Goal: Task Accomplishment & Management: Use online tool/utility

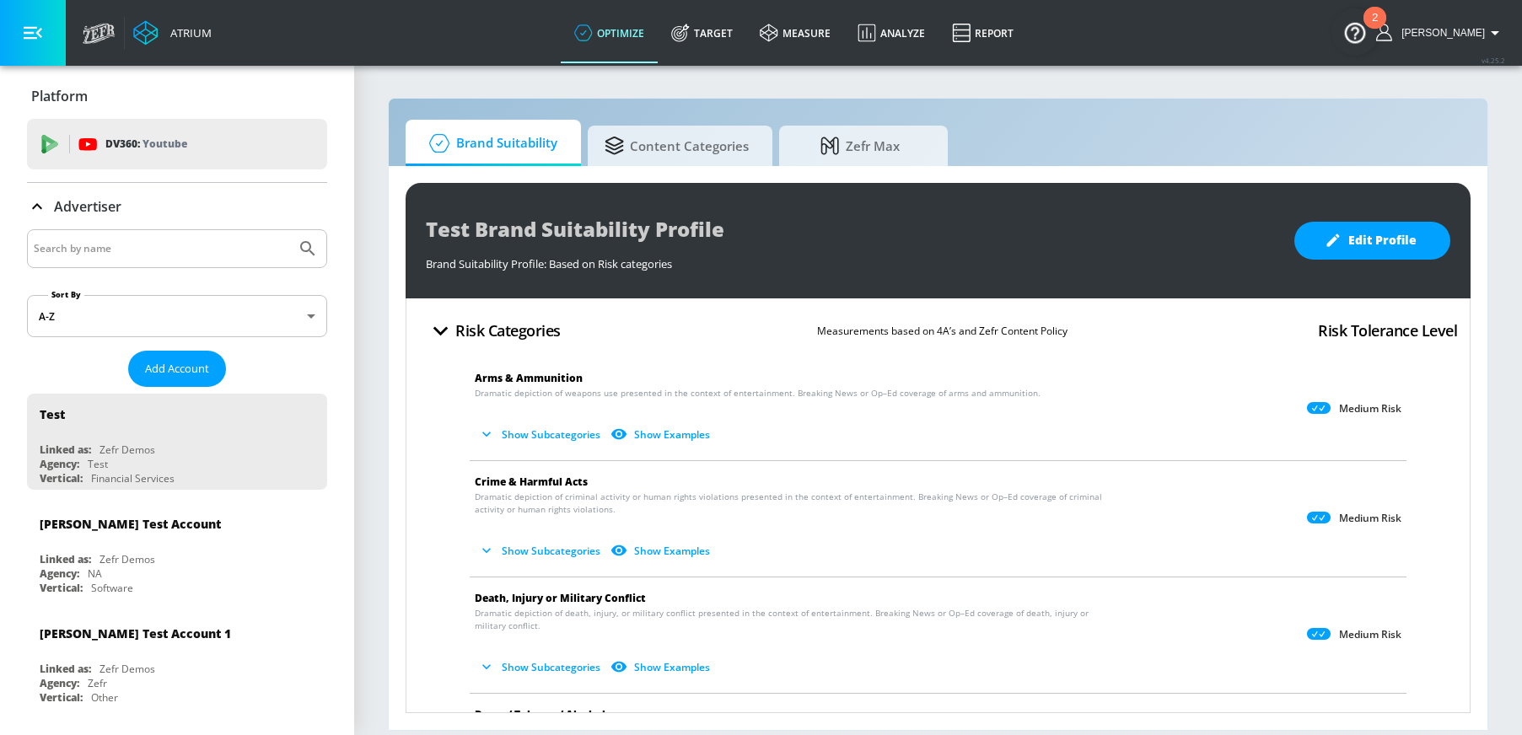
drag, startPoint x: 708, startPoint y: 29, endPoint x: 178, endPoint y: 224, distance: 565.4
click at [690, 28] on icon at bounding box center [680, 33] width 19 height 19
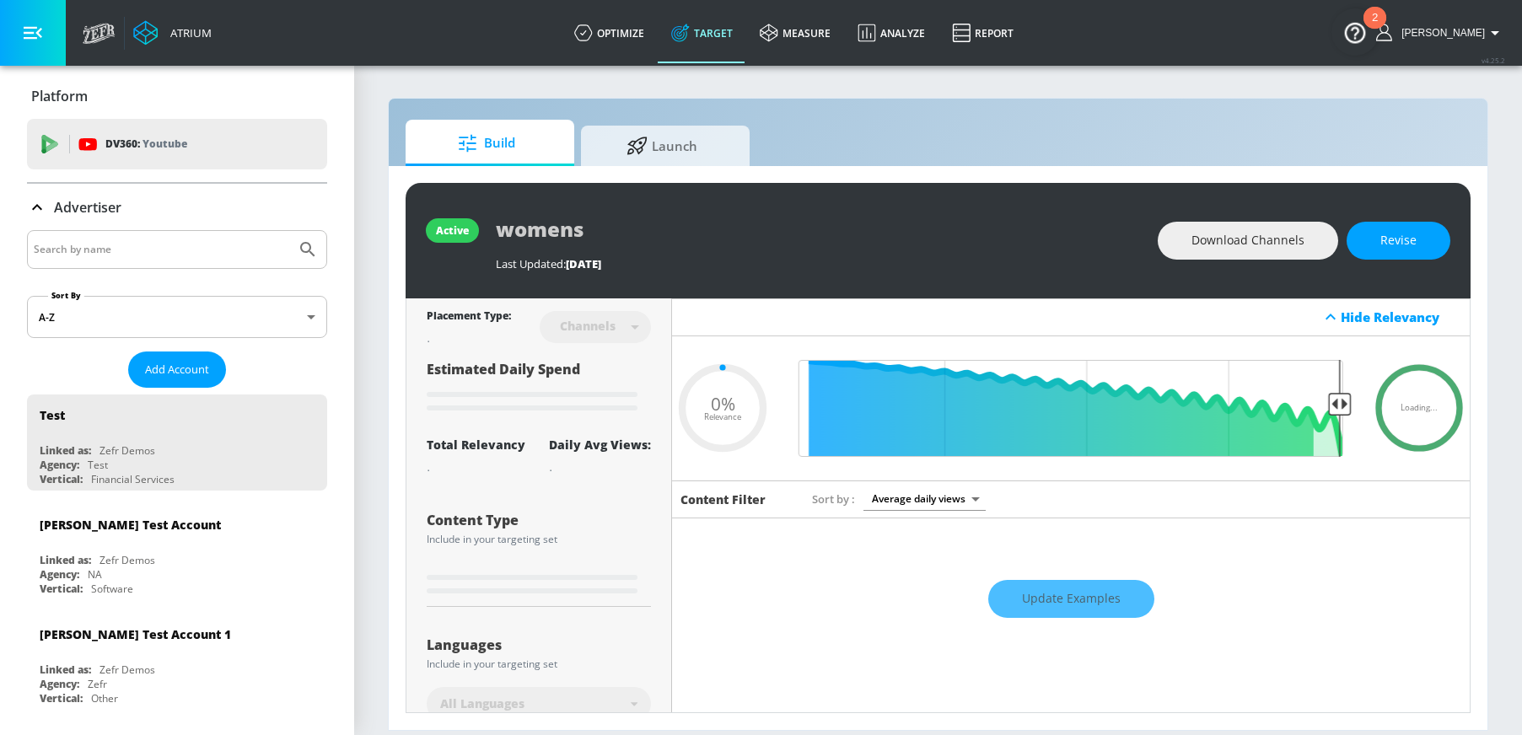
type input "0.05"
click at [126, 253] on input "Search by name" at bounding box center [162, 250] width 256 height 22
type input "air canada"
click at [289, 231] on button "Submit Search" at bounding box center [307, 249] width 37 height 37
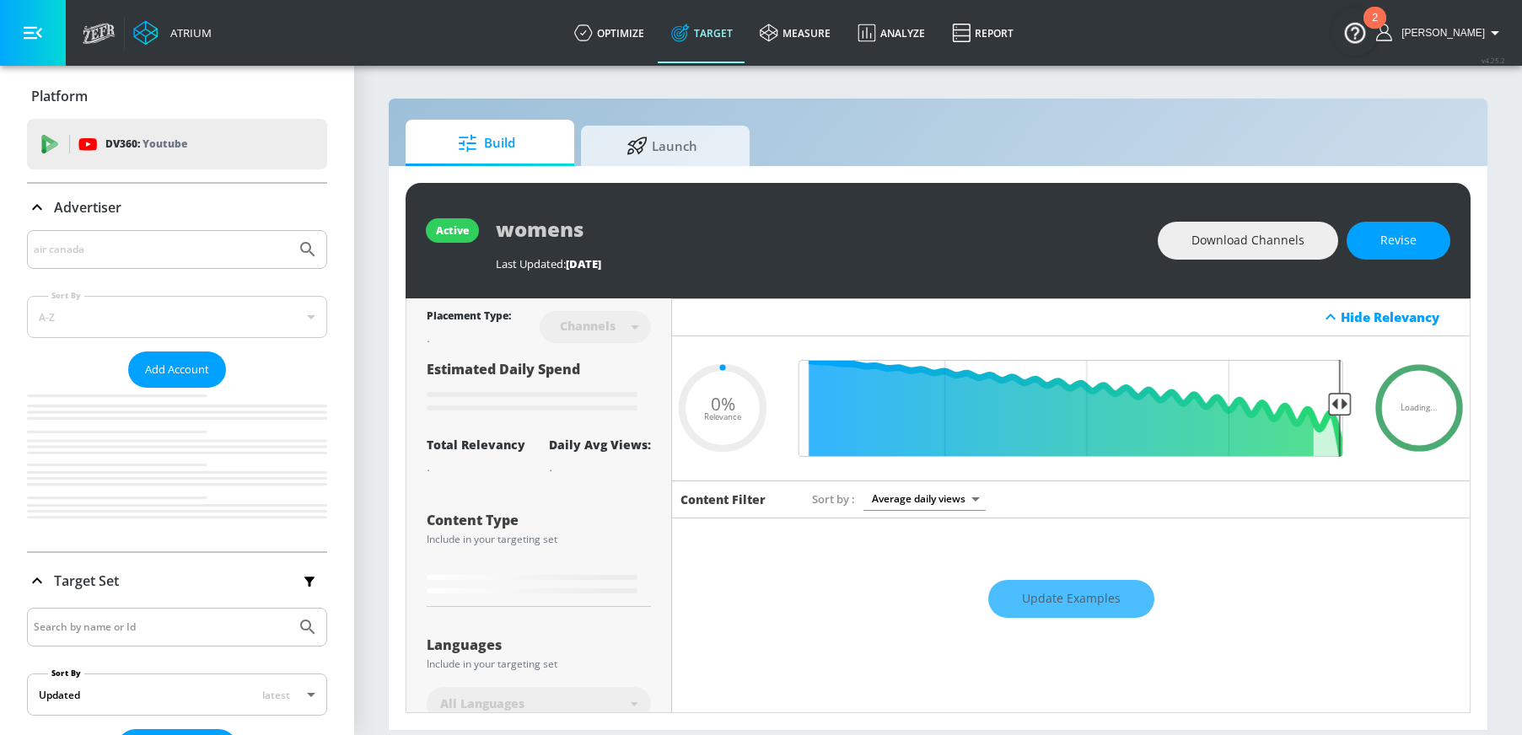
type input "0.05"
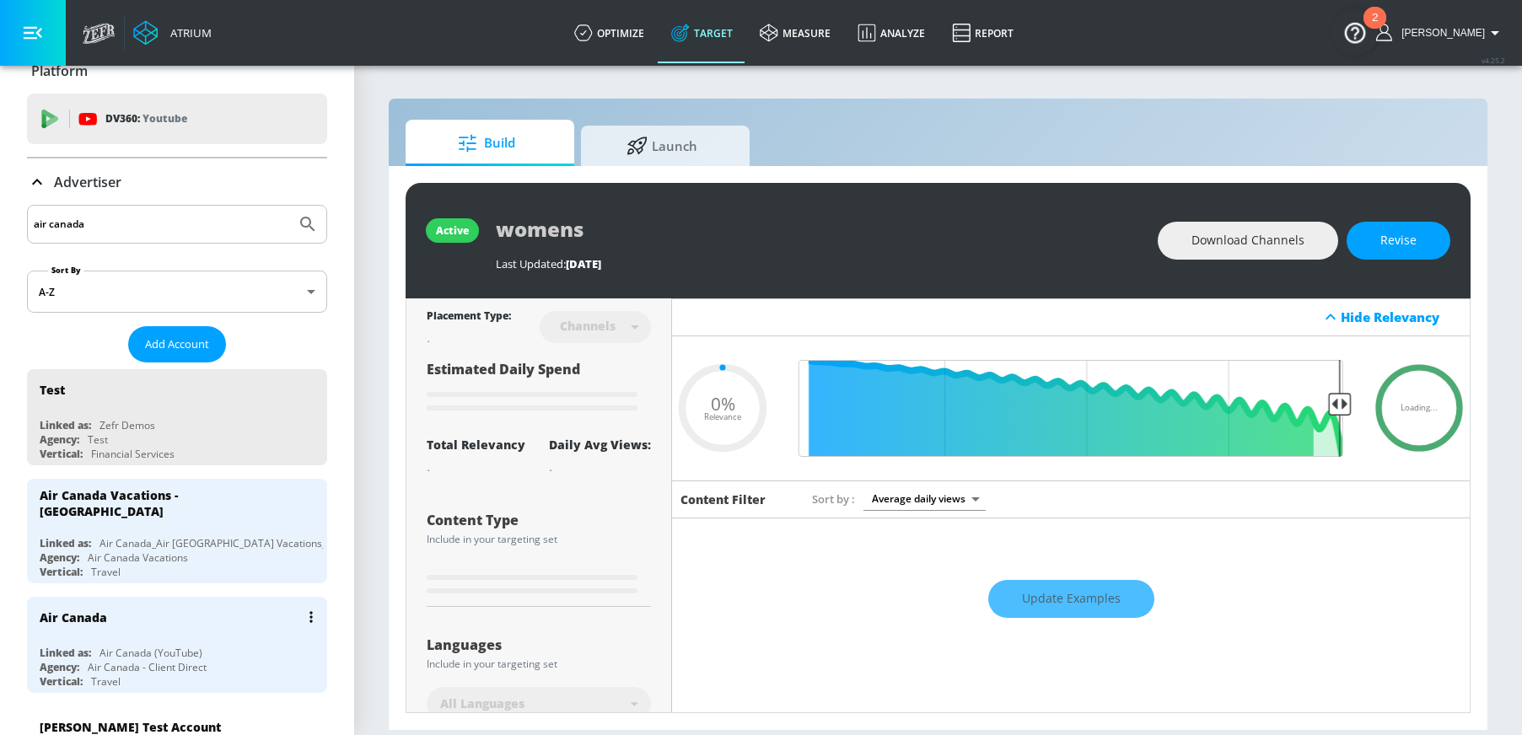
scroll to position [26, 0]
click at [179, 622] on div "Air Canada" at bounding box center [181, 616] width 283 height 40
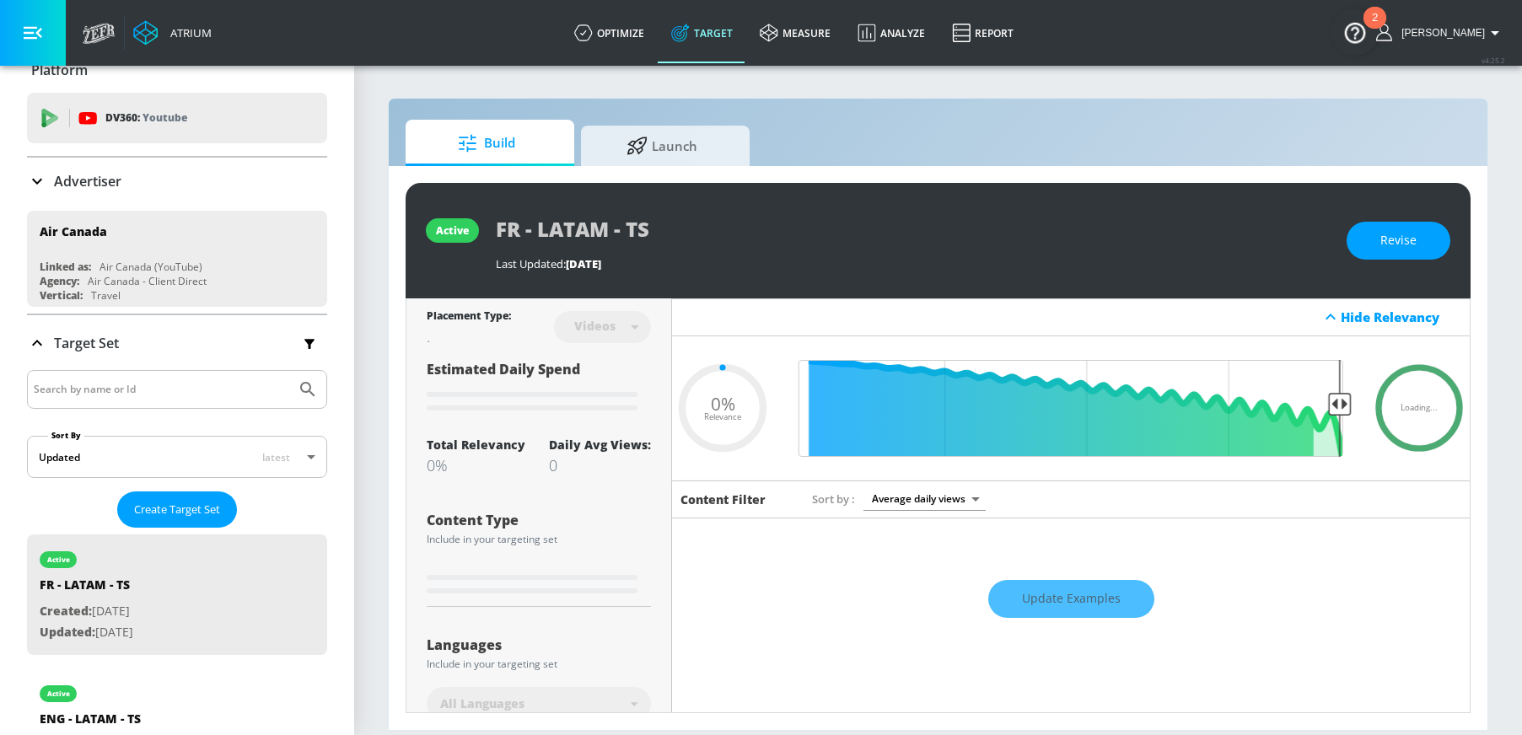
type input "0.05"
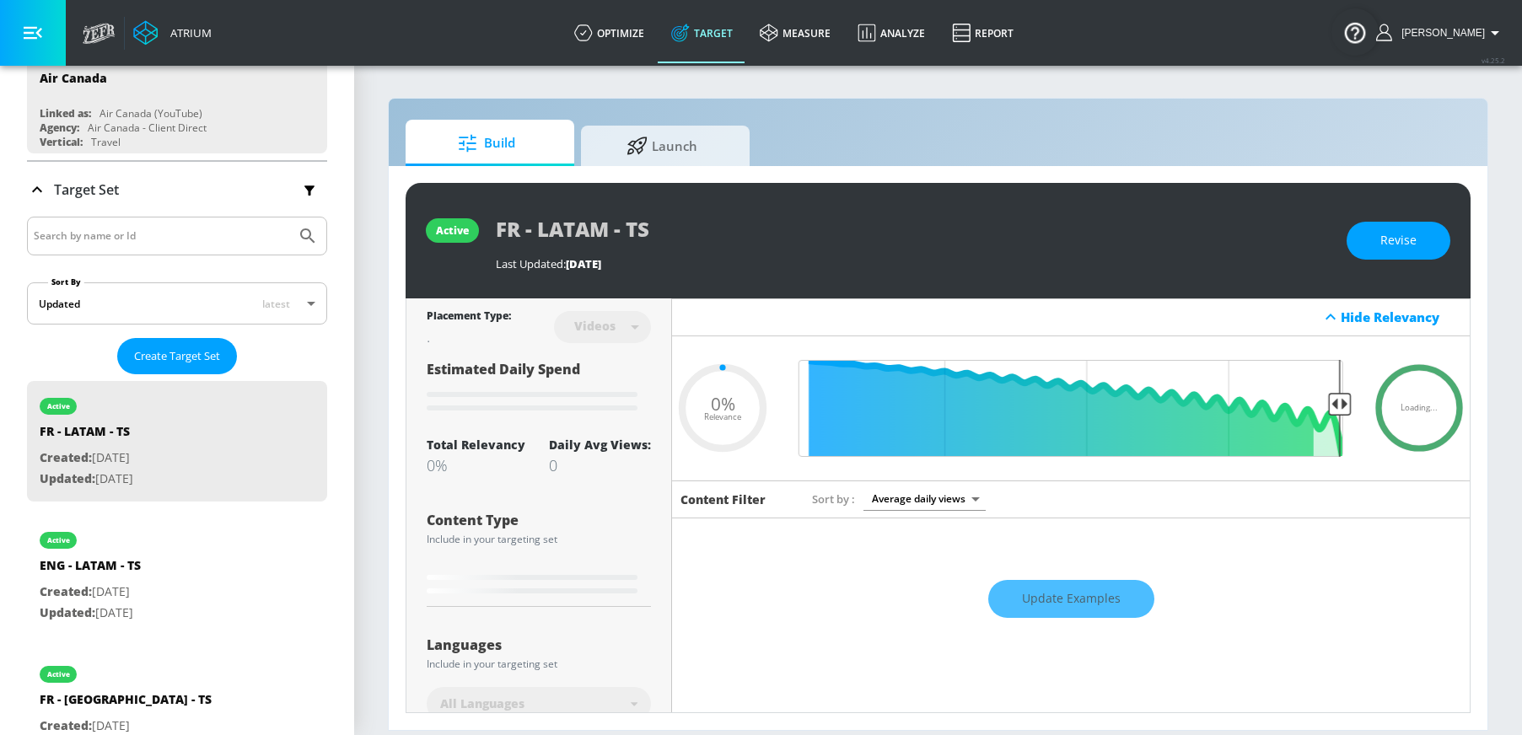
scroll to position [186, 0]
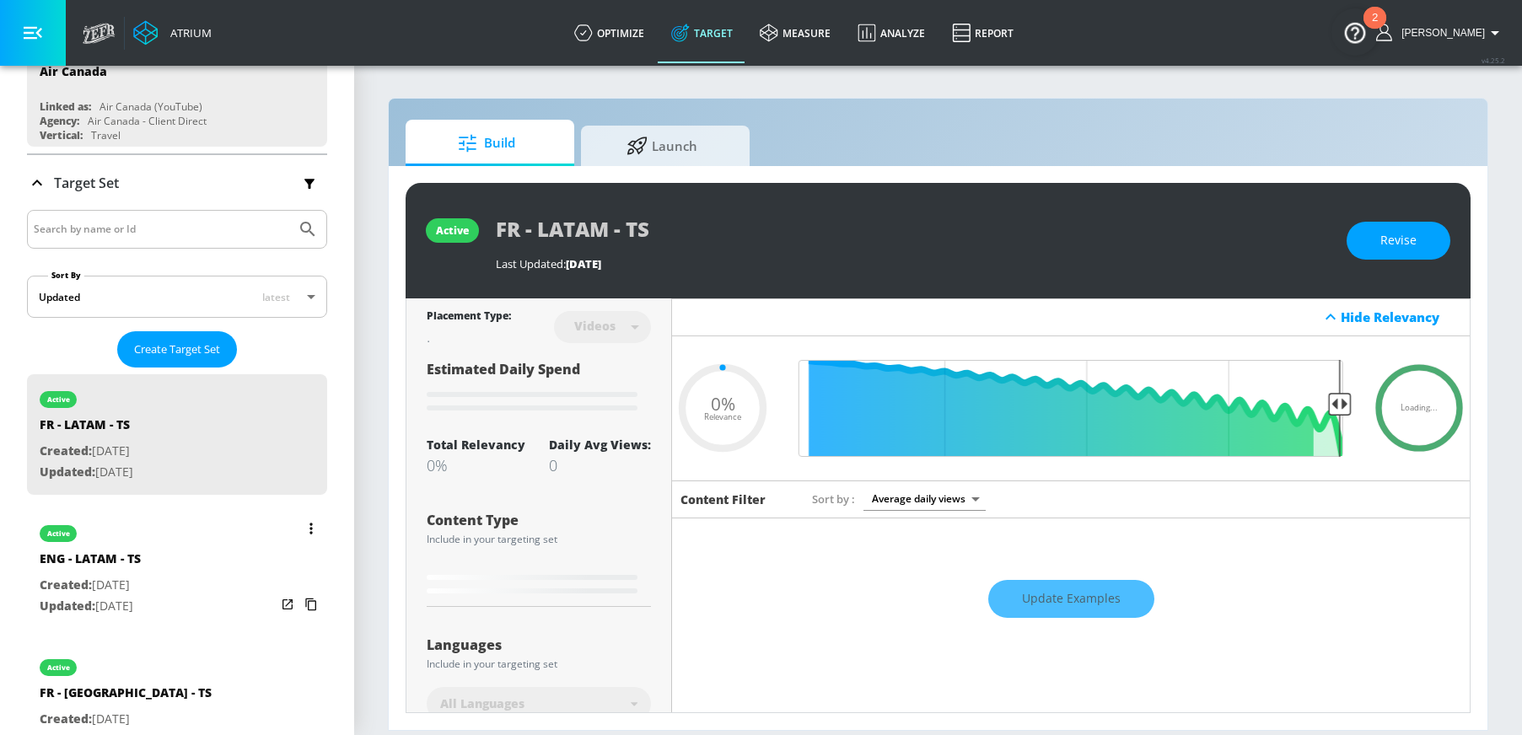
click at [180, 552] on div "active ENG - LATAM - TS Created: Aug. 04, 2025 Updated: Aug. 04, 2025" at bounding box center [177, 569] width 300 height 121
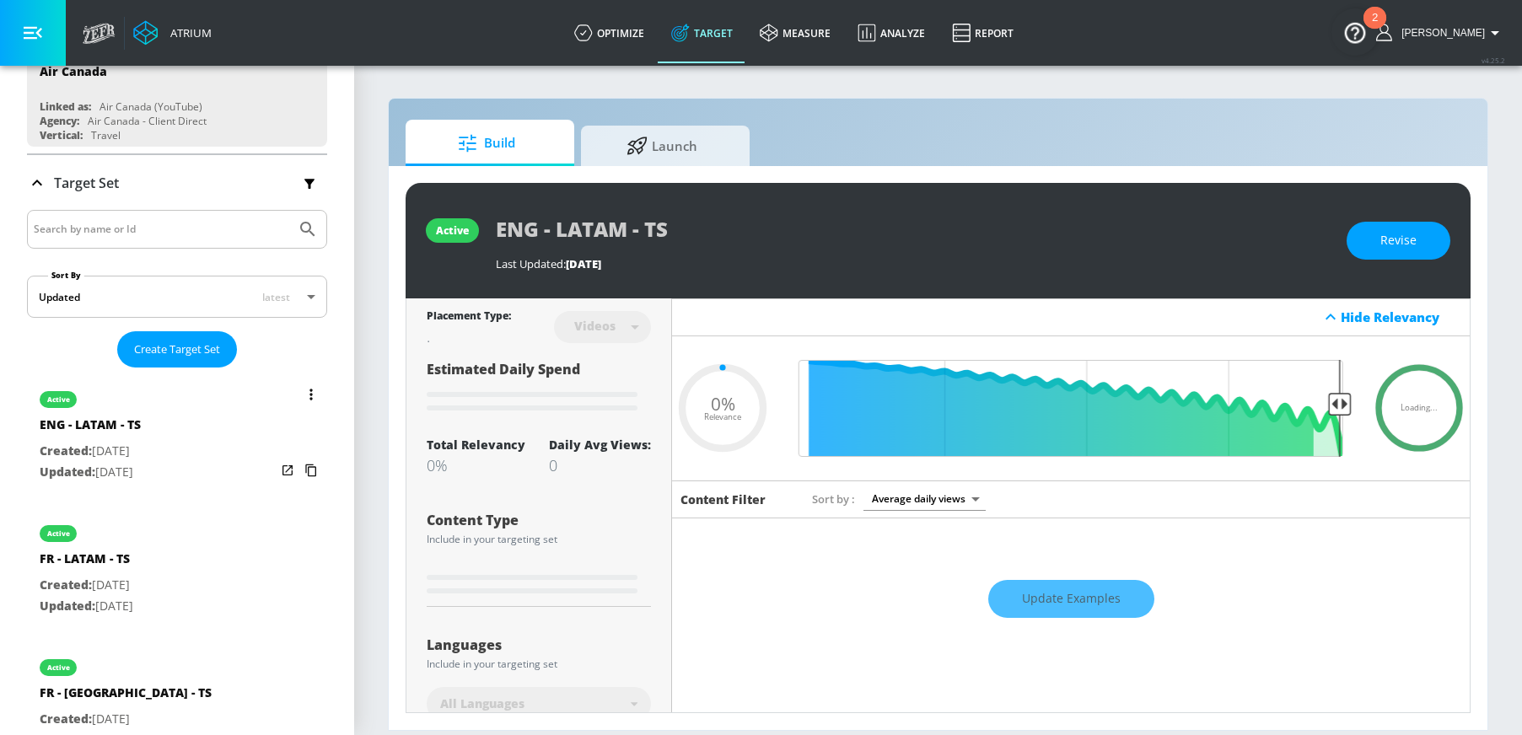
type input "ENG - LATAM - TS"
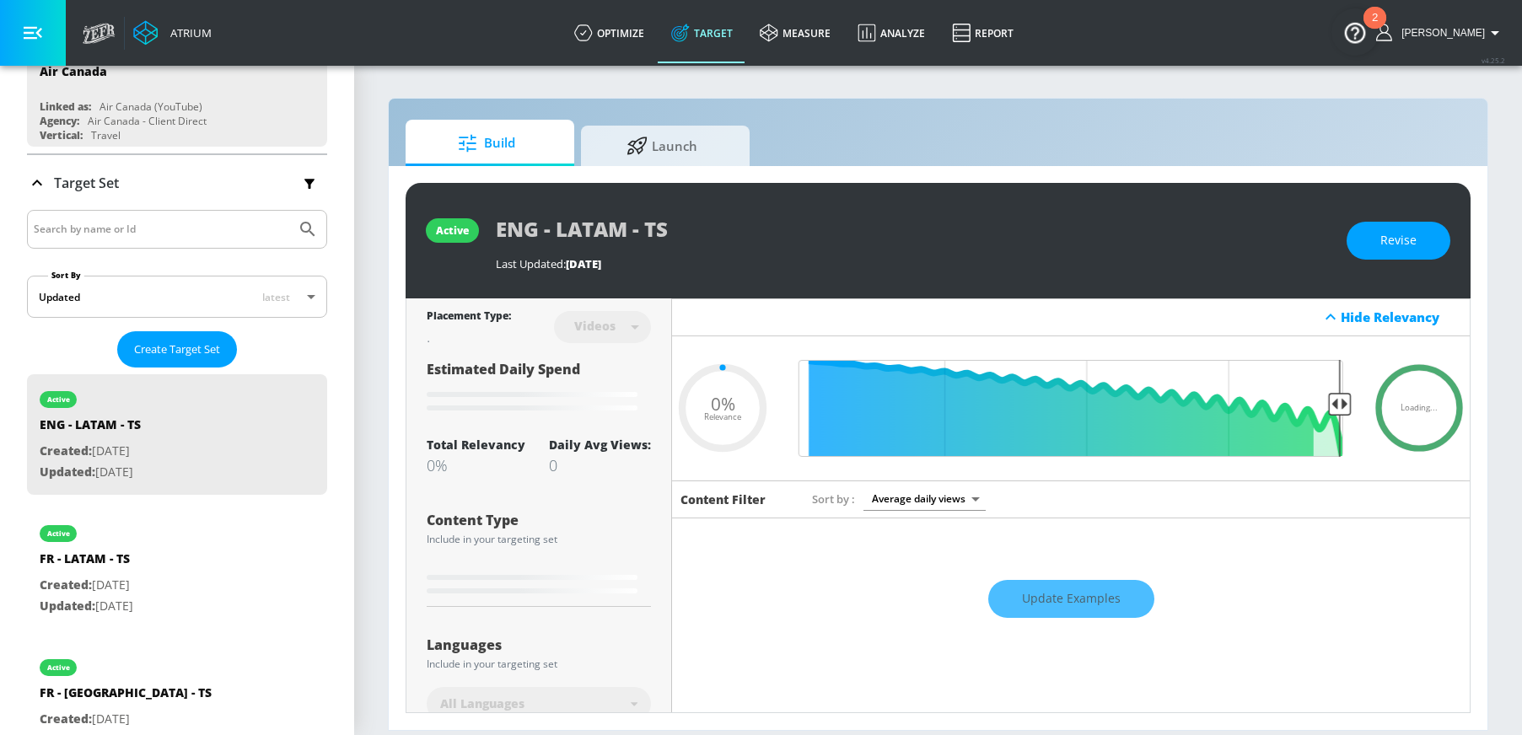
type input "0.53"
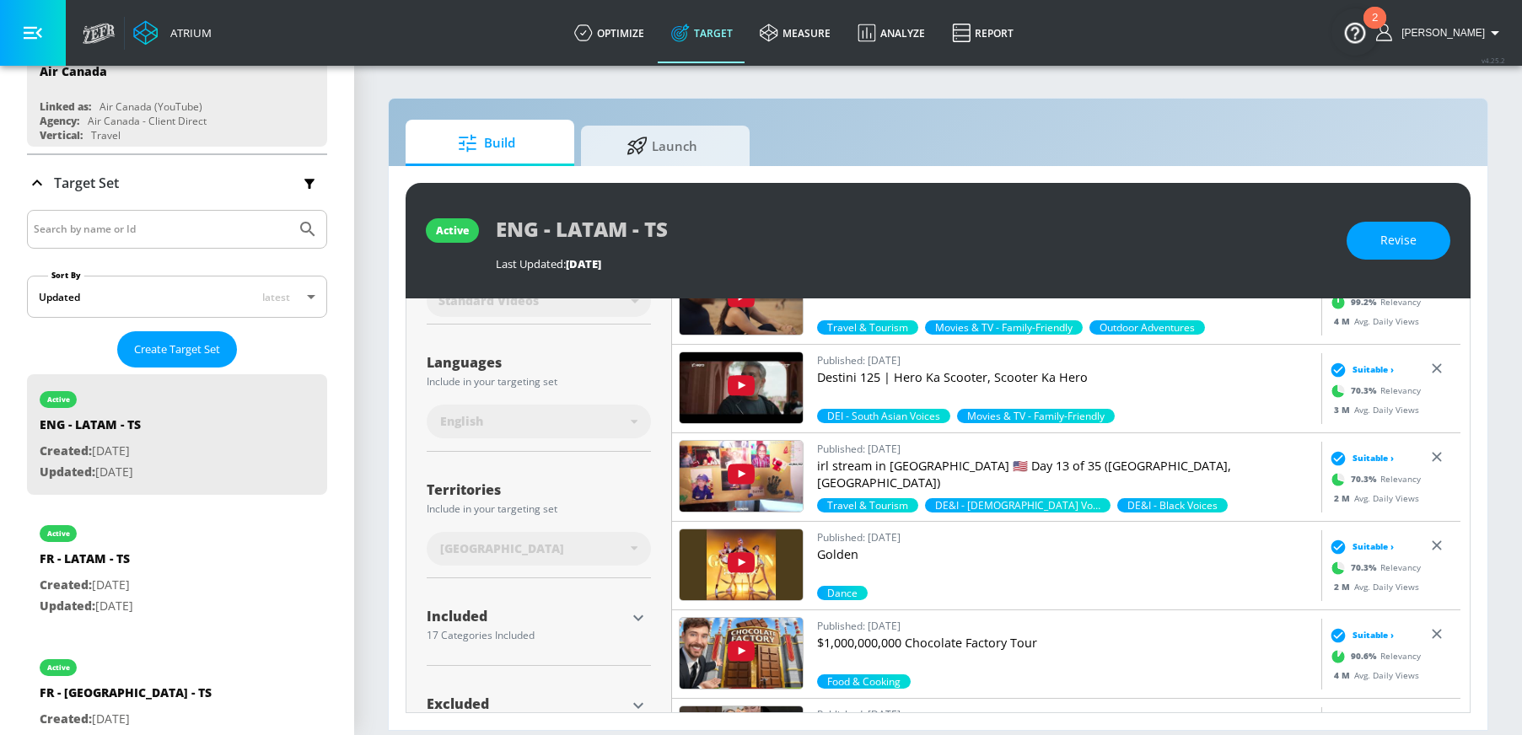
scroll to position [293, 0]
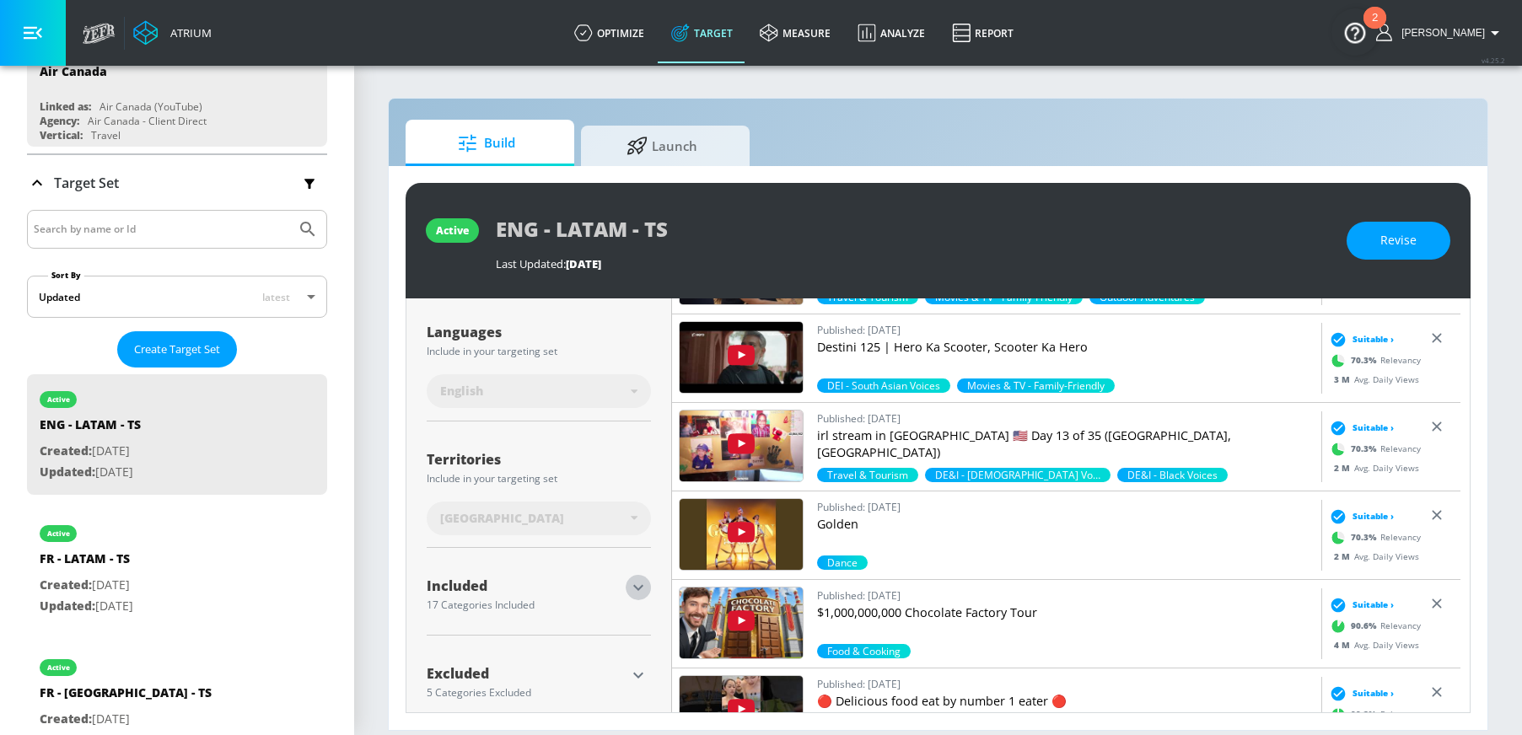
click at [638, 595] on icon "button" at bounding box center [638, 588] width 20 height 20
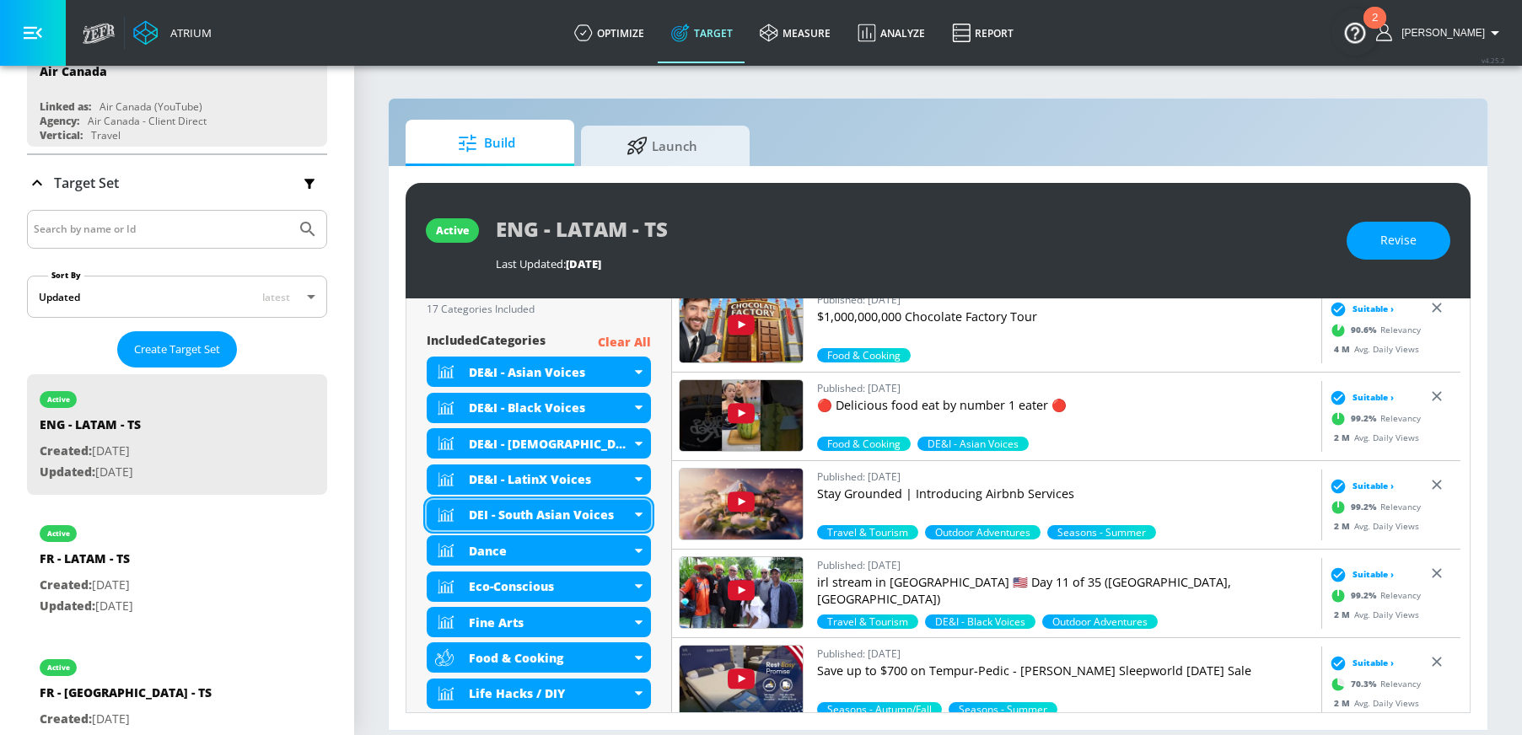
scroll to position [553, 0]
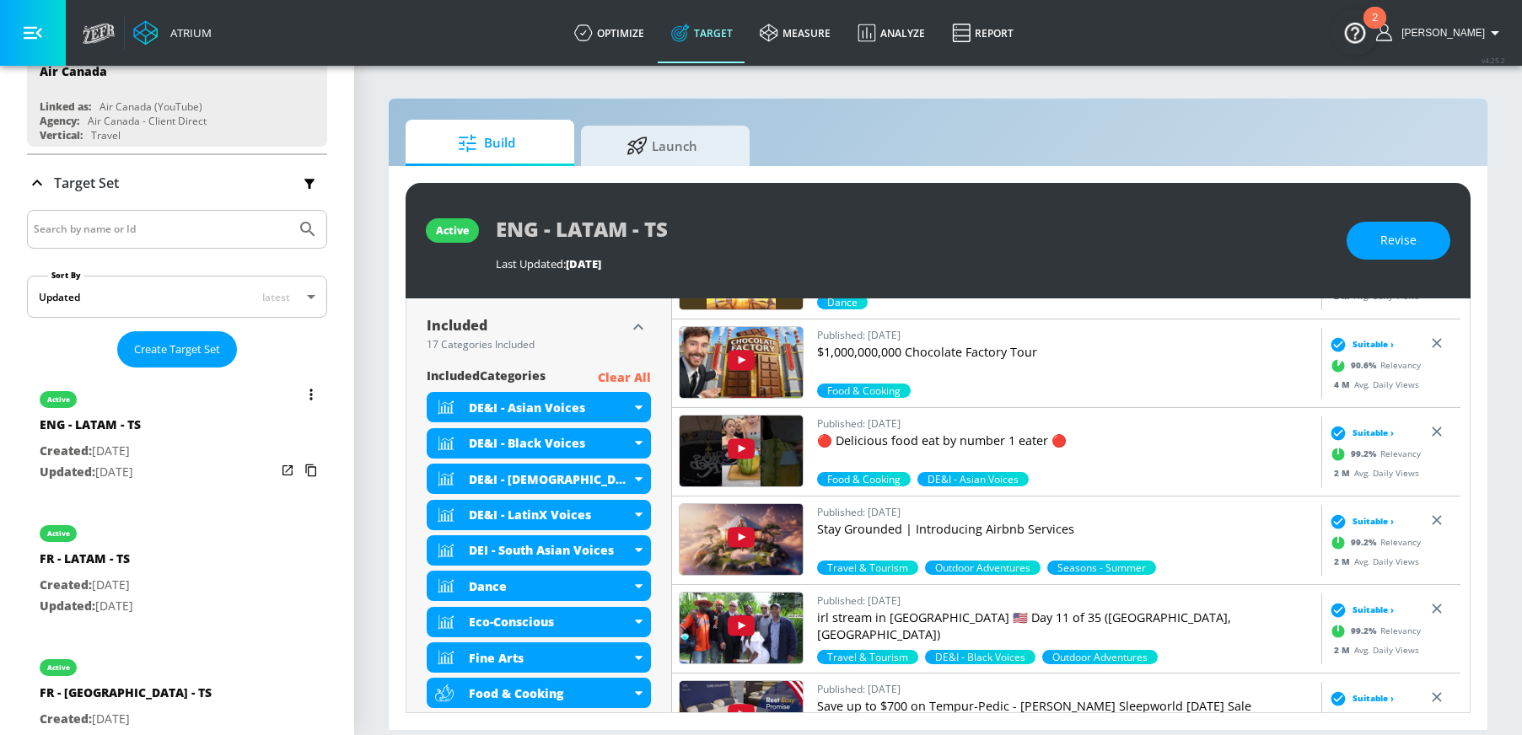
click at [310, 396] on icon "list of Target Set" at bounding box center [311, 395] width 3 height 12
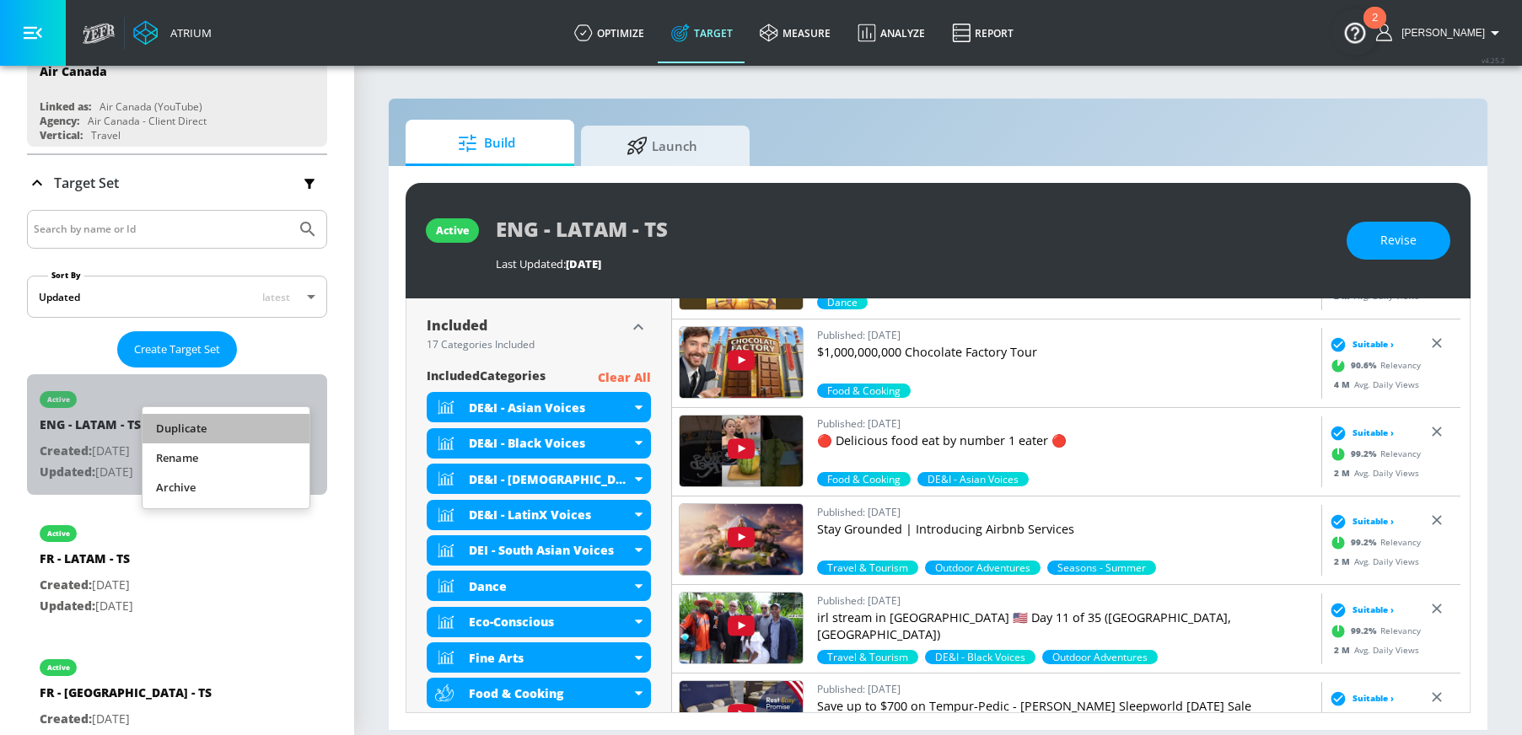
click at [228, 427] on li "Duplicate" at bounding box center [226, 429] width 167 height 30
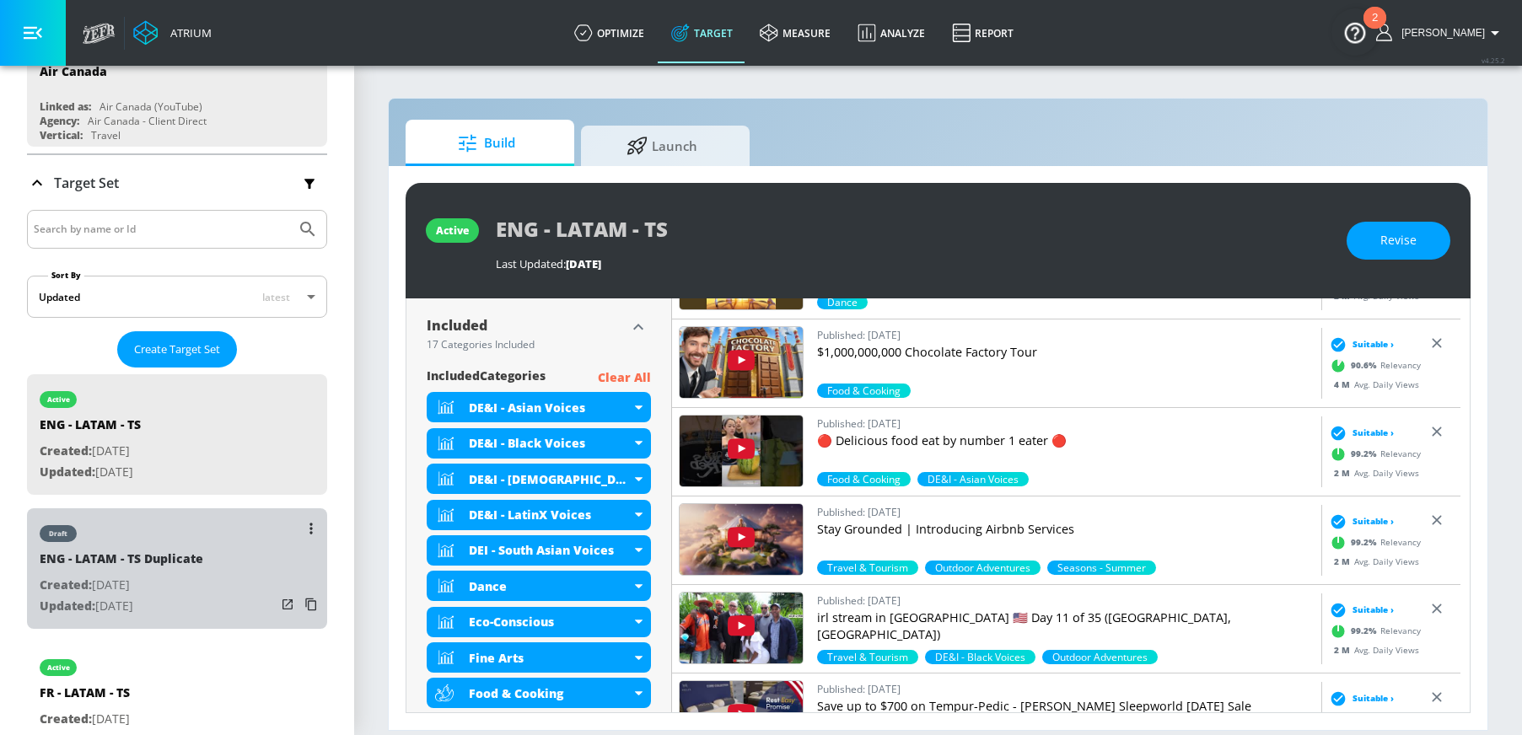
click at [207, 568] on div "draft ENG - LATAM - TS Duplicate Created: Sep. 10, 2025 Updated: Sep. 10, 2025" at bounding box center [177, 569] width 300 height 121
type input "ENG - LATAM - TS Duplicate"
type input "0.05"
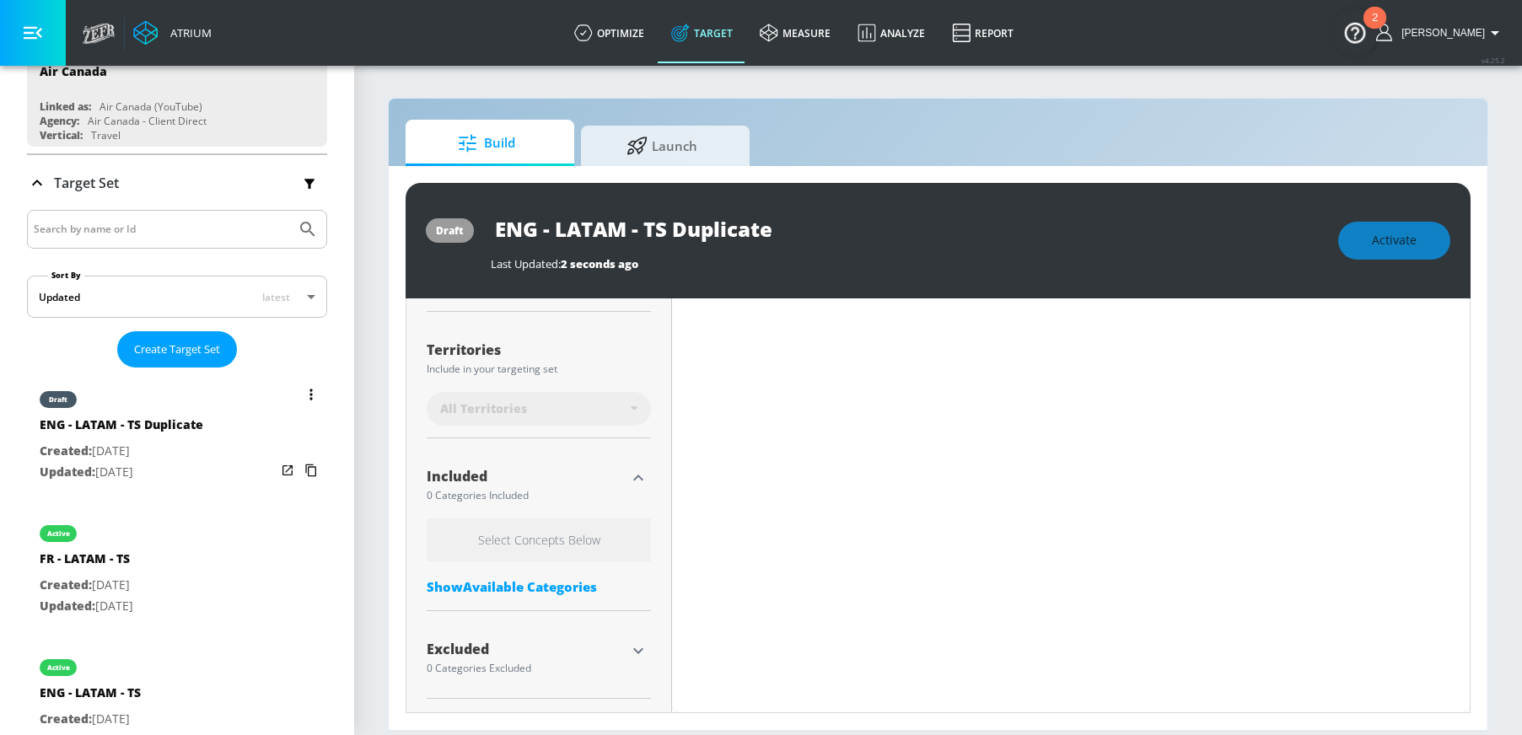
scroll to position [423, 0]
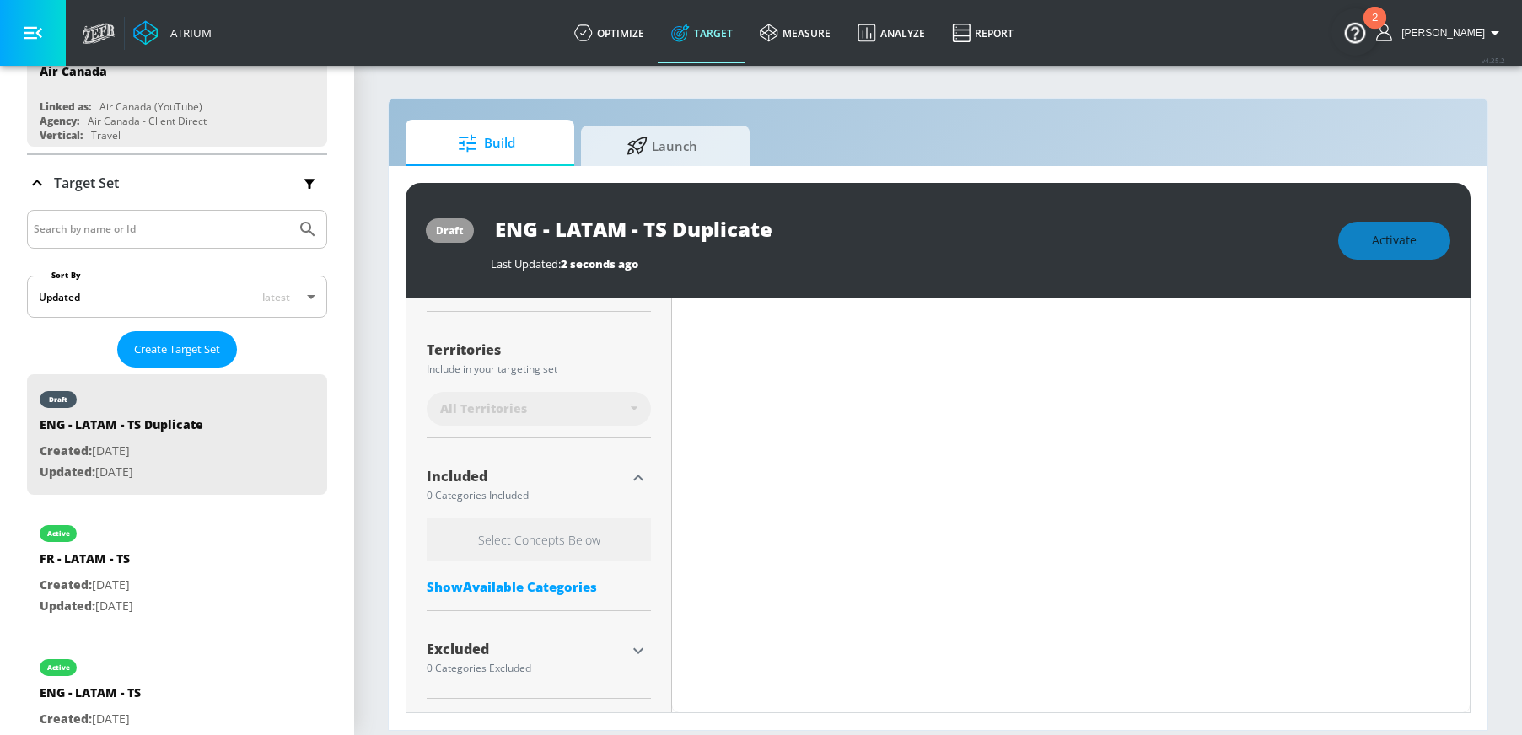
click at [621, 230] on input "ENG - LATAM - TS Duplicate" at bounding box center [702, 229] width 422 height 38
type input "ENG - LATAM - TS Duplicate"
type input "0.05"
type input "ENG - LATAM G - TS Duplicate"
type input "0.05"
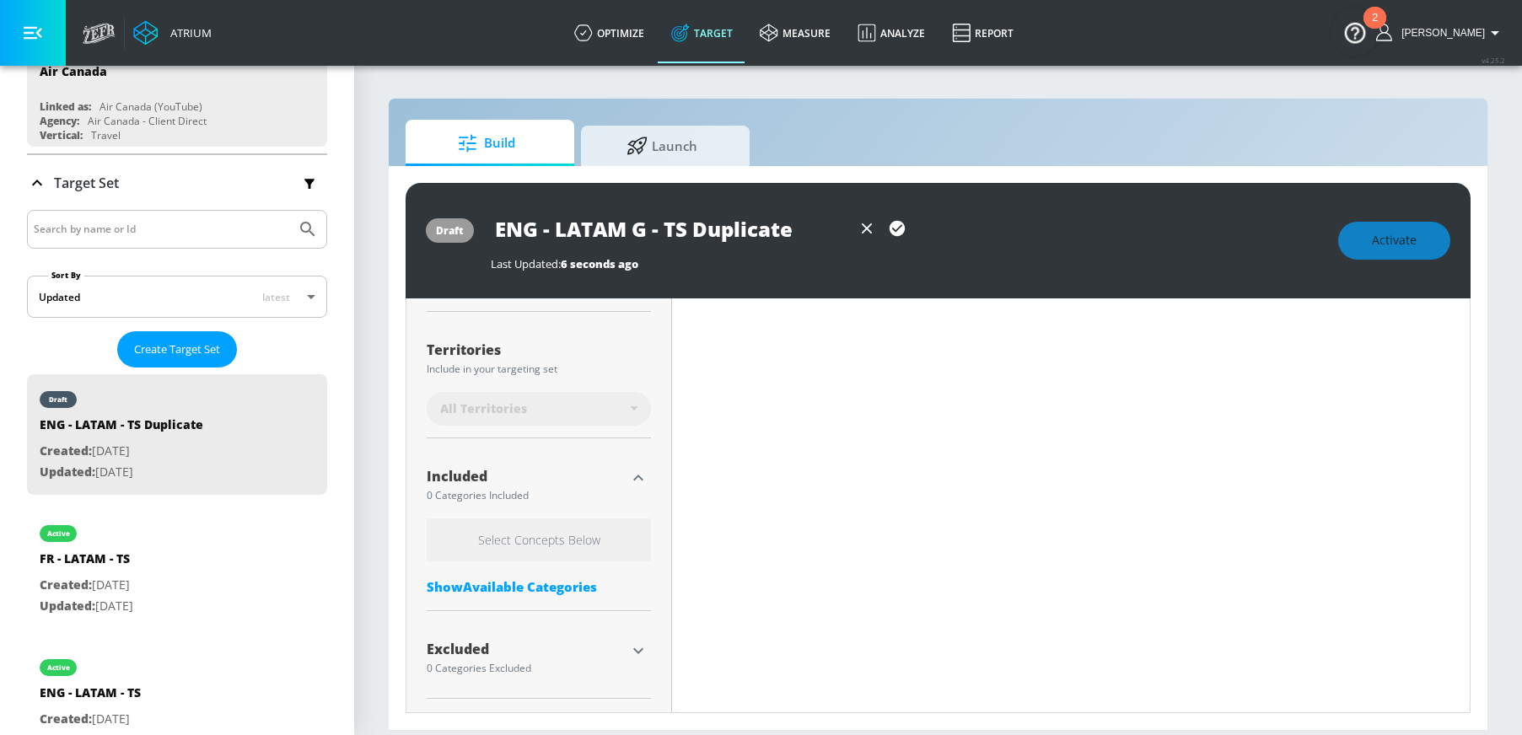
type input "ENG - LATAM Gu - TS Duplicate"
type input "0.05"
type input "ENG - LATAM Gua - TS Duplicate"
type input "0.05"
type input "ENG - LATAM Guat - TS Duplicate"
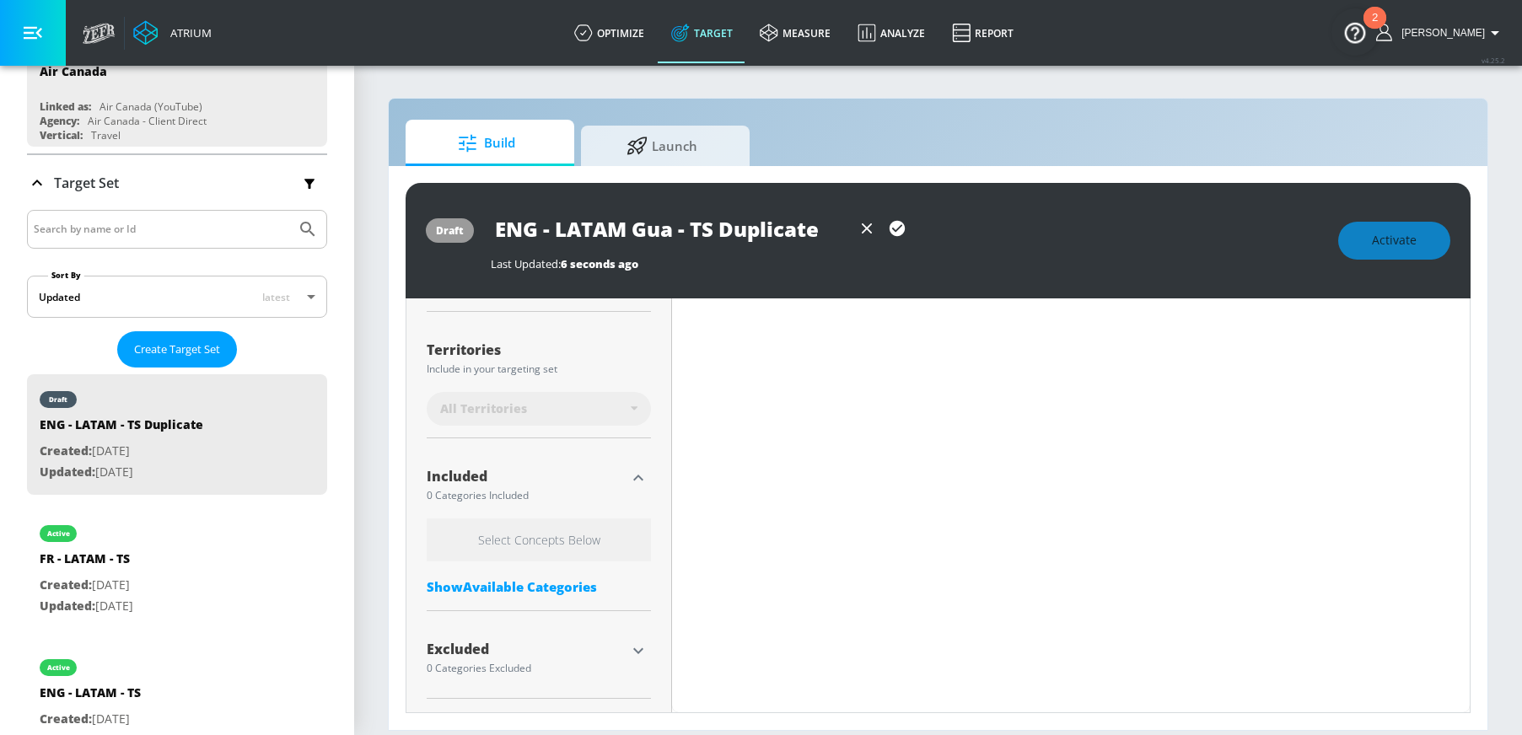
type input "0.05"
type input "ENG - LATAM Guate - TS Duplicate"
type input "0.05"
type input "ENG - LATAM Guatem - TS Duplicate"
type input "0.05"
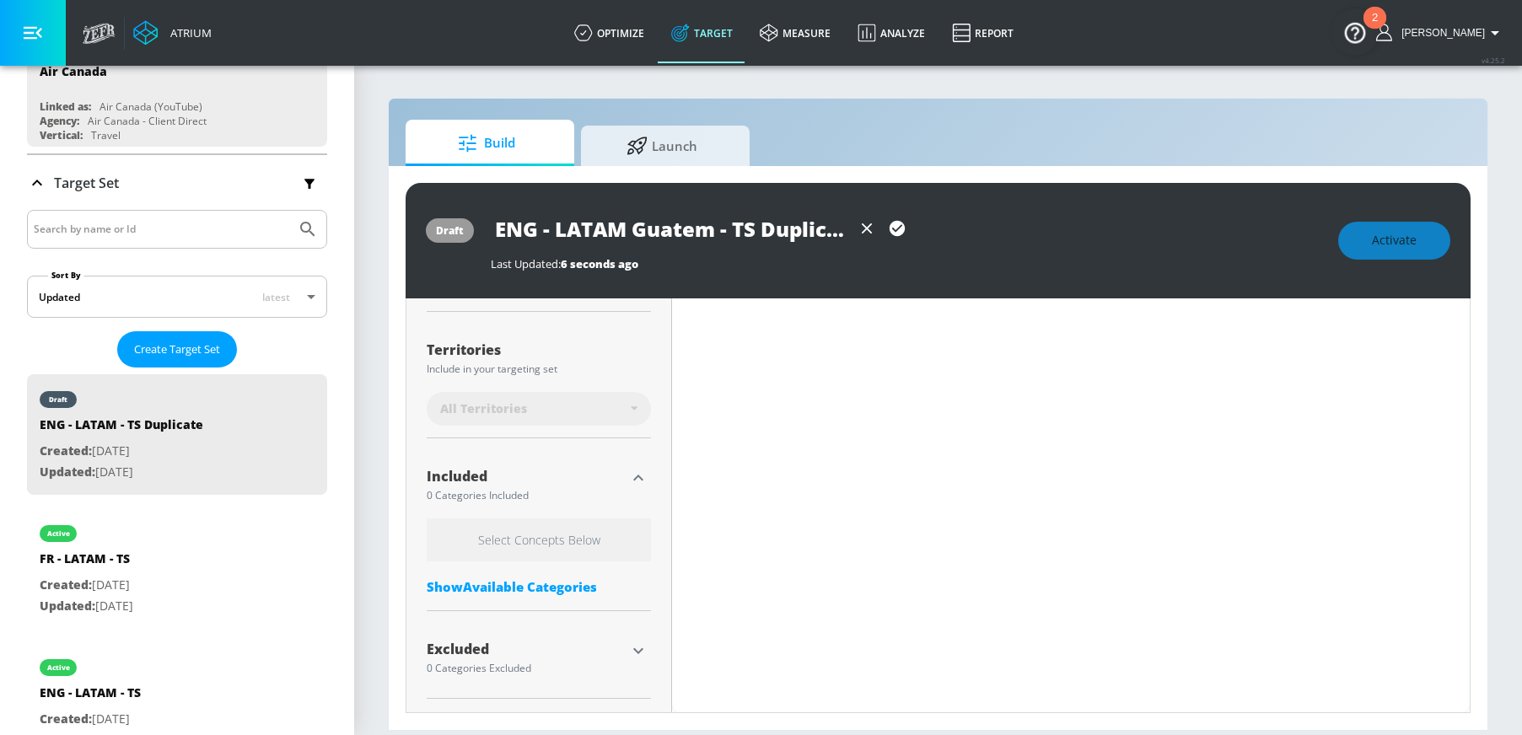
type input "ENG - LATAM Guatema - TS Duplicate"
type input "0.05"
type input "ENG - LATAM Guatemal - TS Duplicate"
type input "0.05"
type input "ENG - LATAM Guatemala - TS Duplicate"
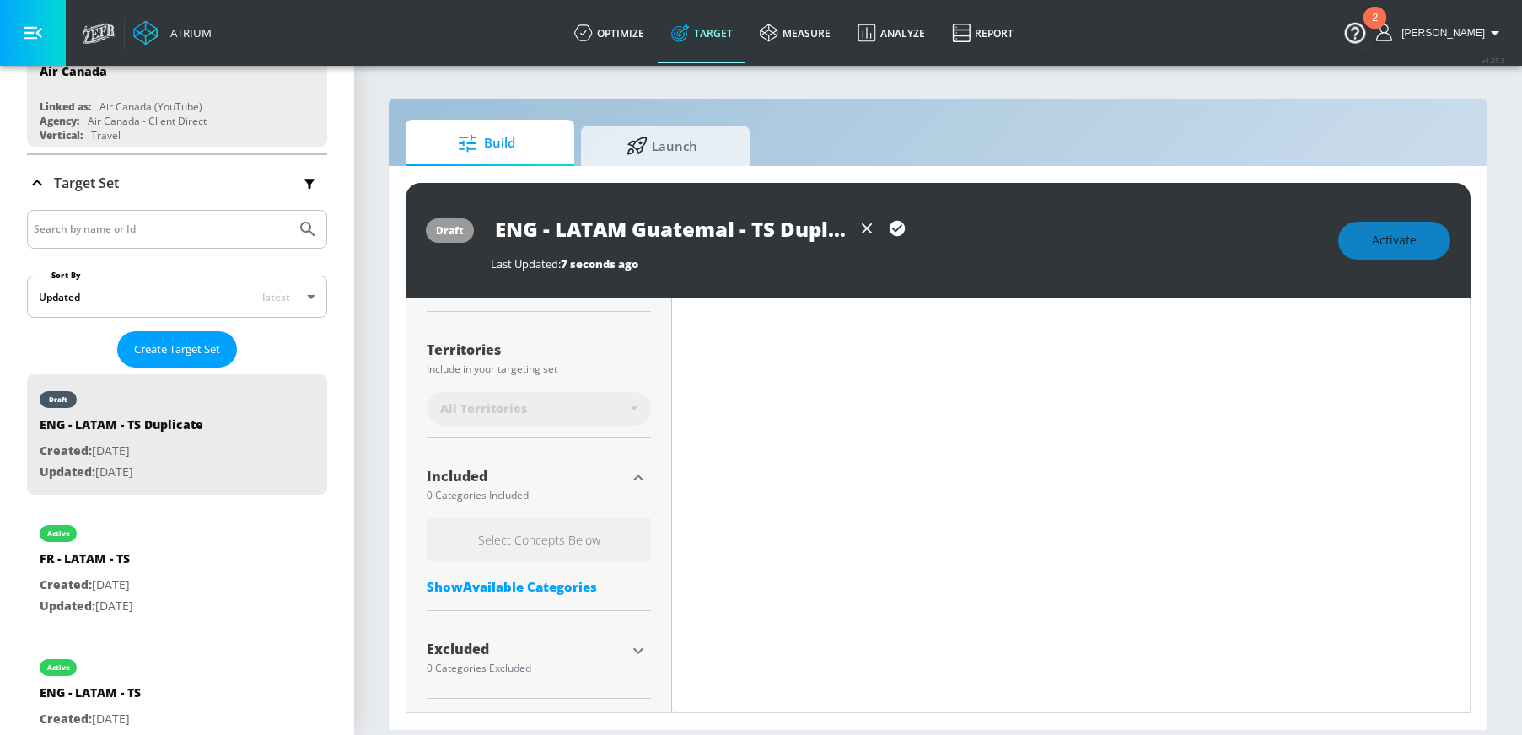
type input "0.05"
drag, startPoint x: 789, startPoint y: 230, endPoint x: 908, endPoint y: 230, distance: 118.9
click at [908, 230] on div "ENG - LATAM Guatemala - TS Duplicate" at bounding box center [702, 229] width 422 height 38
type input "ENG - LATAM Guatemala - TS"
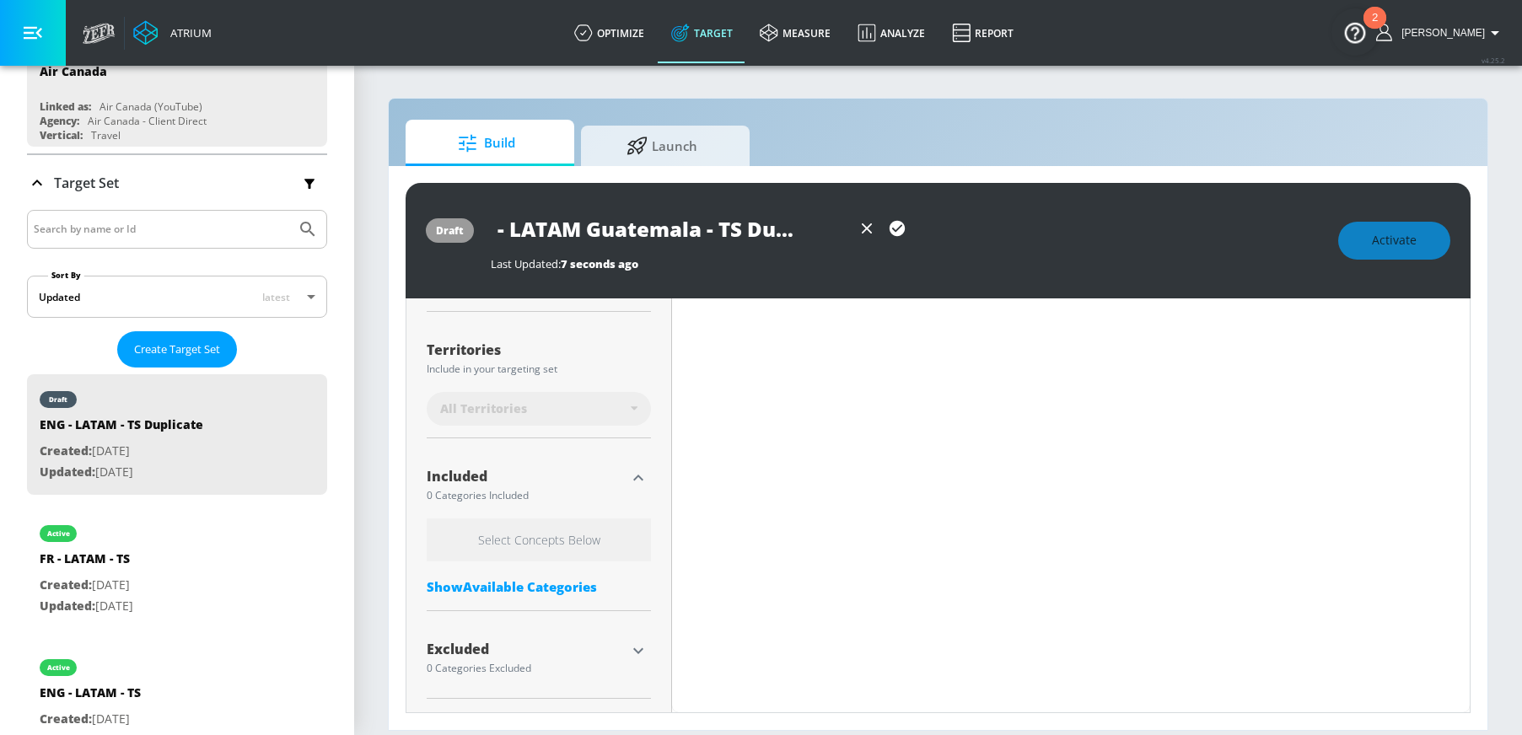
type input "0.05"
type input "ENG - LATAM Guatemala - TS"
click at [898, 224] on icon "button" at bounding box center [897, 228] width 15 height 15
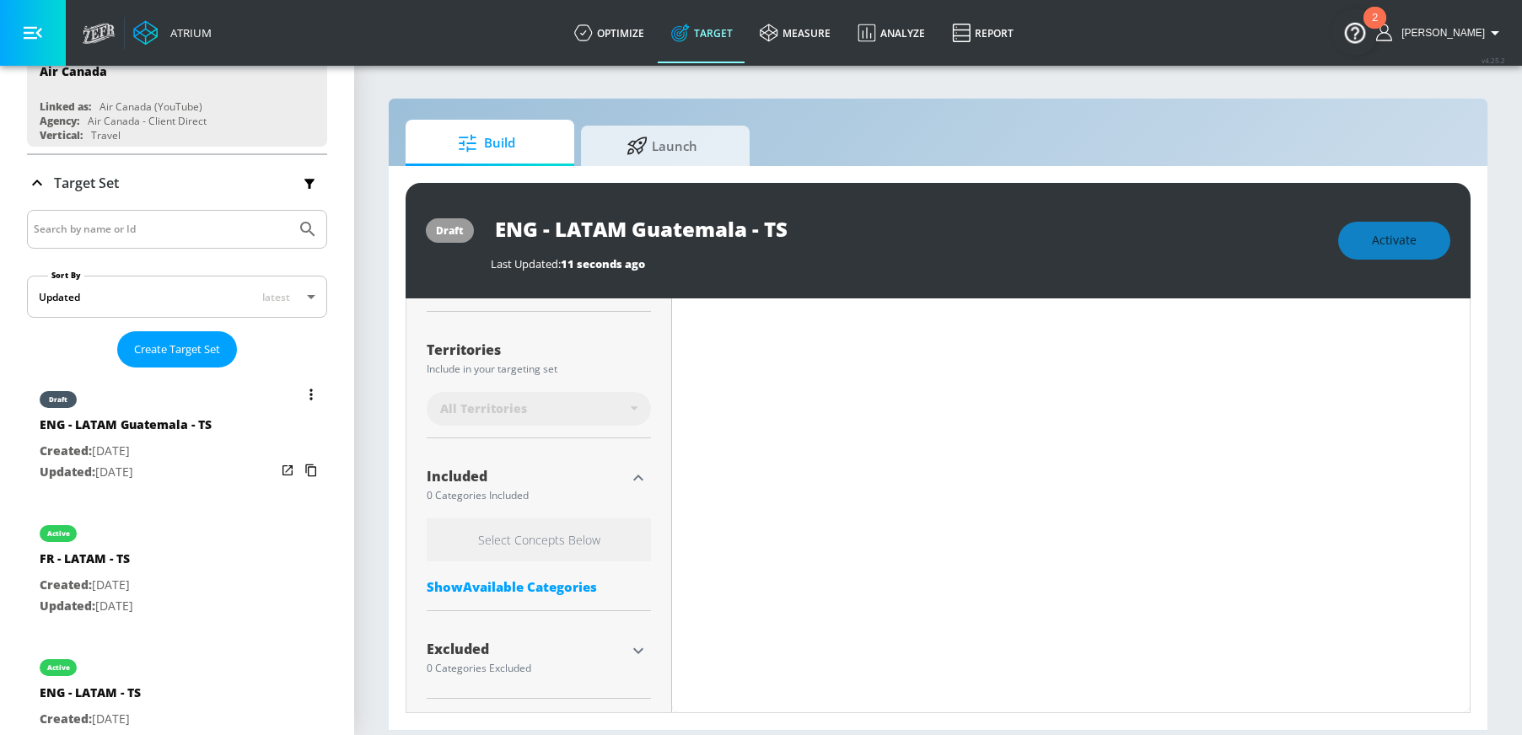
type input "0.05"
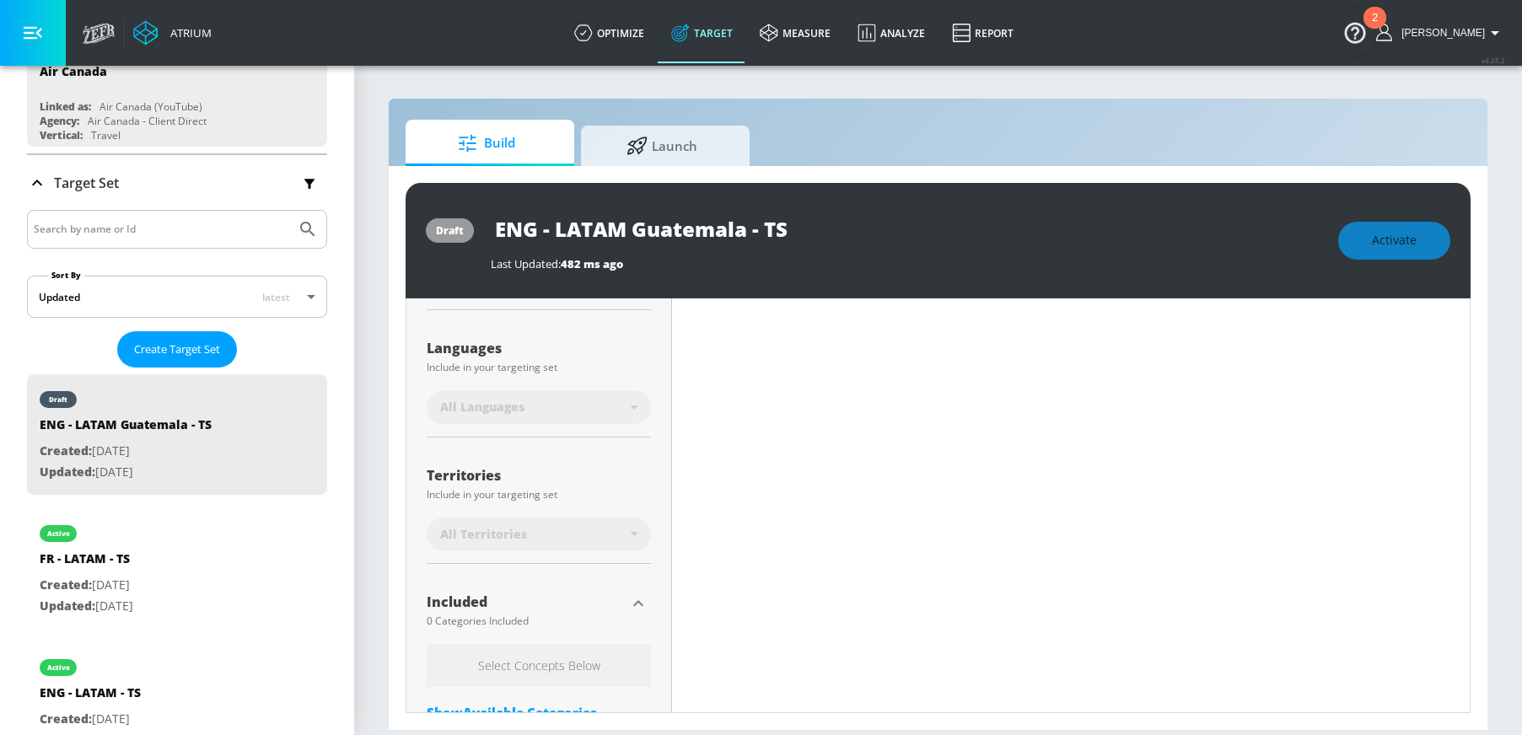
scroll to position [58, 0]
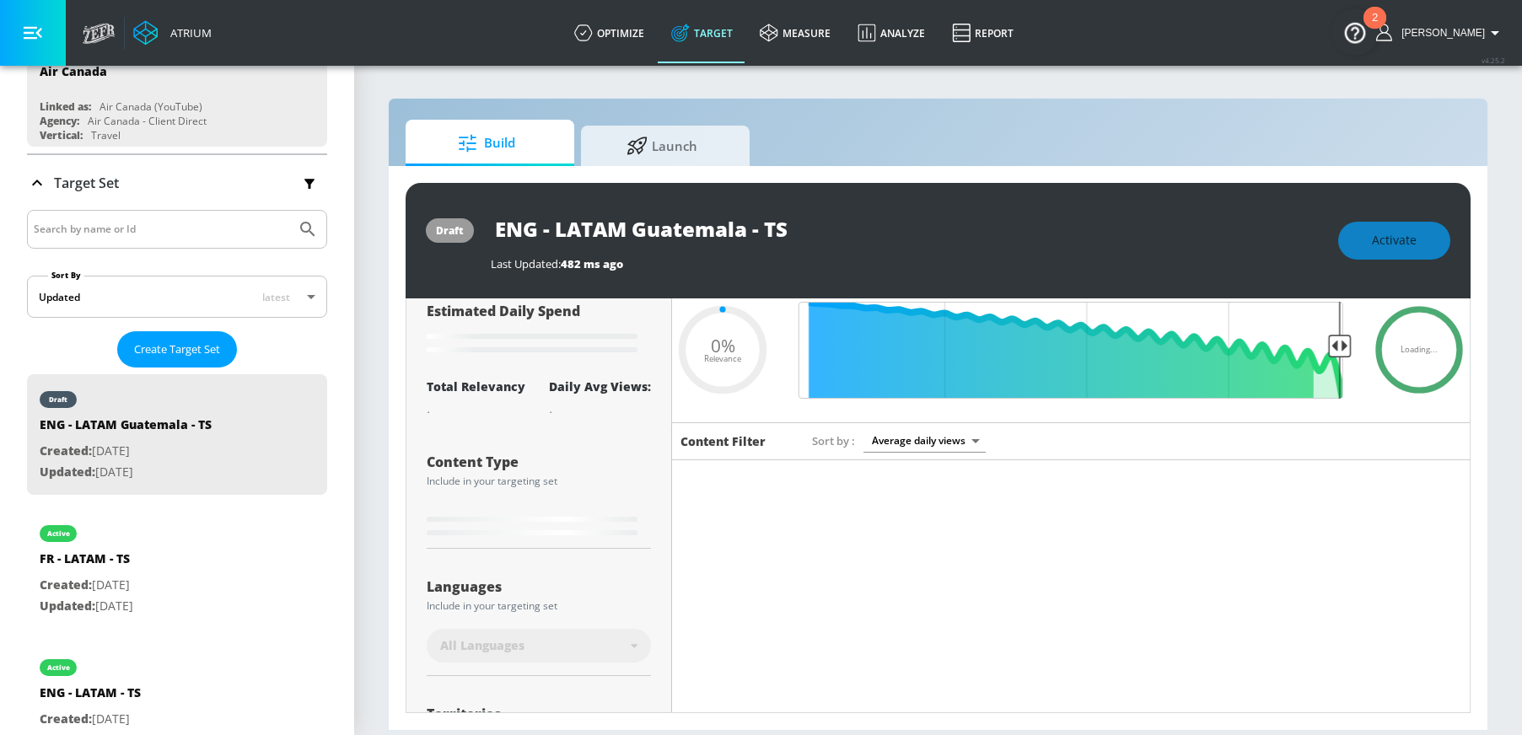
type input "ENG - LATAM - TS Duplicate"
type input "0.53"
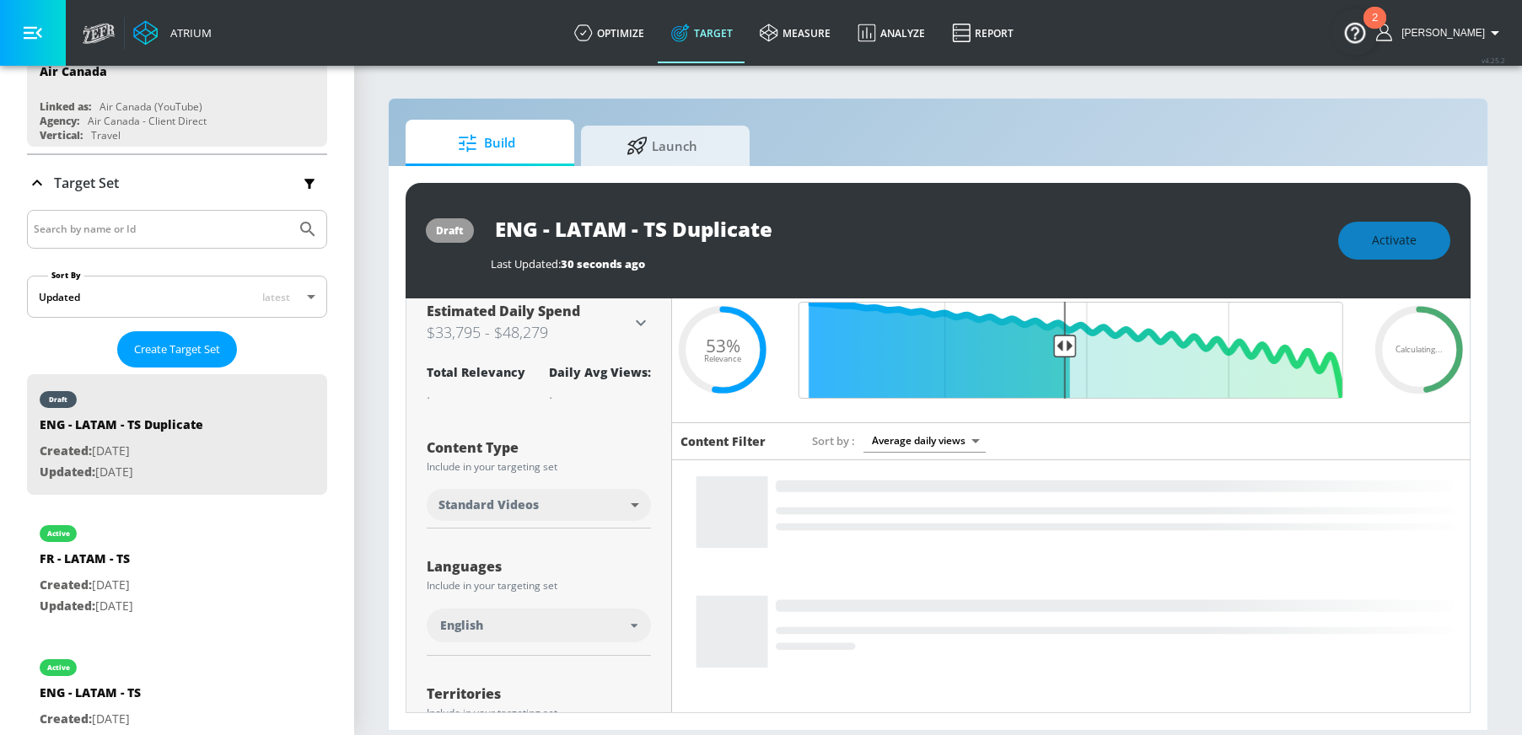
click at [681, 234] on input "ENG - LATAM - TS Duplicate" at bounding box center [702, 229] width 422 height 38
click at [628, 229] on input "ENG - LATAM - TS Duplicate" at bounding box center [702, 229] width 422 height 38
click at [560, 228] on input "ENG - LATAM - TS Duplicate" at bounding box center [702, 229] width 422 height 38
click at [552, 228] on input "ENG - LATAM - TS Duplicate" at bounding box center [702, 229] width 422 height 38
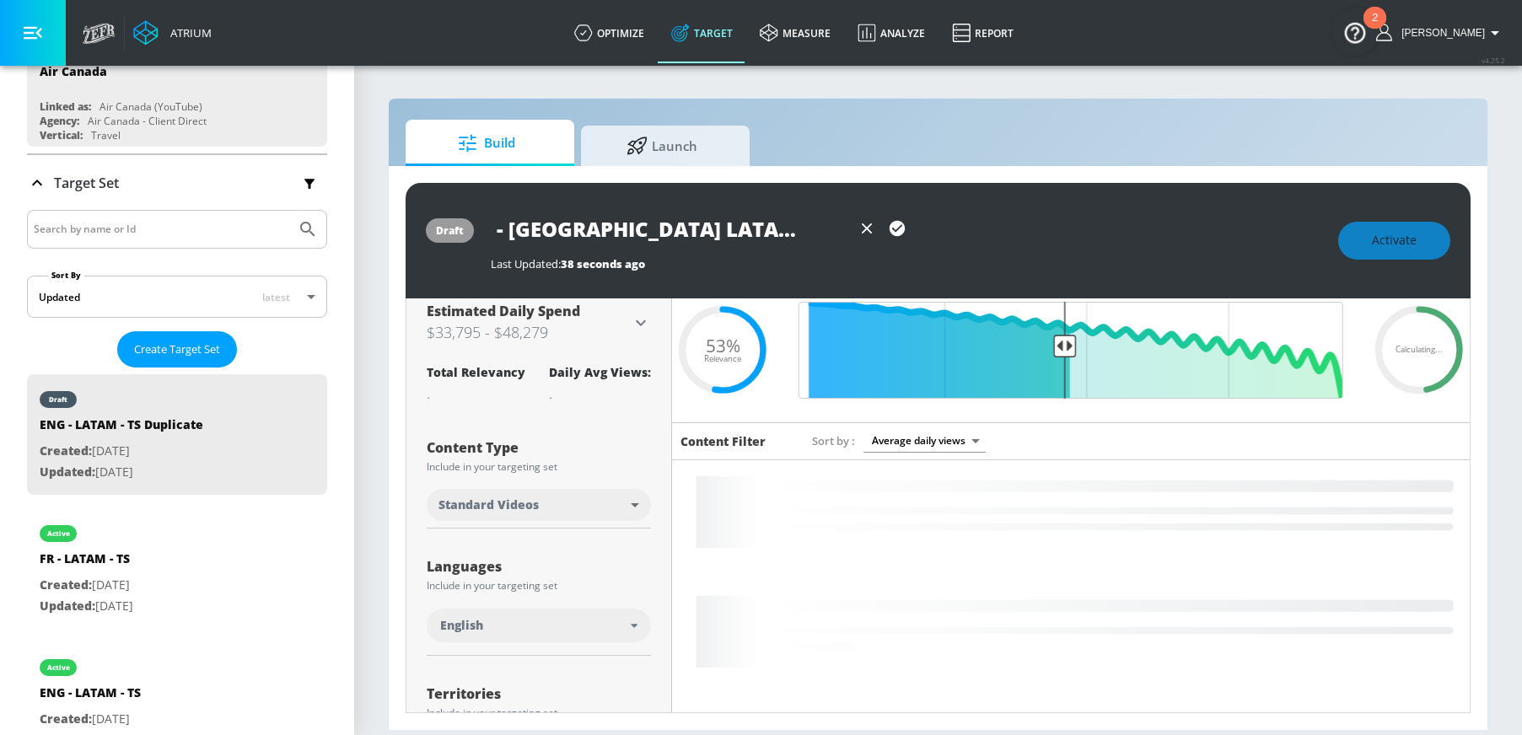
drag, startPoint x: 790, startPoint y: 218, endPoint x: 882, endPoint y: 224, distance: 92.1
click at [882, 224] on div "ENG - [GEOGRAPHIC_DATA] LATAM - TS Duplicate" at bounding box center [702, 229] width 422 height 38
type input "ENG - [GEOGRAPHIC_DATA] LATAM - TS"
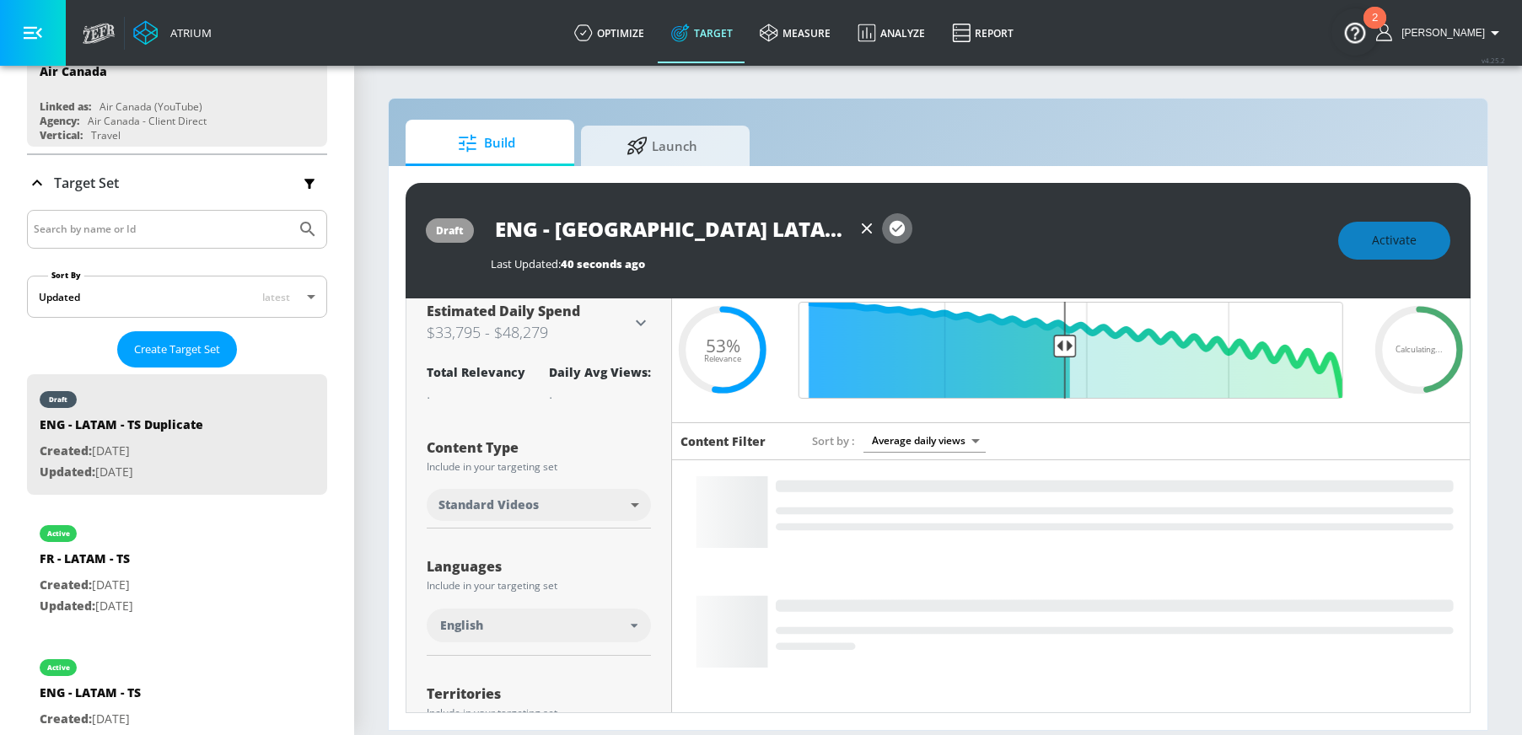
click at [891, 228] on icon "button" at bounding box center [897, 228] width 15 height 15
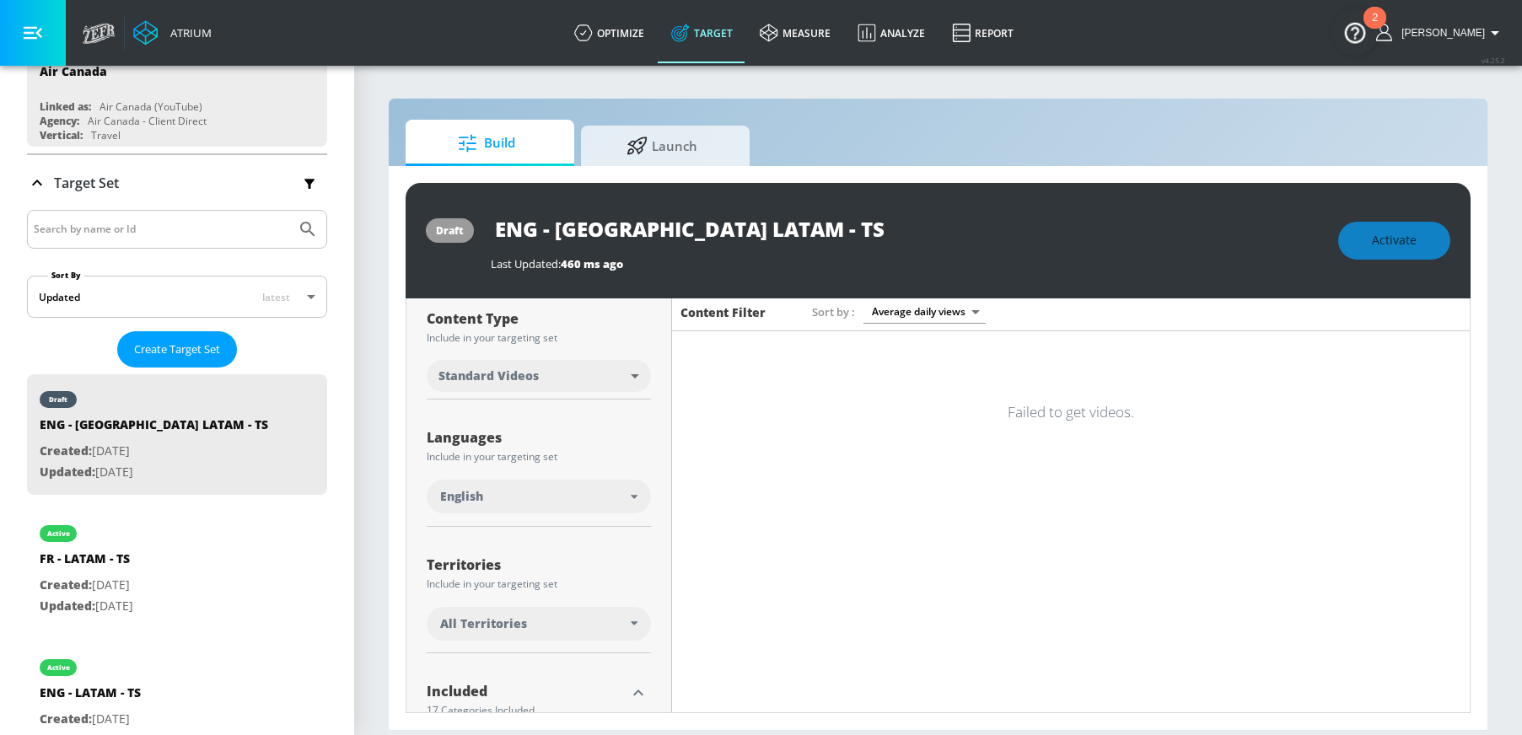
scroll to position [272, 0]
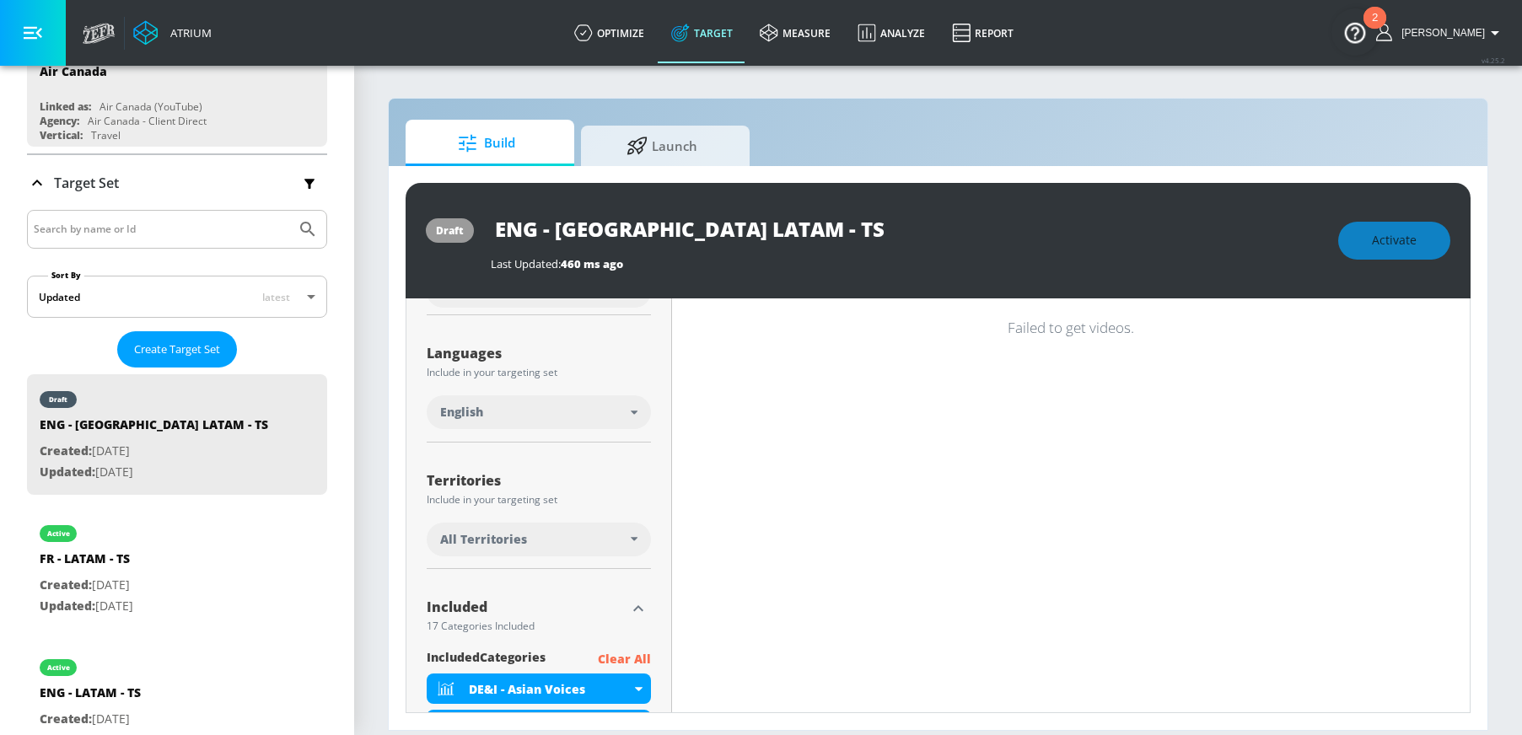
click at [510, 550] on div "All Territories" at bounding box center [539, 540] width 224 height 34
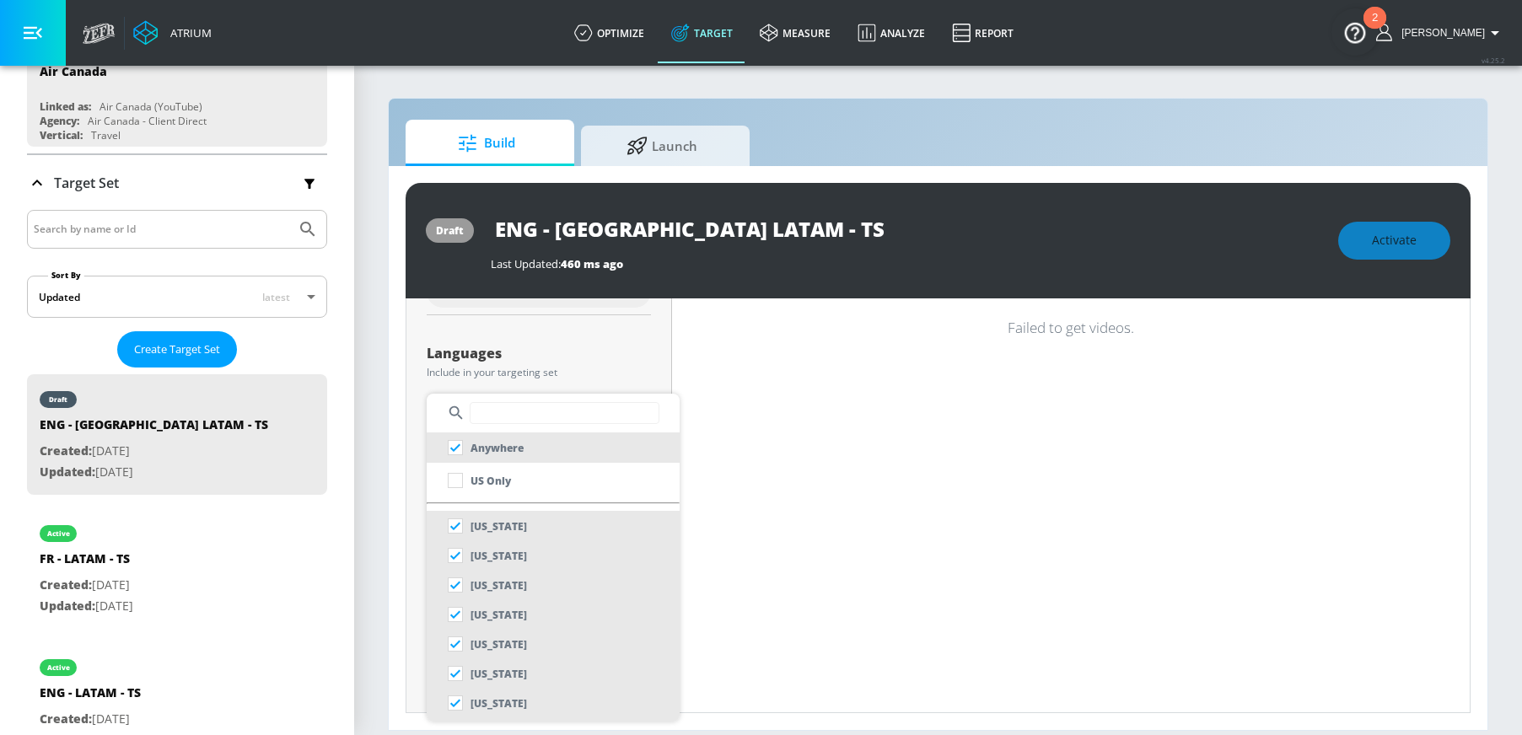
click at [541, 420] on input "text" at bounding box center [565, 413] width 190 height 22
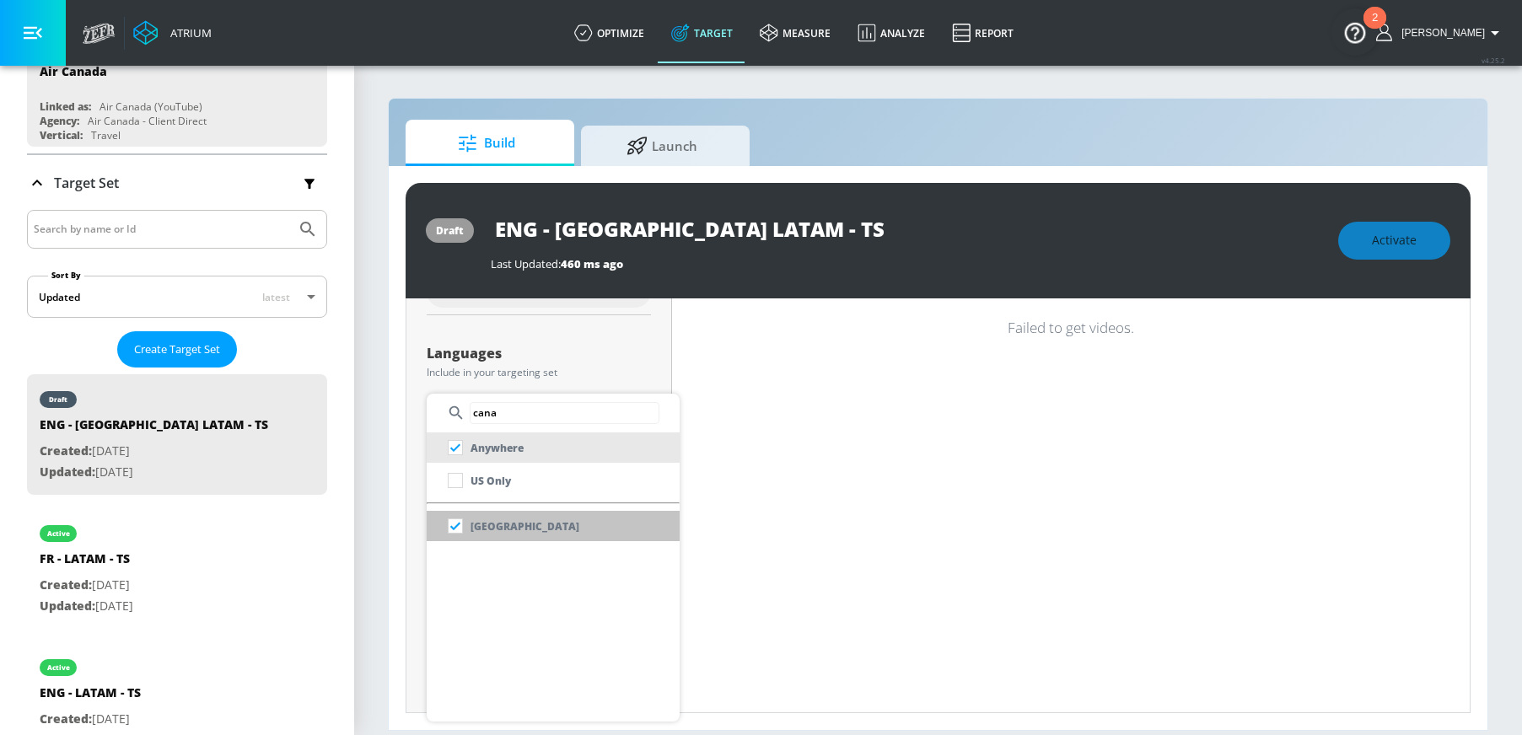
type input "cana"
click at [543, 512] on li "[GEOGRAPHIC_DATA]" at bounding box center [553, 526] width 253 height 30
checkbox input "false"
click at [379, 513] on div at bounding box center [761, 367] width 1522 height 735
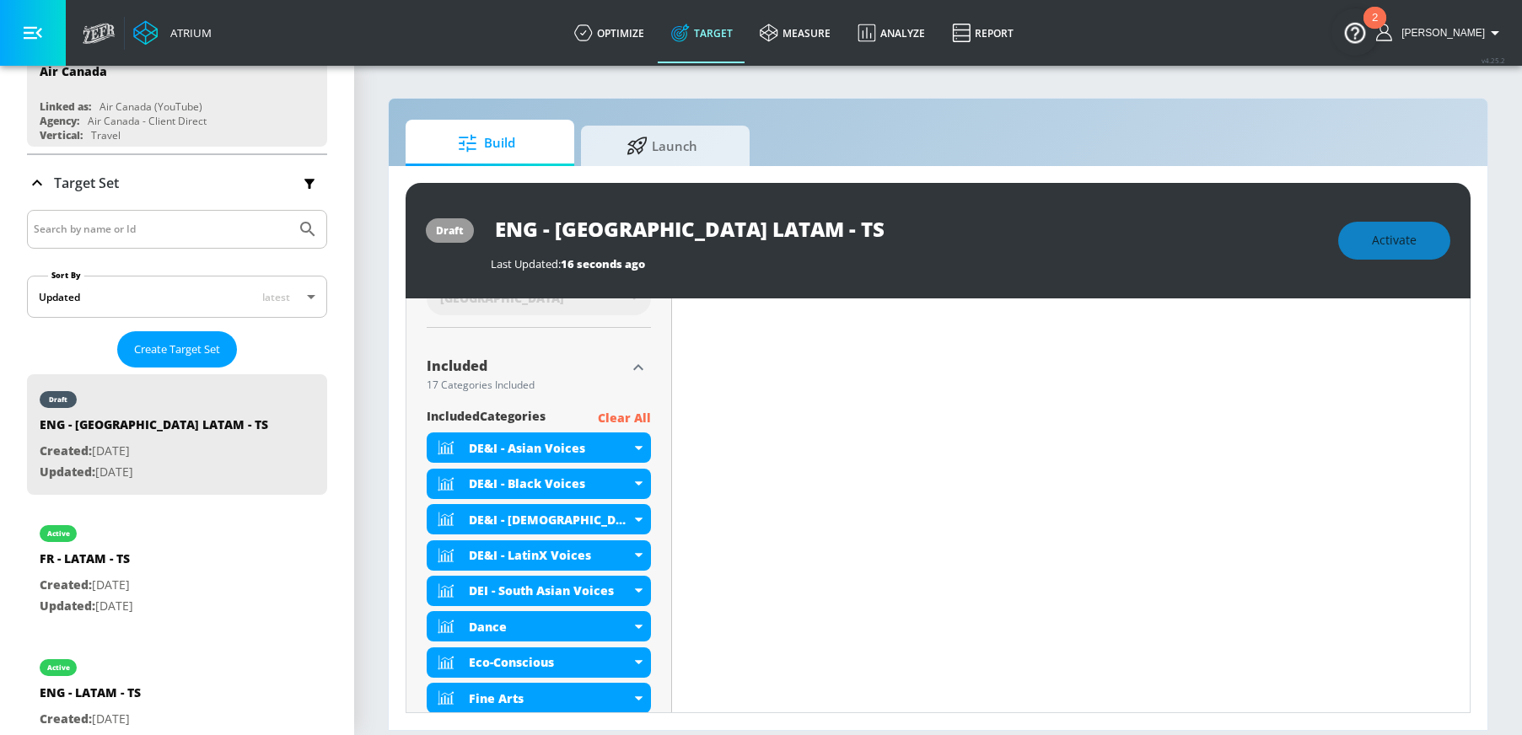
scroll to position [634, 0]
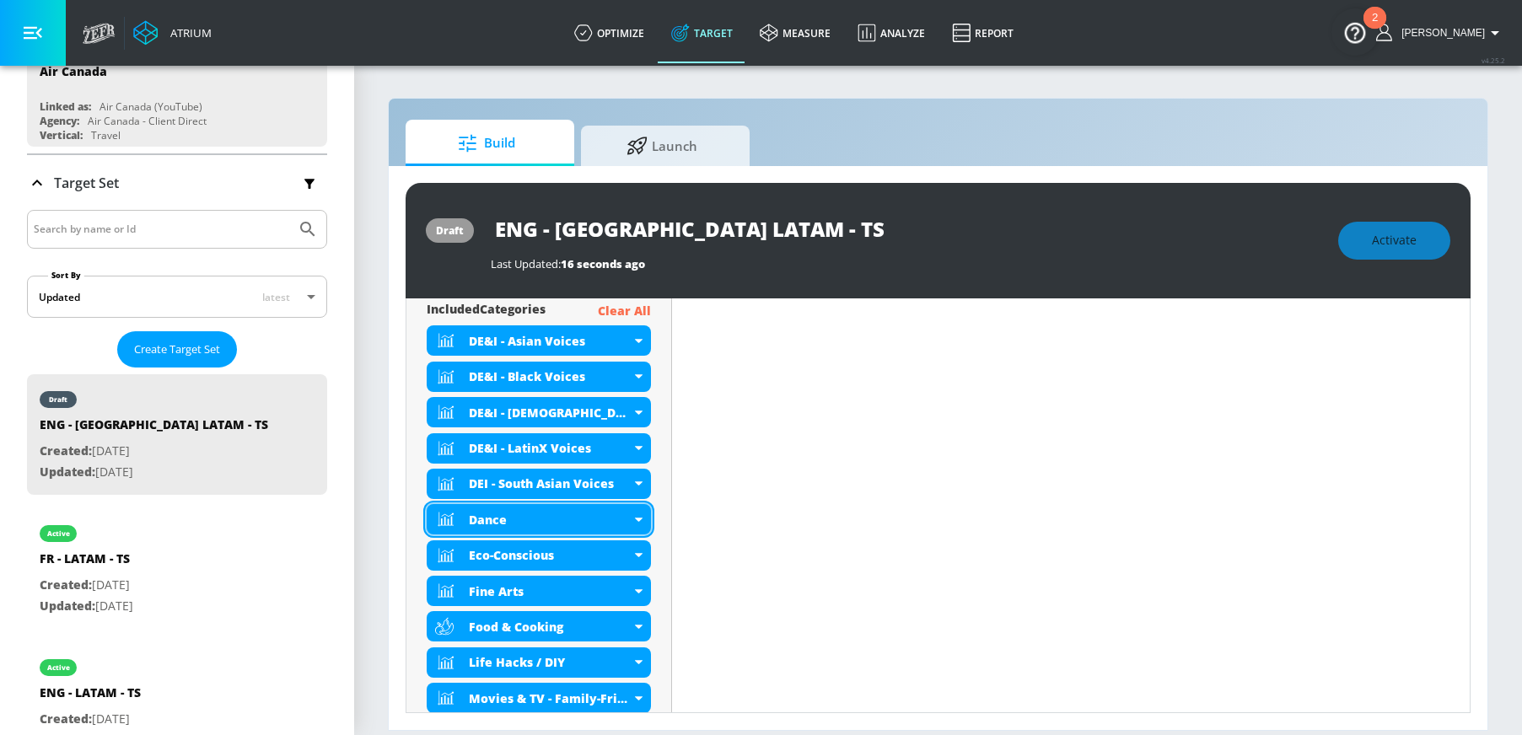
click at [638, 520] on icon at bounding box center [639, 520] width 8 height 4
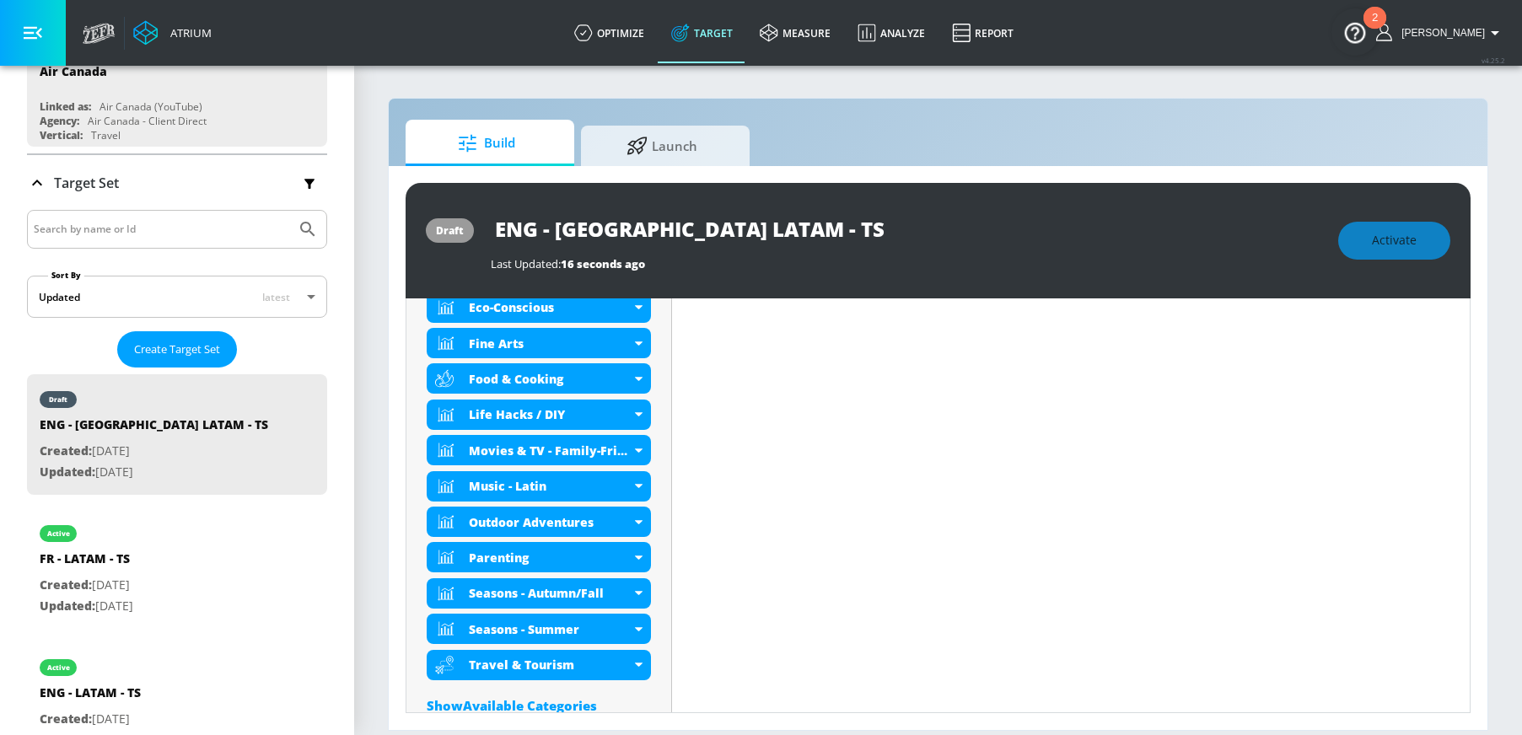
scroll to position [870, 0]
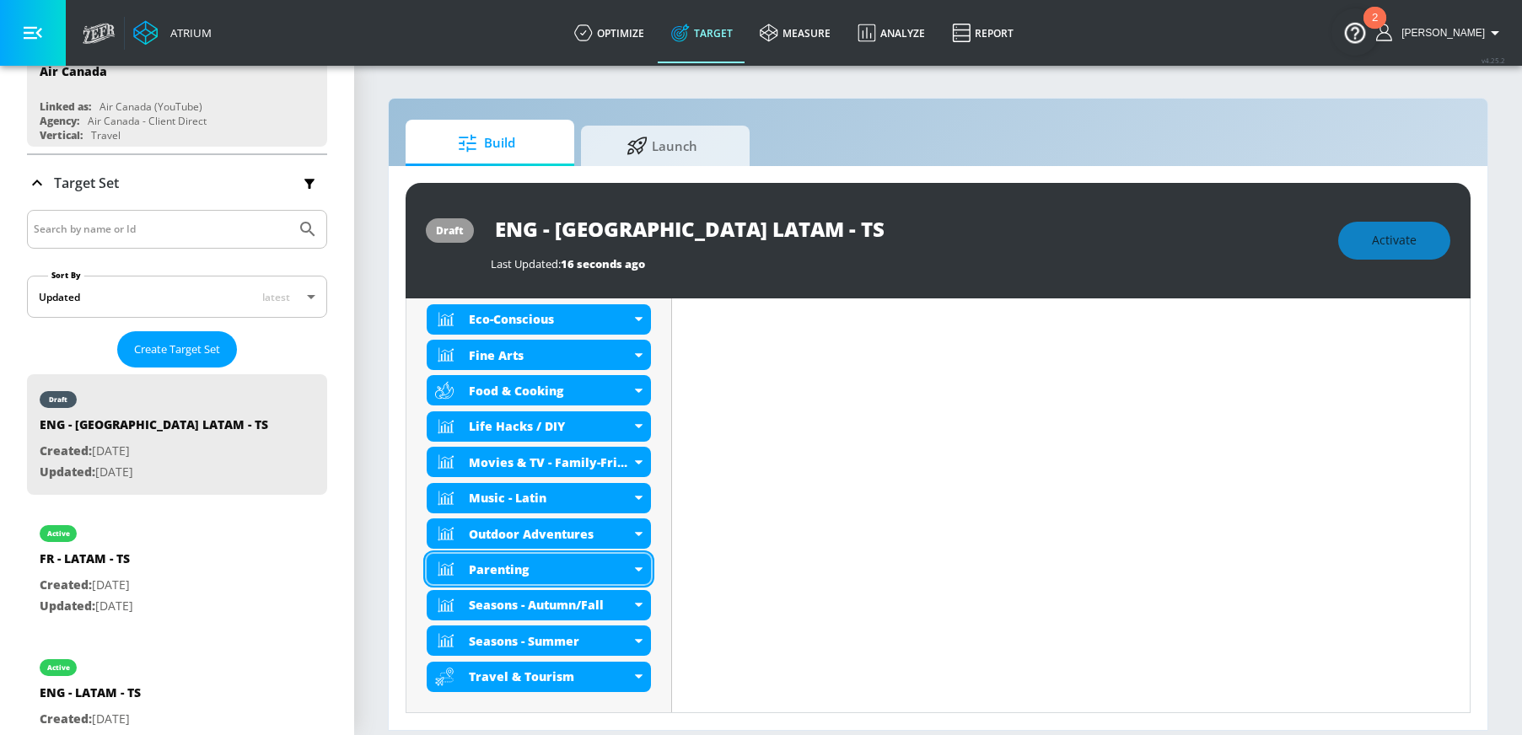
click at [633, 572] on div "Parenting" at bounding box center [539, 569] width 224 height 30
click at [637, 571] on icon at bounding box center [639, 570] width 8 height 4
click at [639, 533] on icon at bounding box center [639, 534] width 8 height 4
click at [635, 533] on icon at bounding box center [639, 534] width 8 height 4
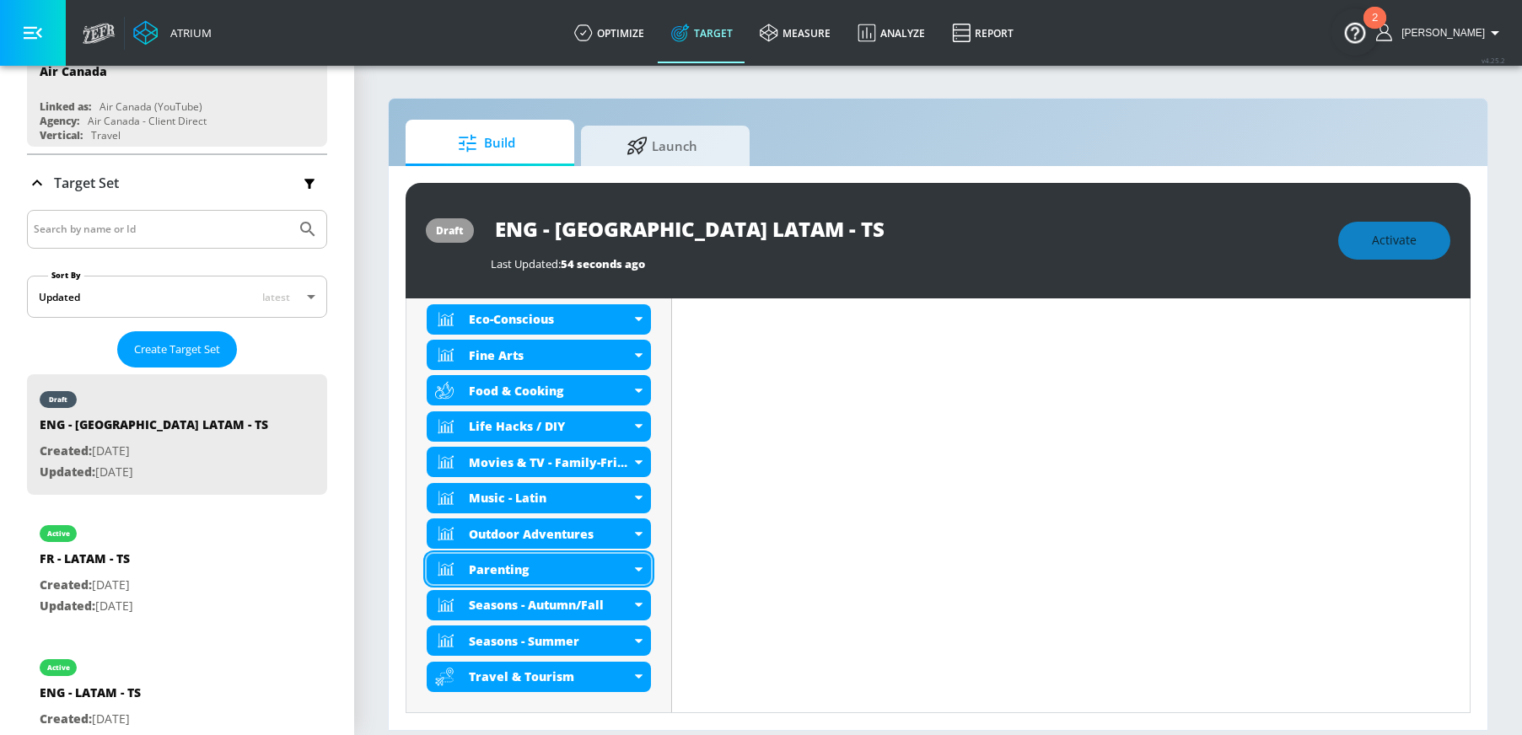
click at [640, 563] on div "Parenting" at bounding box center [539, 569] width 224 height 30
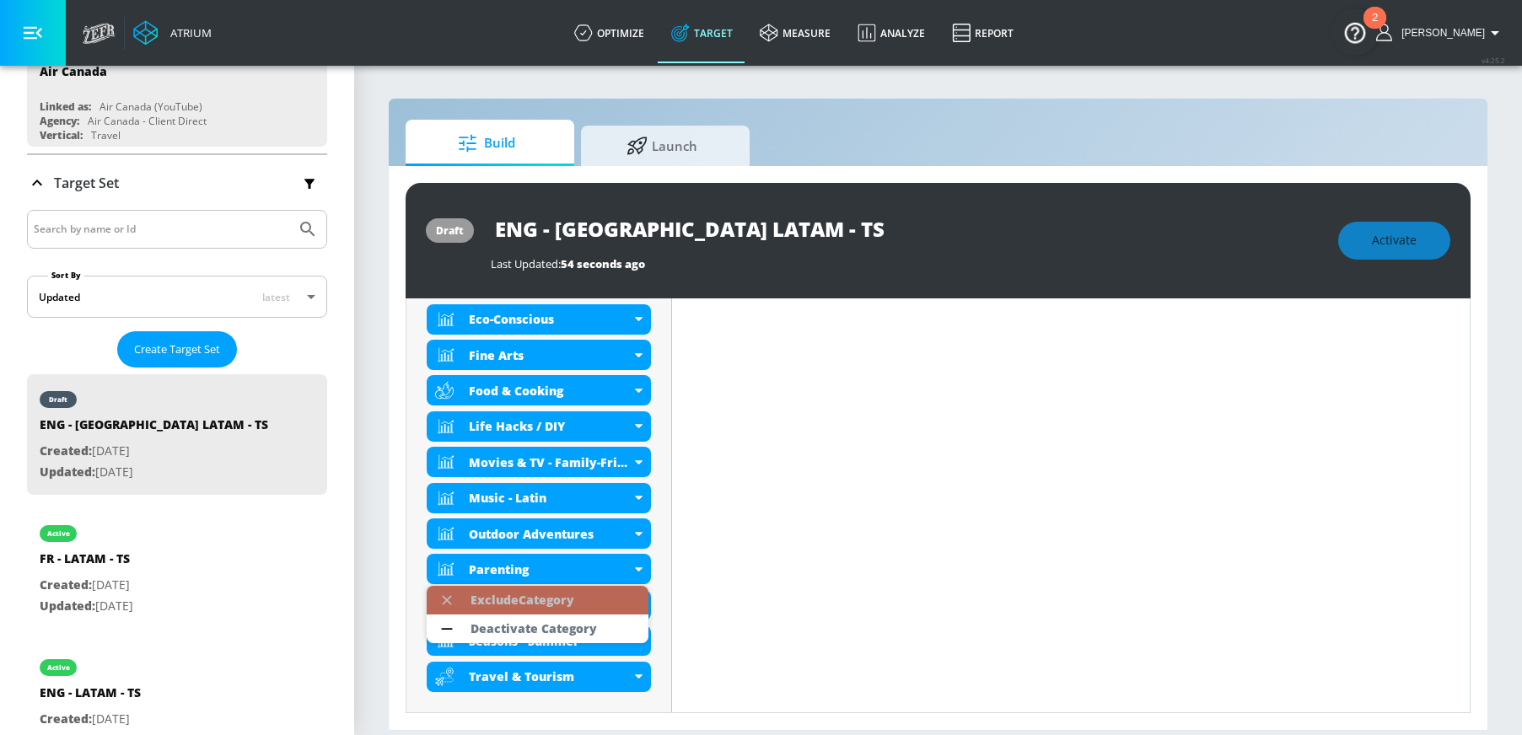
click at [541, 601] on div "Exclude Category" at bounding box center [523, 601] width 104 height 12
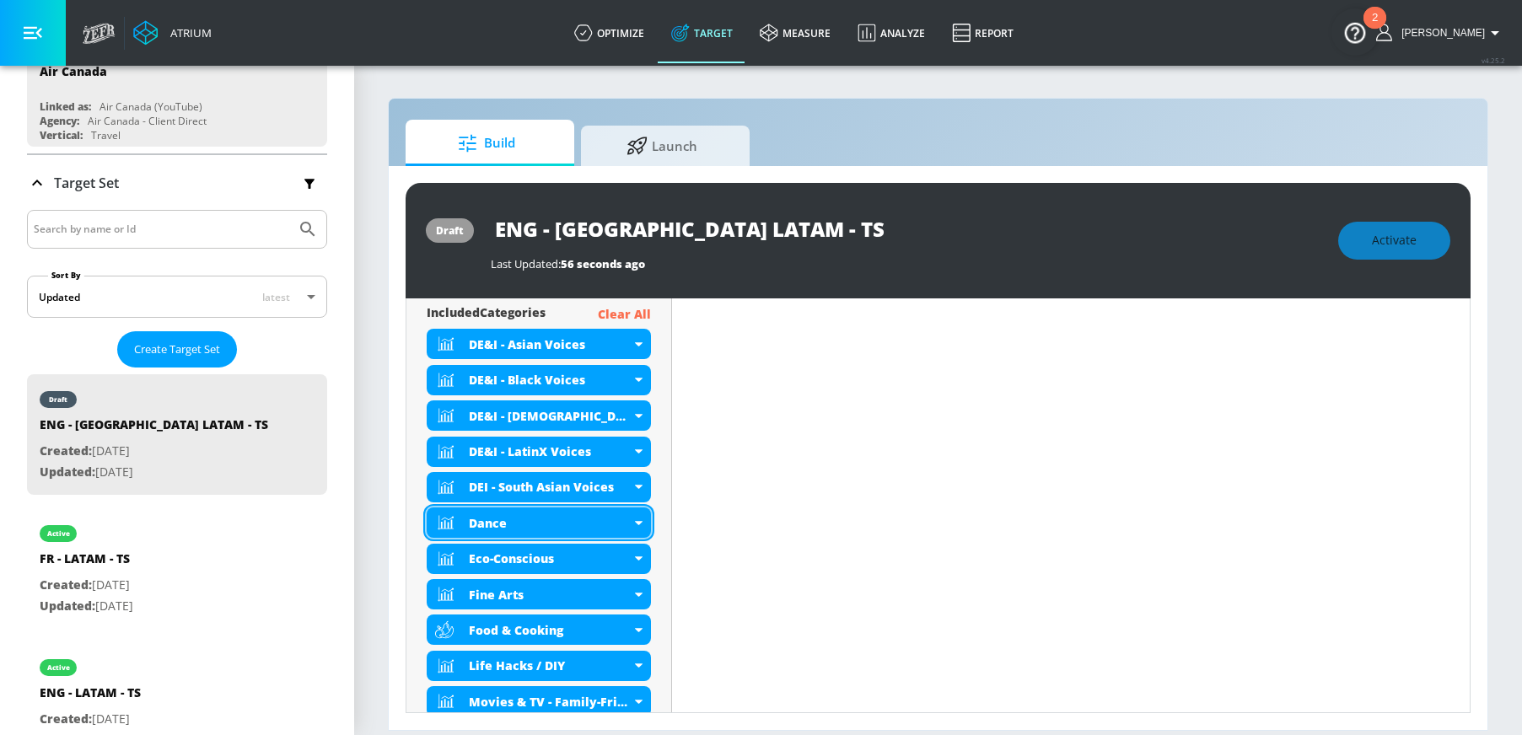
scroll to position [633, 0]
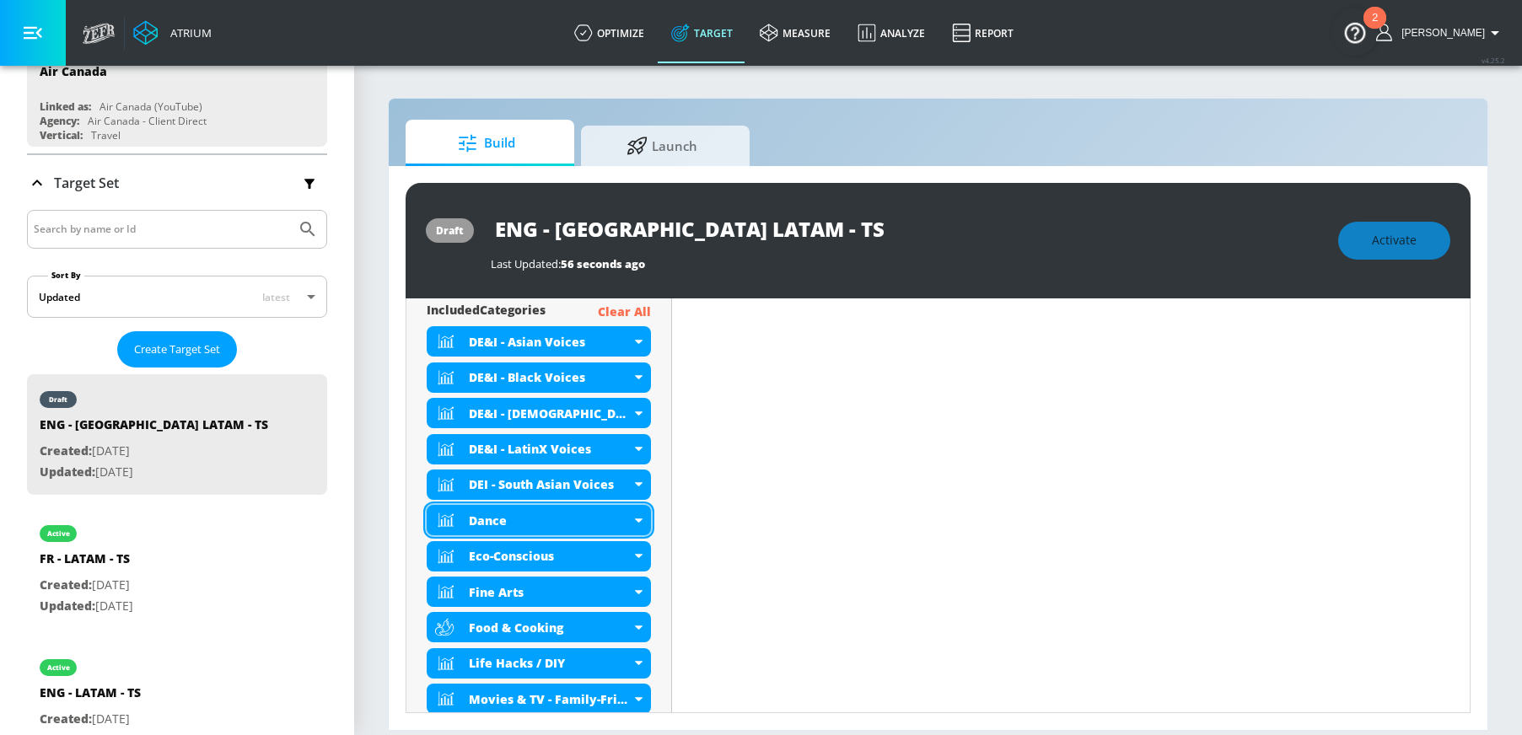
click at [639, 523] on div "Dance" at bounding box center [539, 520] width 224 height 30
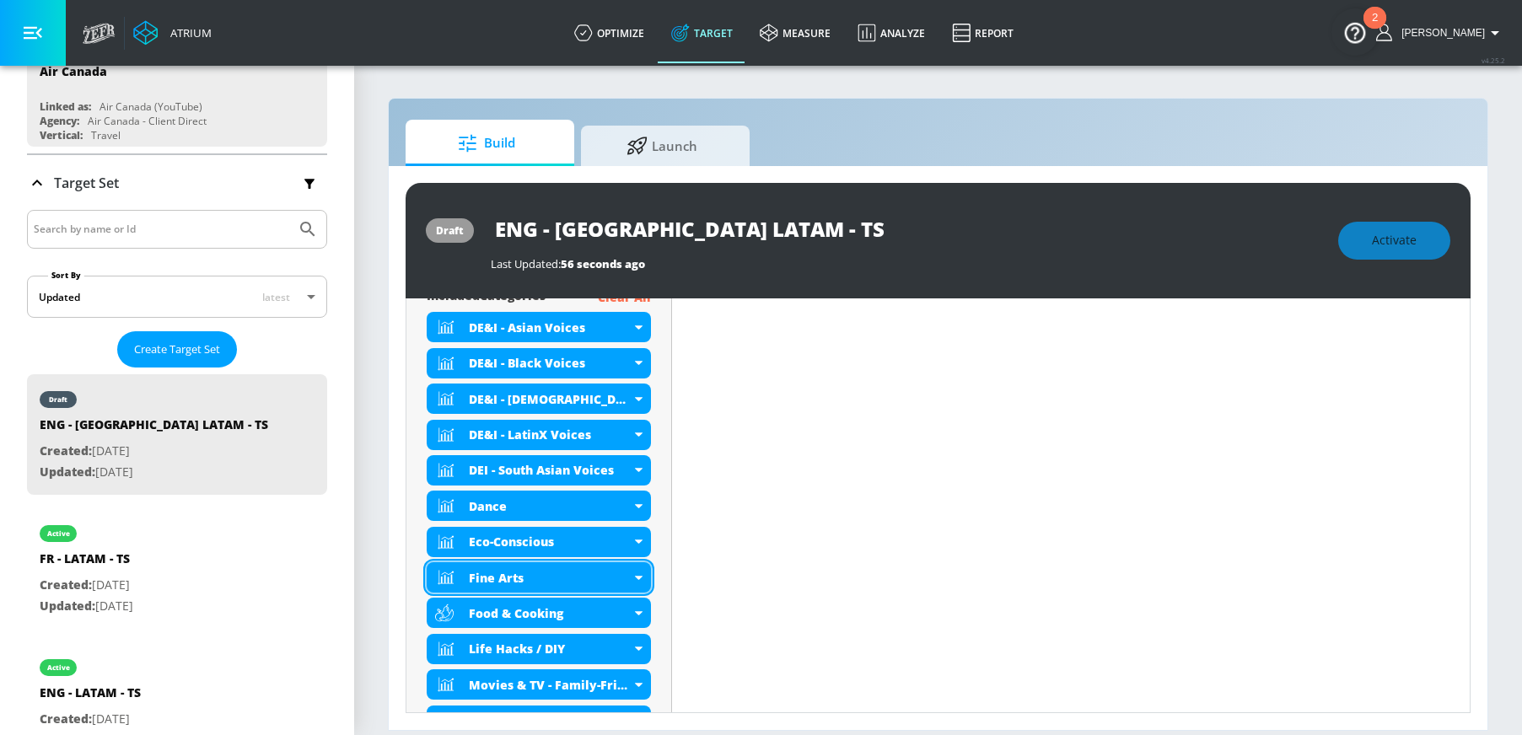
scroll to position [726, 0]
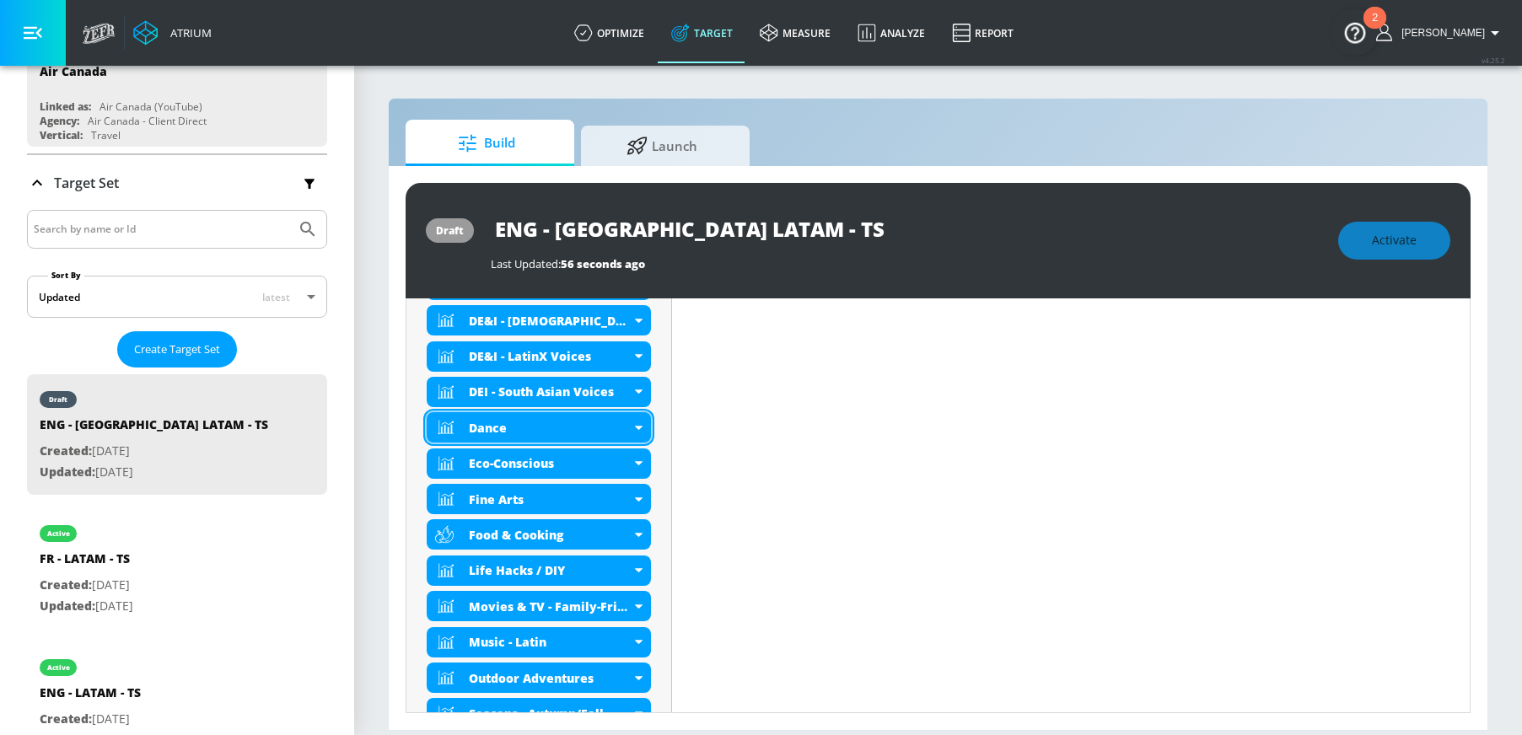
click at [635, 426] on icon at bounding box center [639, 428] width 8 height 4
click at [637, 428] on icon at bounding box center [639, 428] width 8 height 4
click at [637, 424] on div "Dance" at bounding box center [539, 427] width 224 height 30
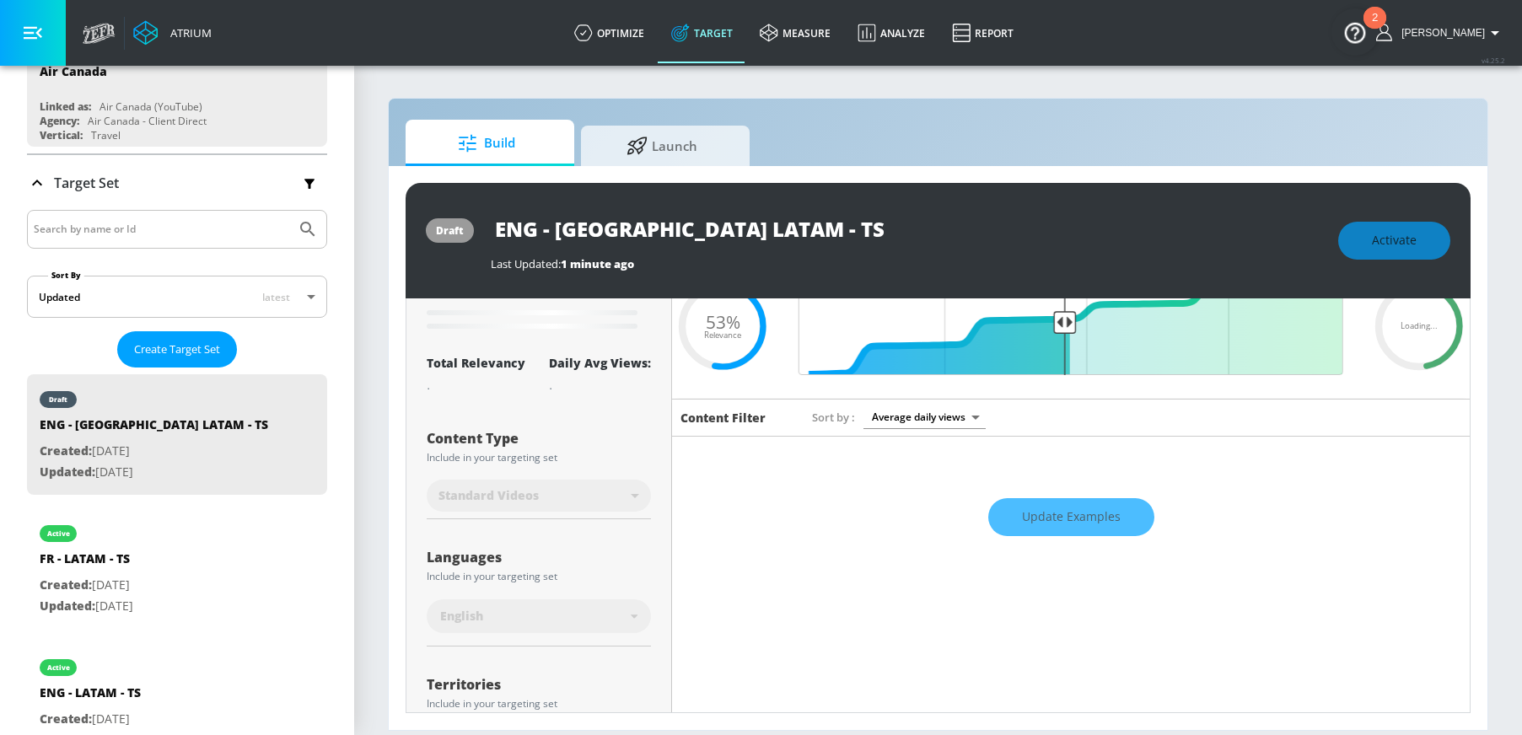
scroll to position [0, 0]
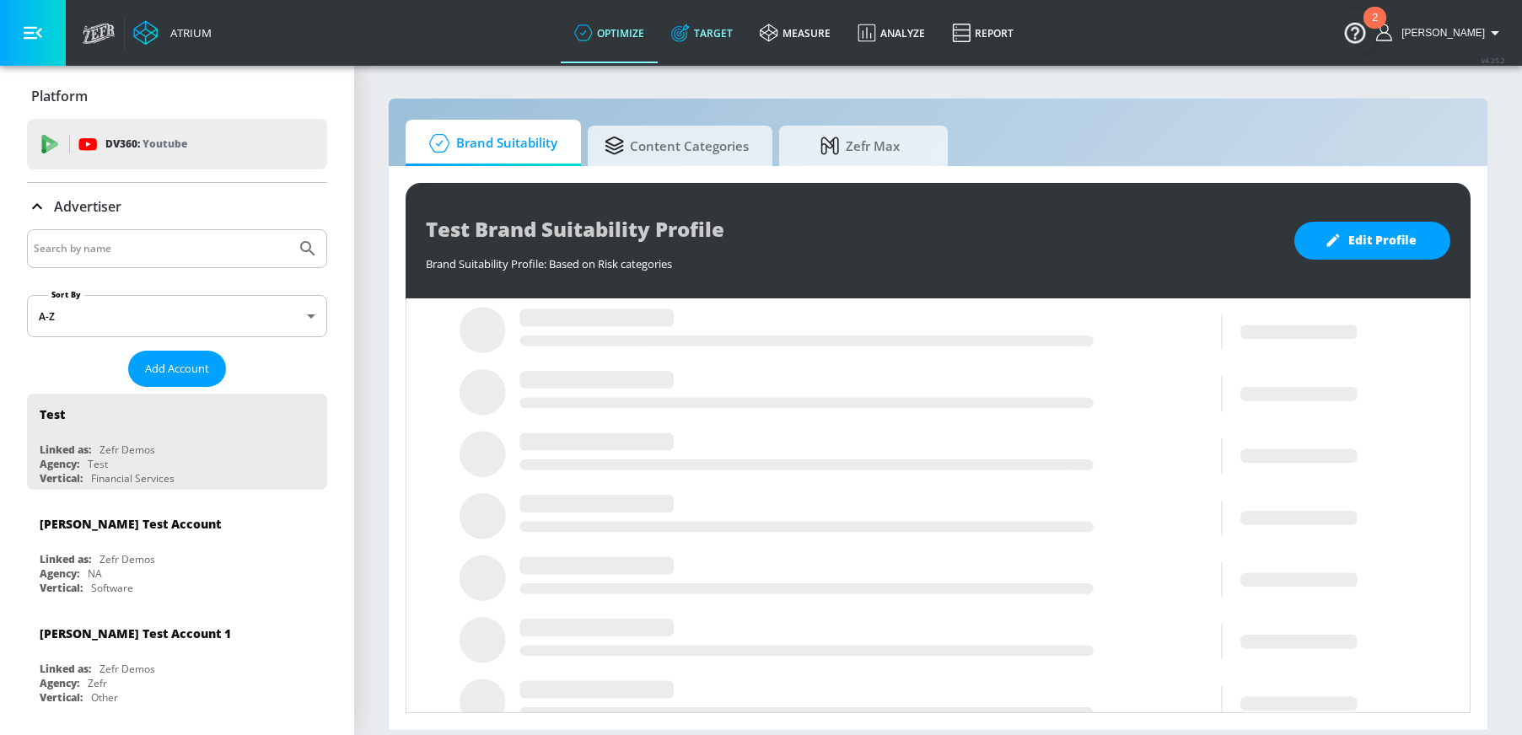
click at [730, 40] on link "Target" at bounding box center [702, 33] width 89 height 61
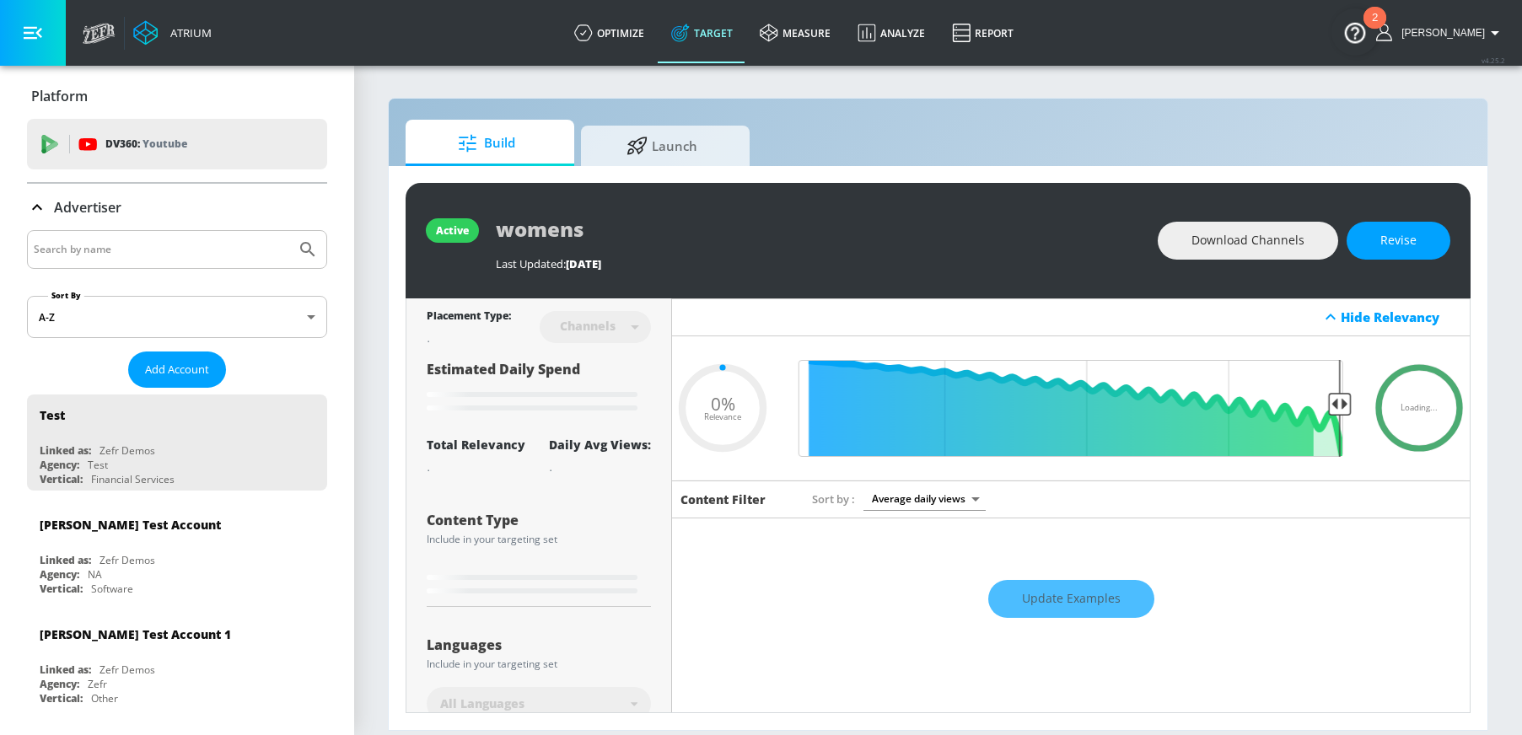
click at [173, 257] on input "Search by name" at bounding box center [162, 250] width 256 height 22
type input "0.6"
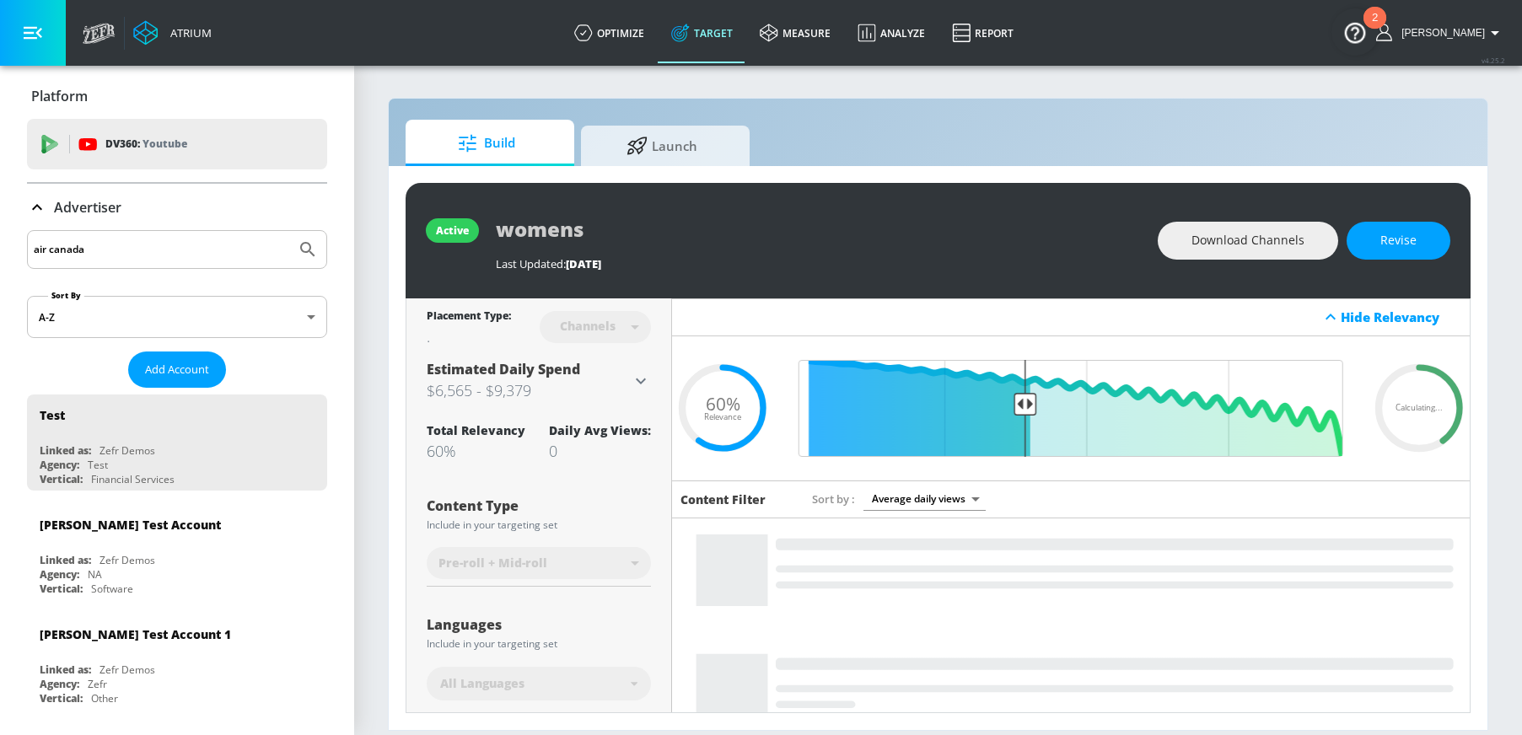
type input "air canada"
click at [289, 246] on button "Submit Search" at bounding box center [307, 249] width 37 height 37
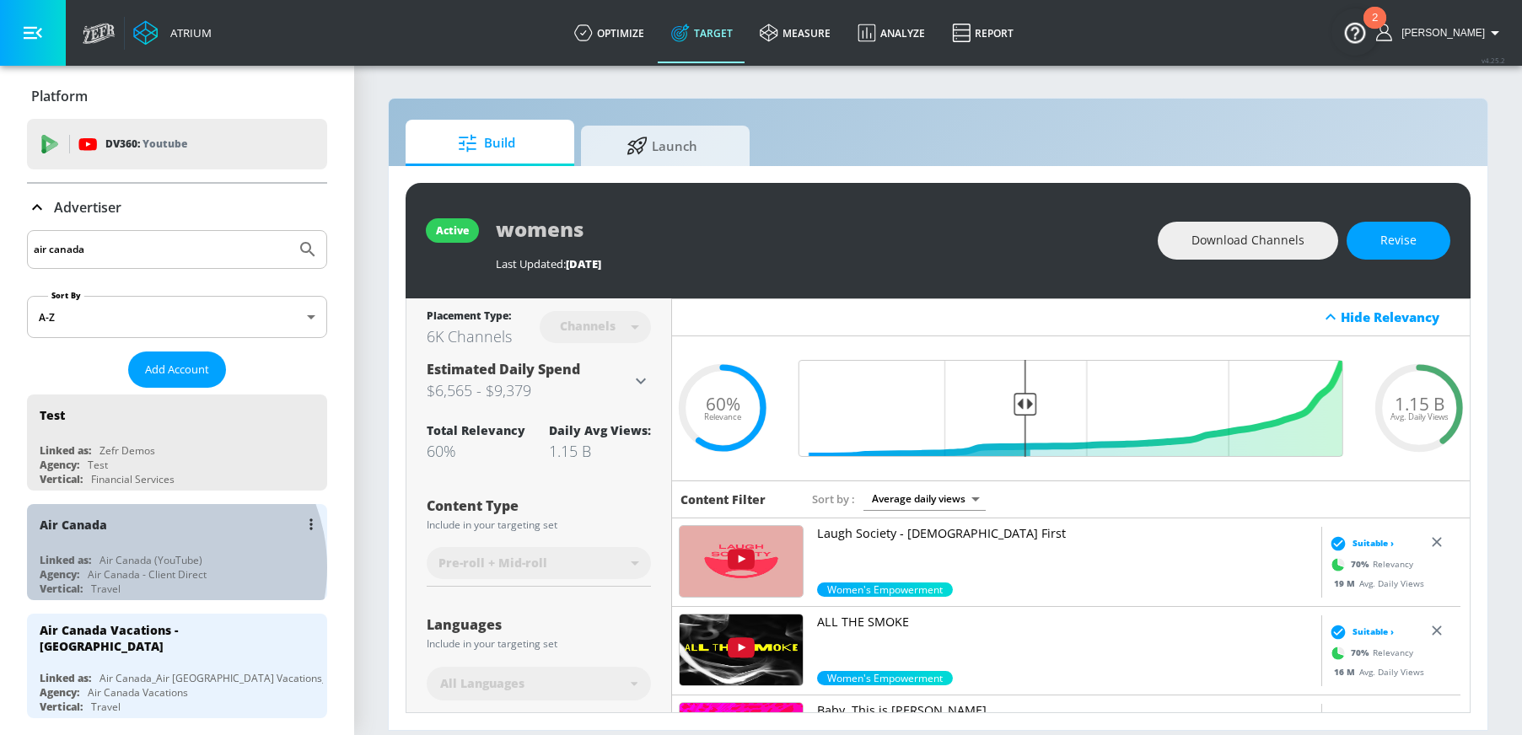
click at [147, 568] on div "Air Canada - Client Direct" at bounding box center [147, 575] width 119 height 14
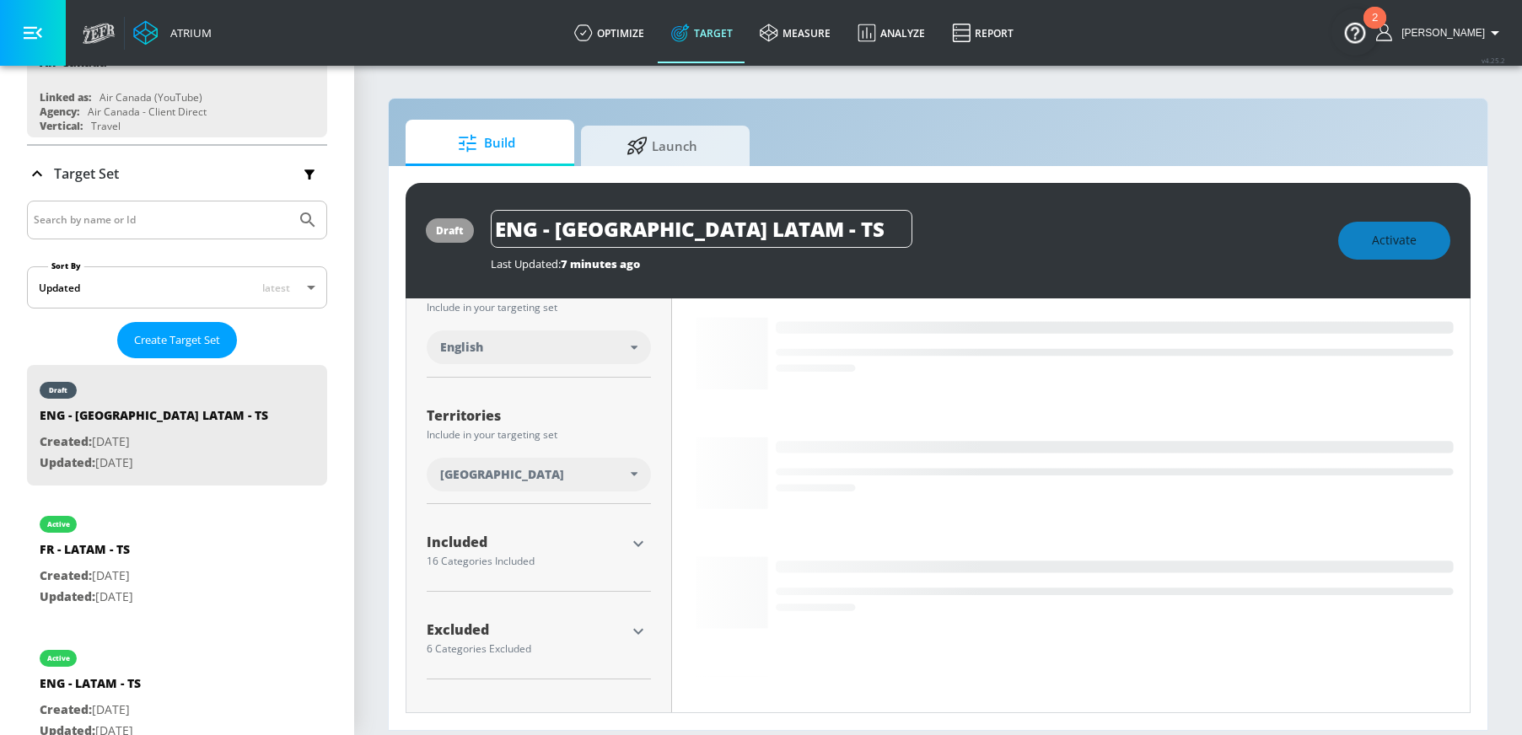
scroll to position [362, 0]
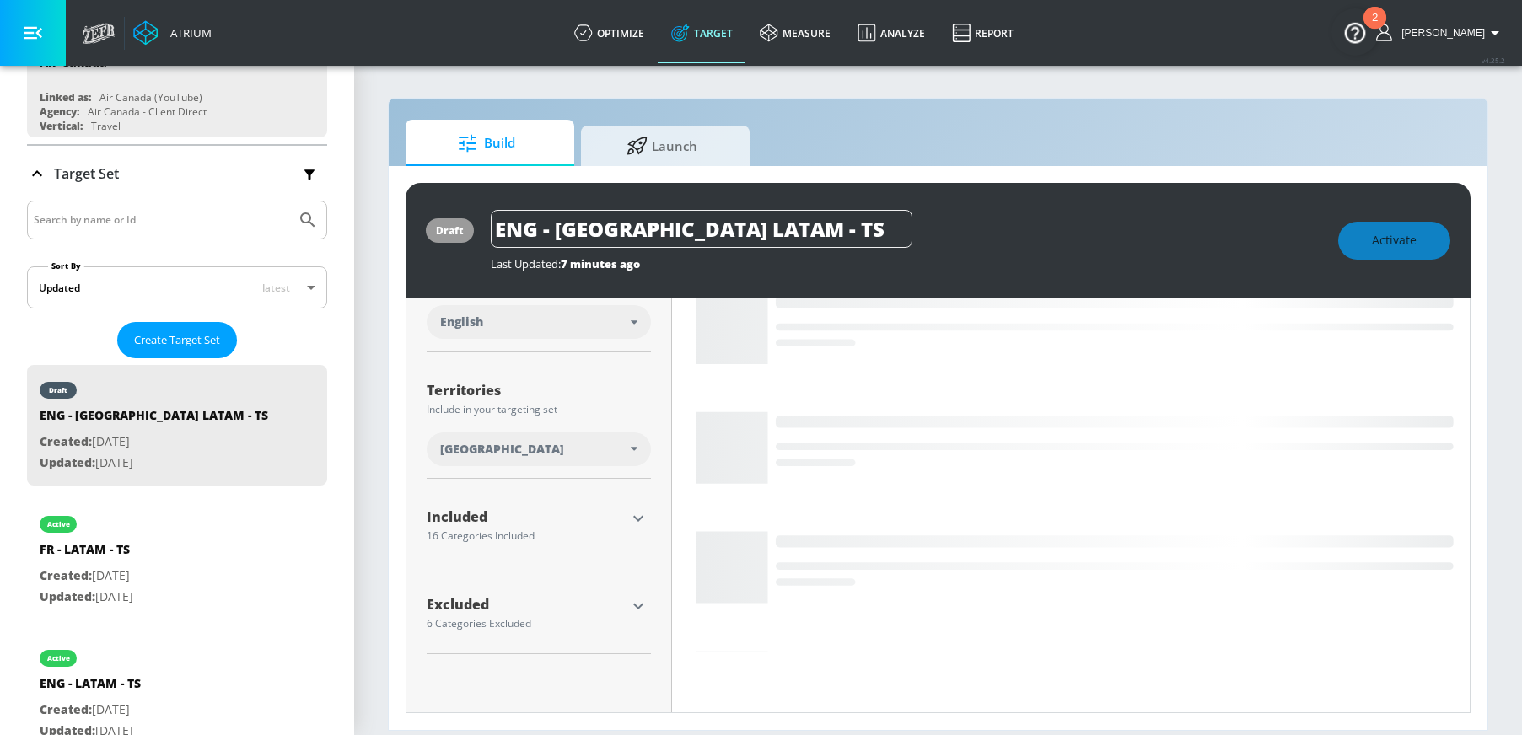
click at [636, 520] on icon "button" at bounding box center [638, 519] width 20 height 20
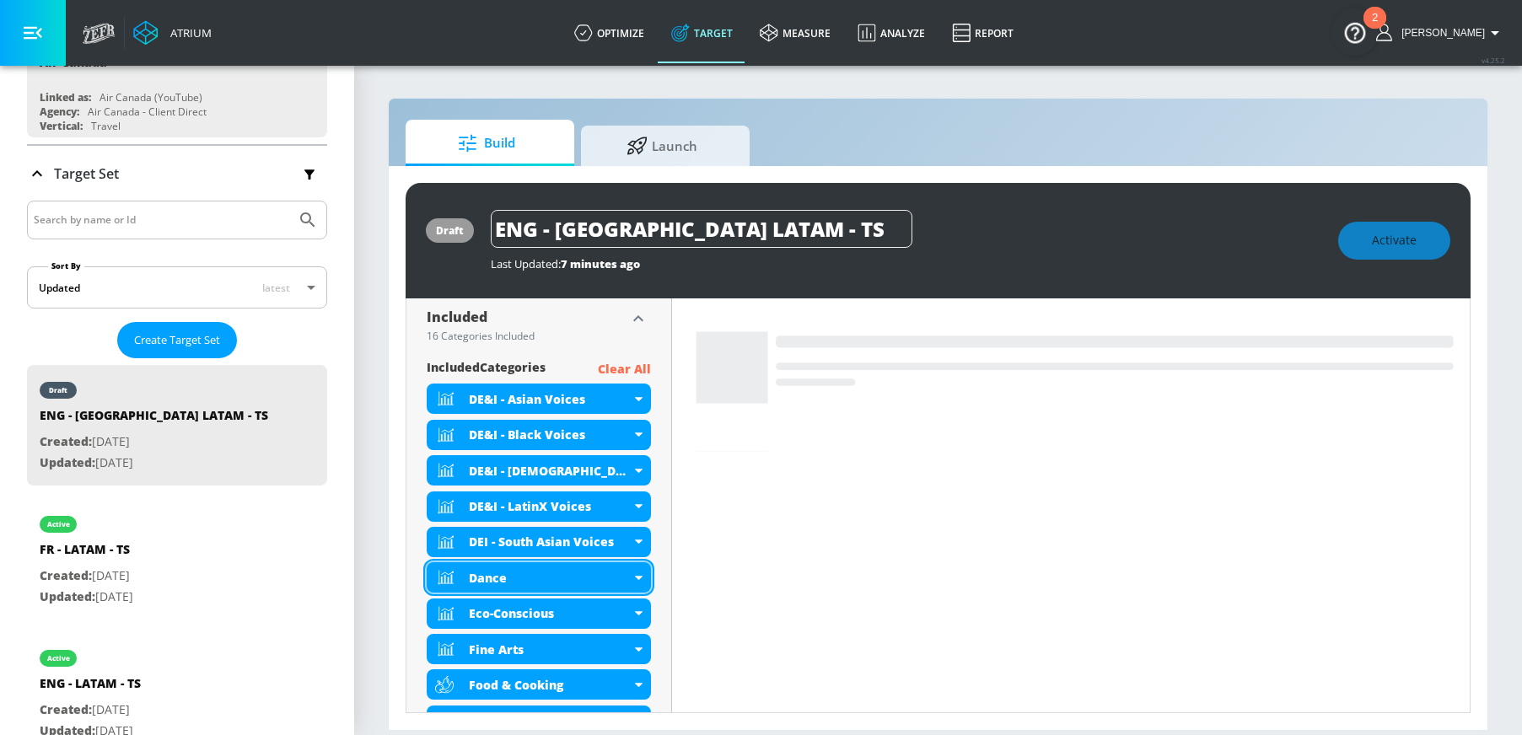
scroll to position [587, 0]
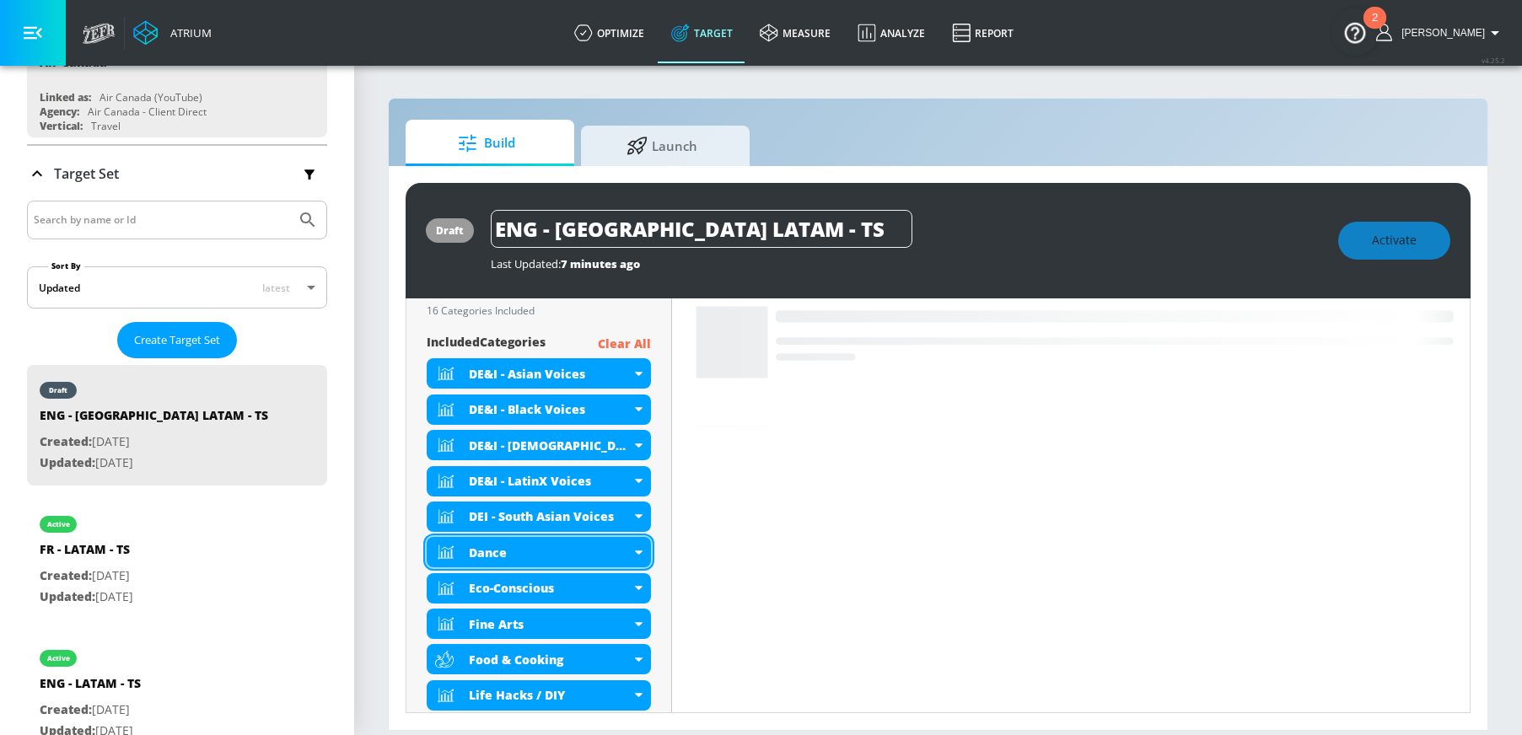
click at [636, 552] on icon at bounding box center [639, 553] width 8 height 4
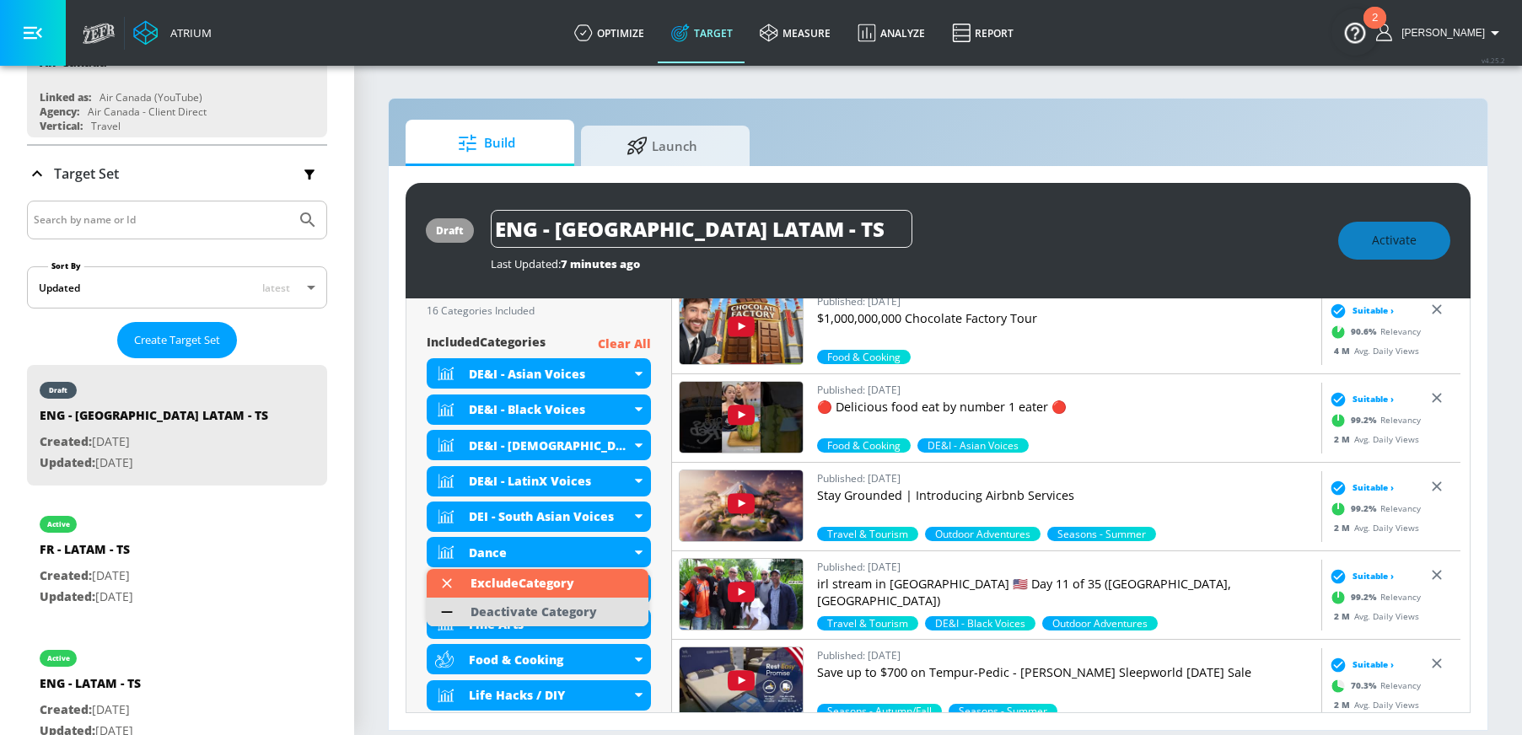
click at [595, 607] on div "Deactivate Category" at bounding box center [533, 612] width 143 height 29
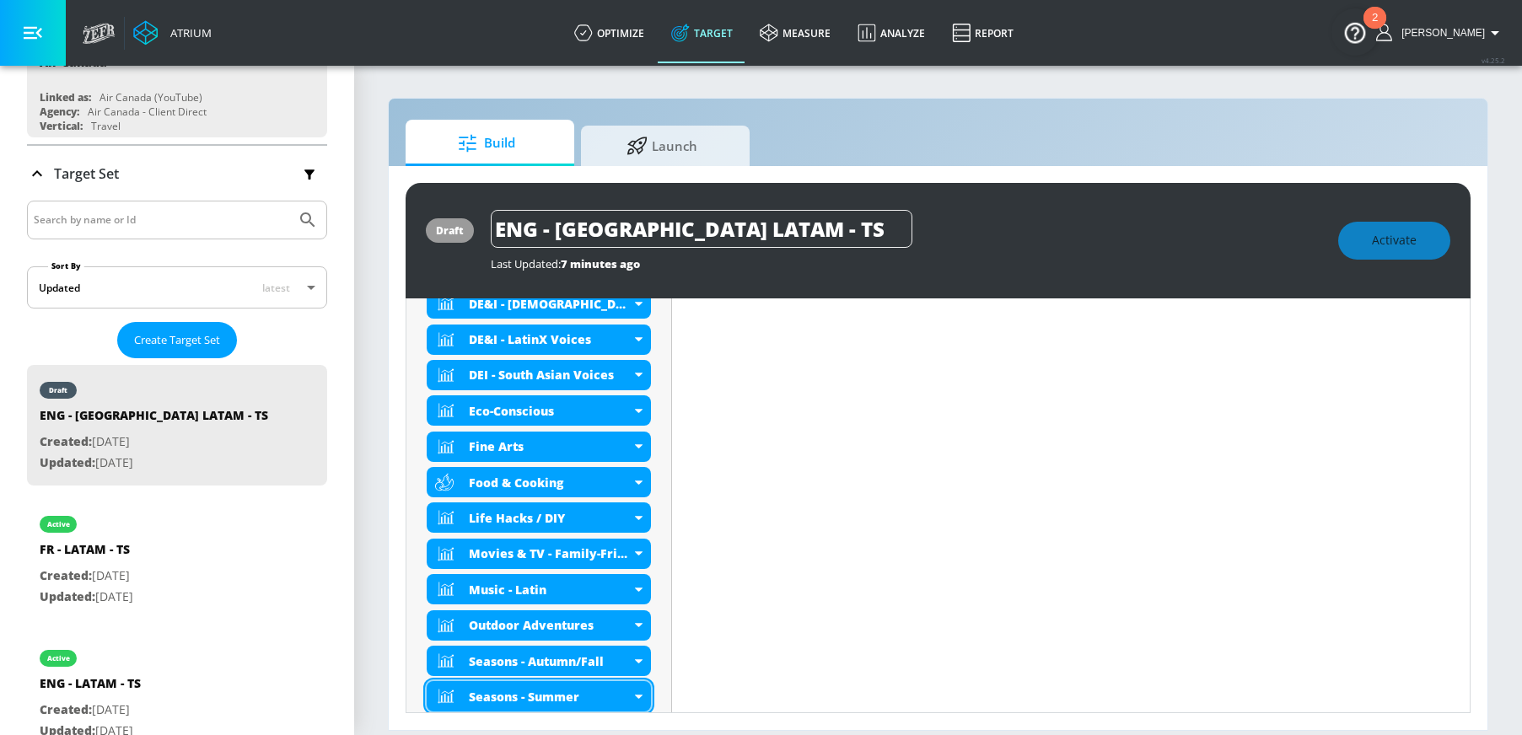
scroll to position [929, 0]
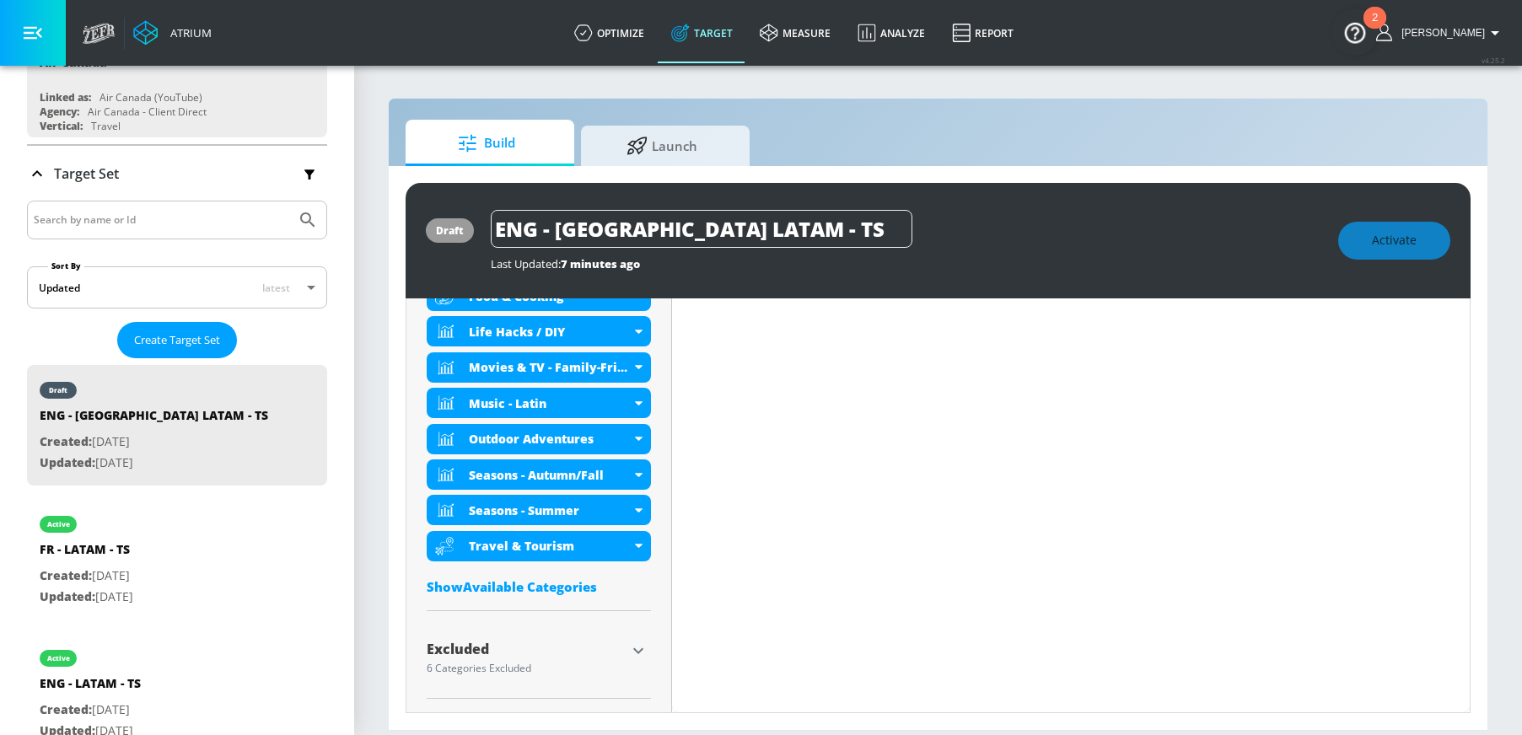
click at [524, 658] on div "Excluded" at bounding box center [526, 653] width 199 height 21
click at [638, 649] on icon "button" at bounding box center [638, 651] width 10 height 6
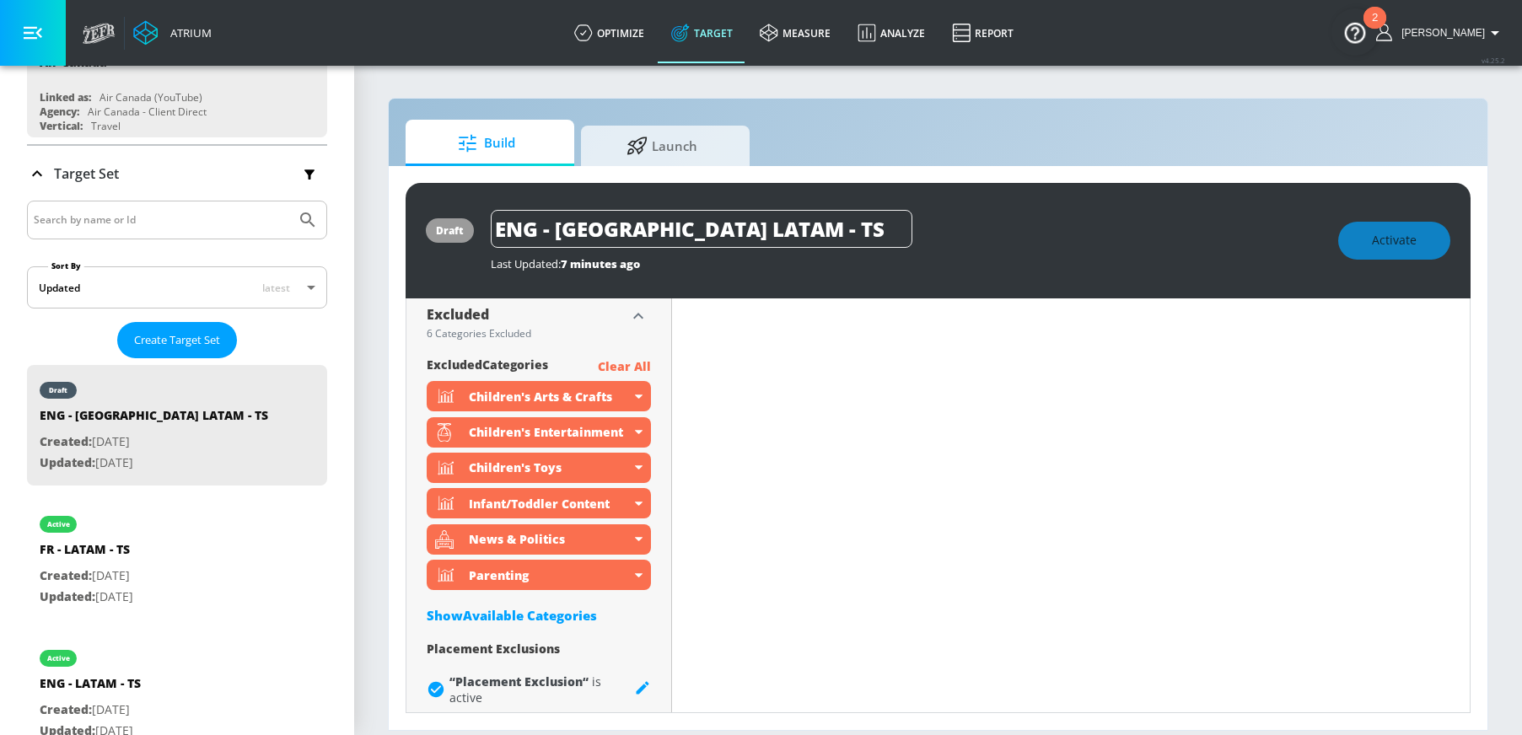
scroll to position [1285, 0]
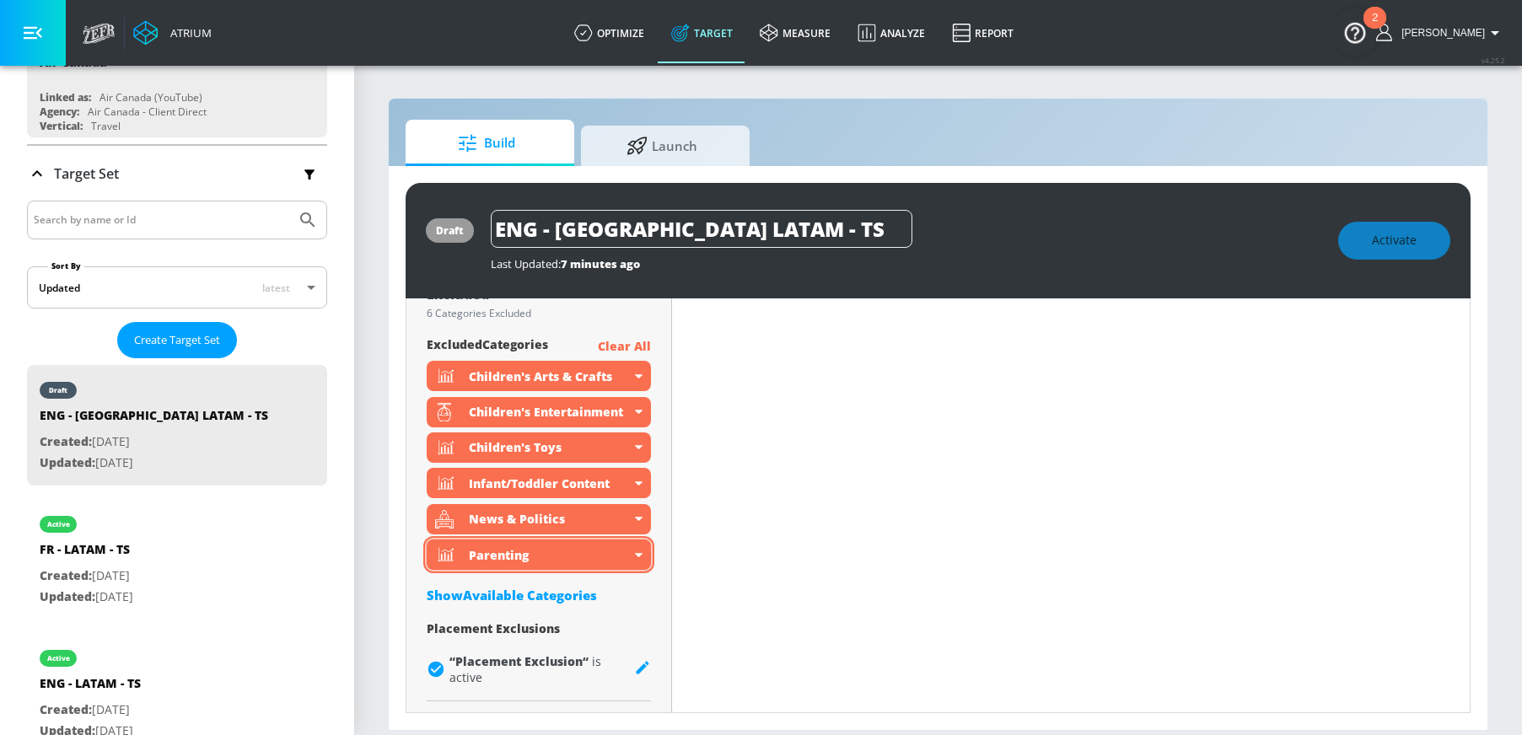
click at [637, 556] on icon at bounding box center [639, 555] width 8 height 4
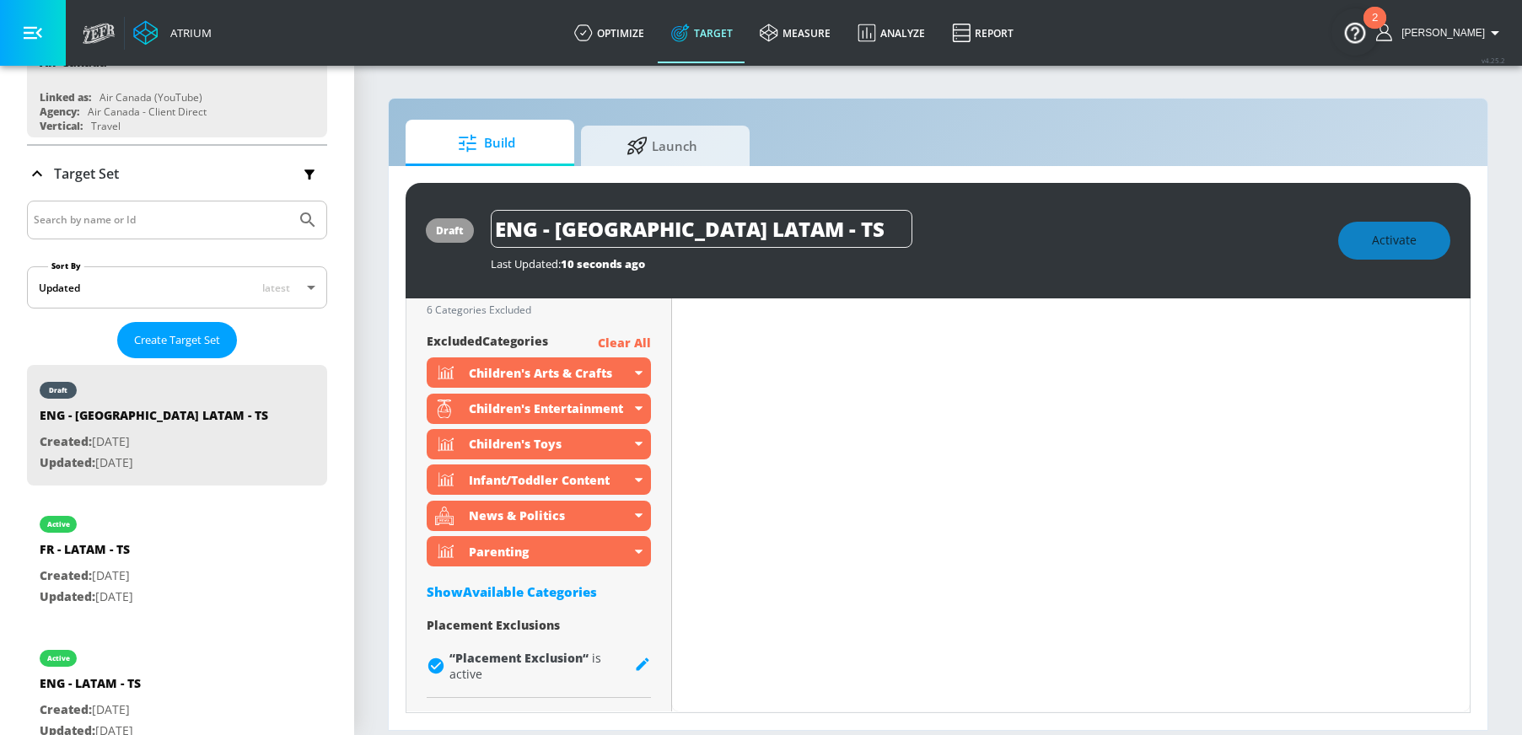
scroll to position [1270, 0]
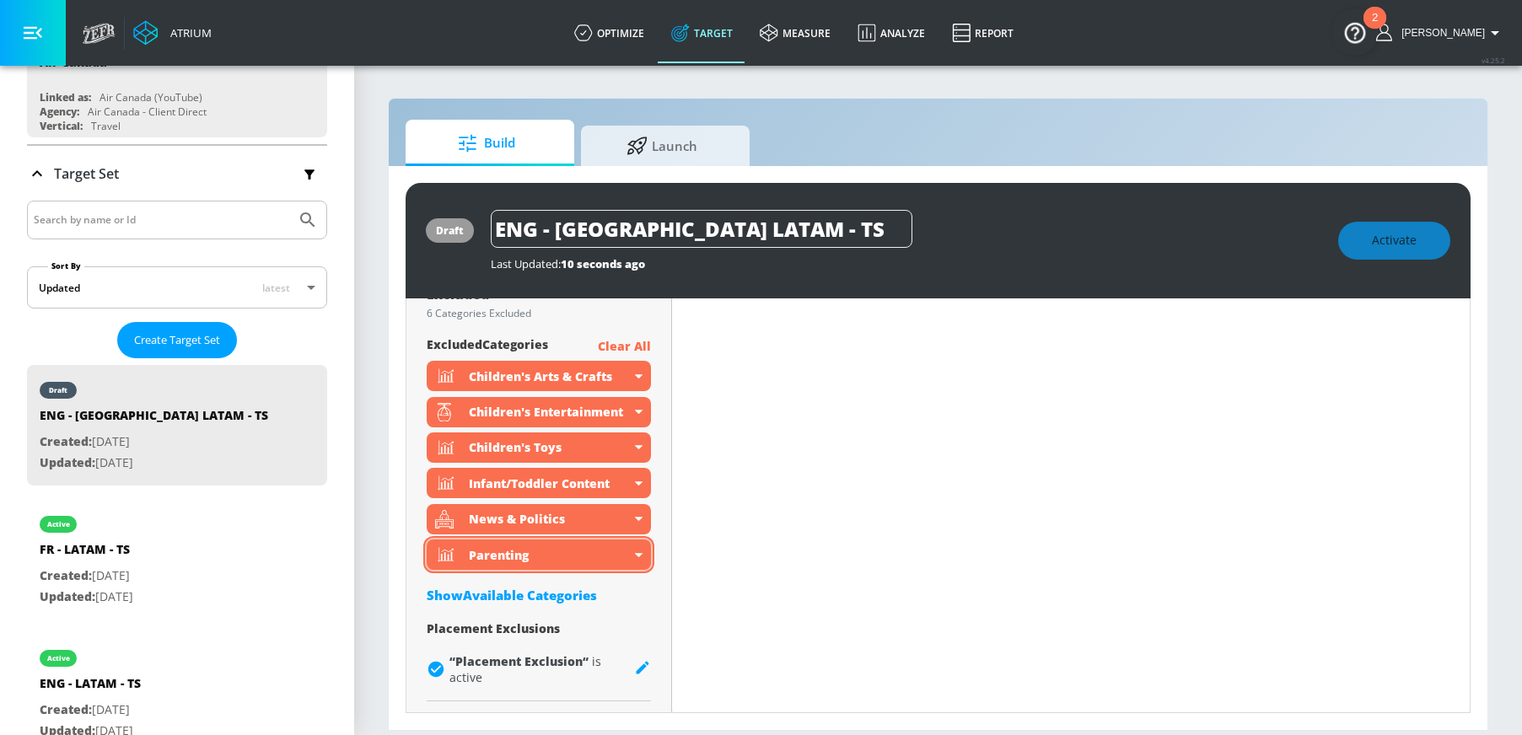
click at [636, 555] on icon at bounding box center [639, 555] width 8 height 4
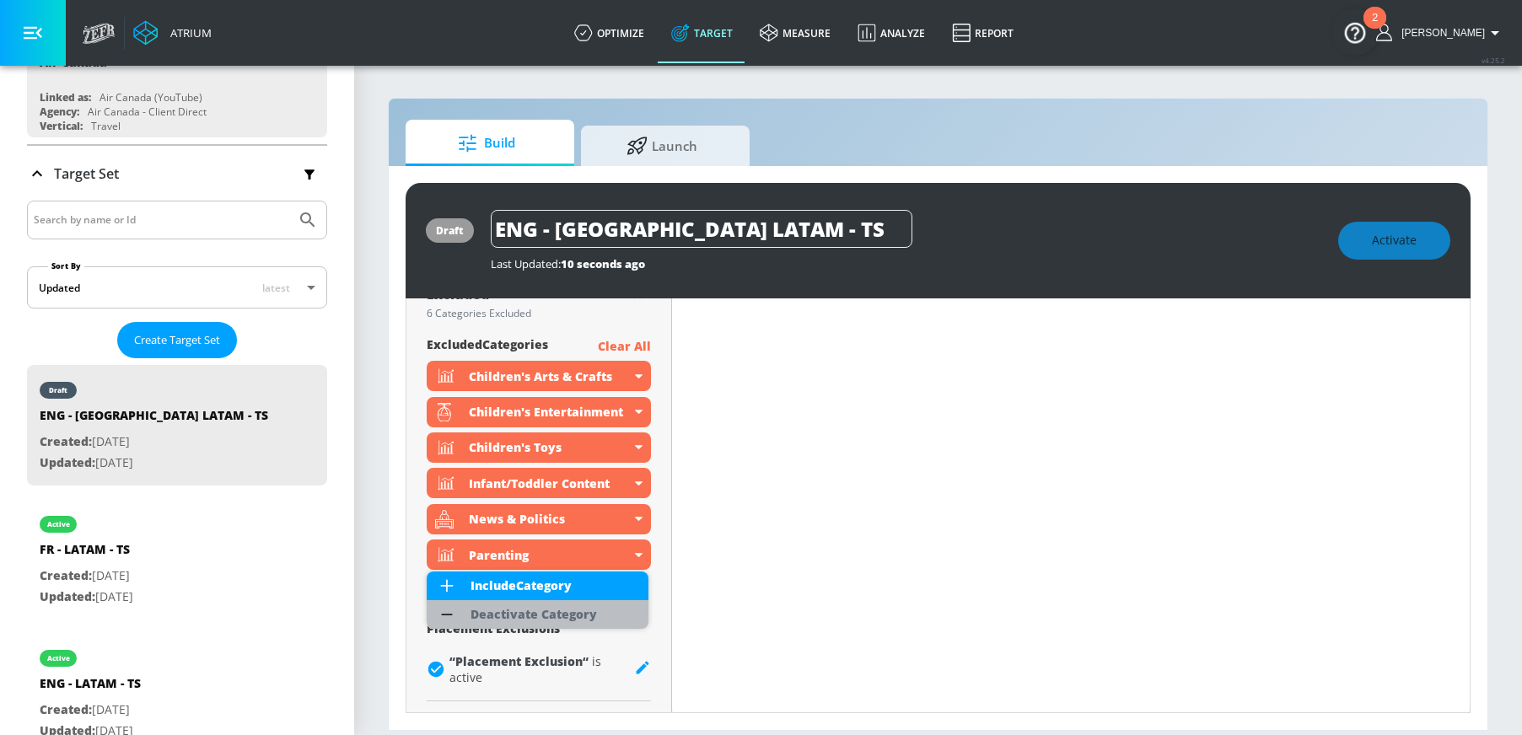
click at [595, 607] on div "Deactivate Category" at bounding box center [533, 615] width 143 height 29
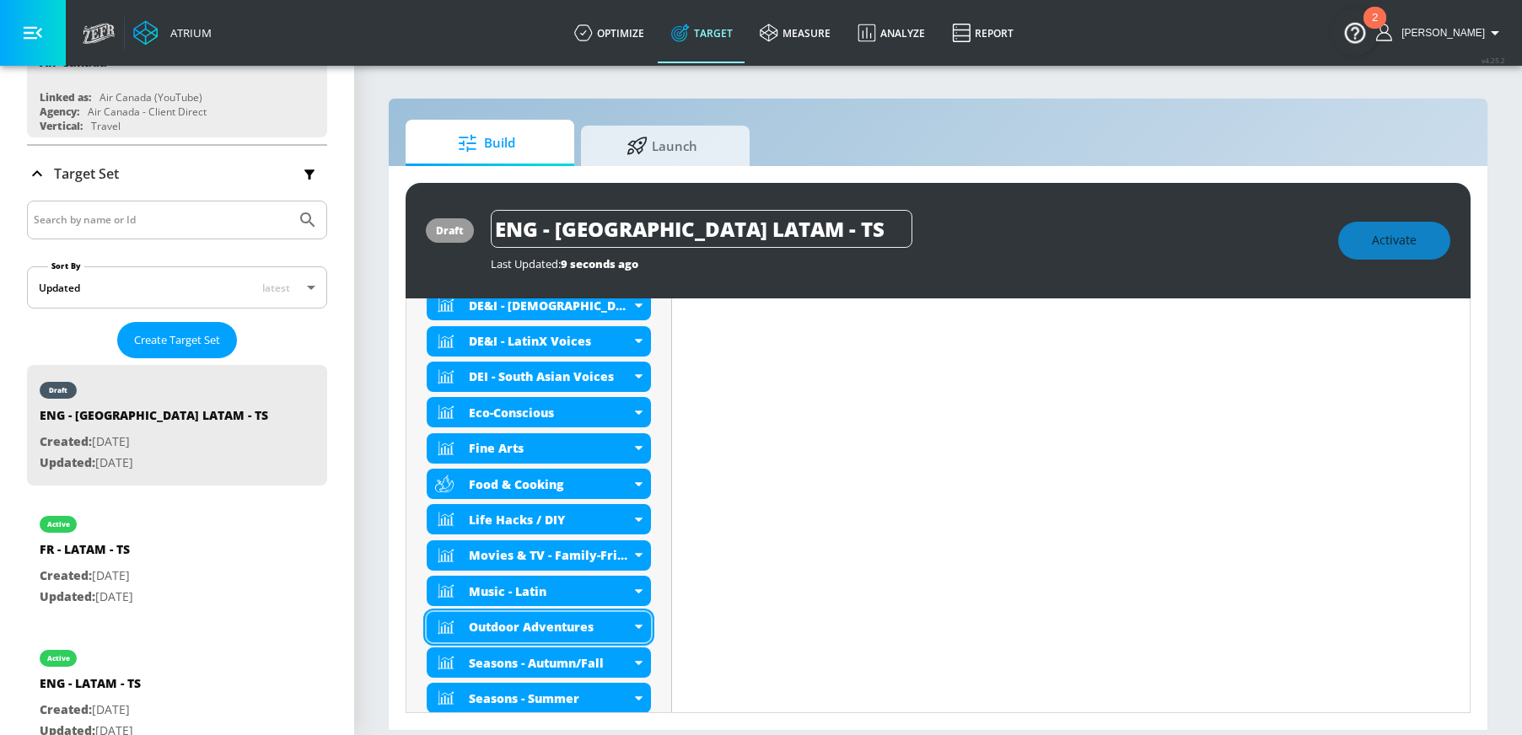
scroll to position [748, 0]
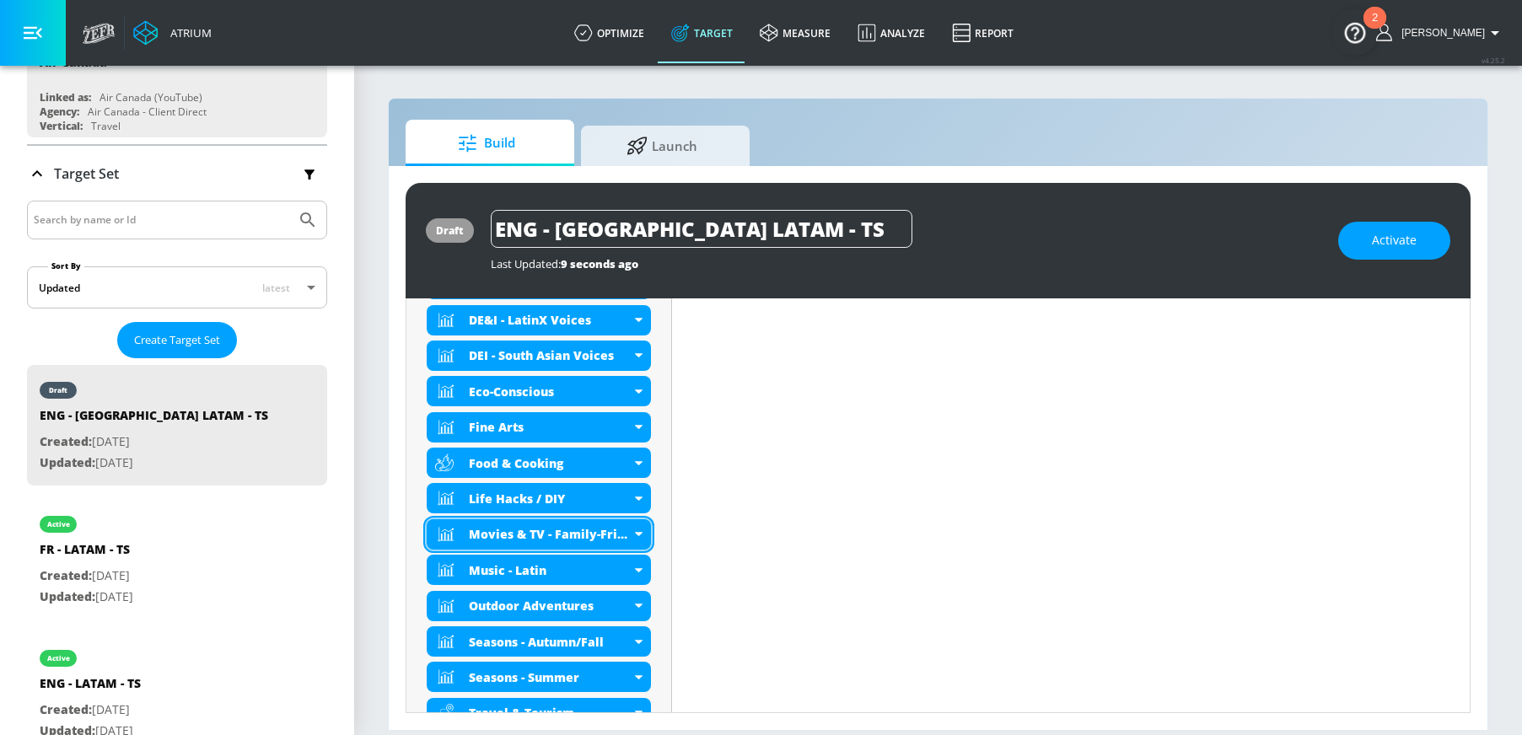
click at [635, 535] on icon at bounding box center [639, 534] width 8 height 4
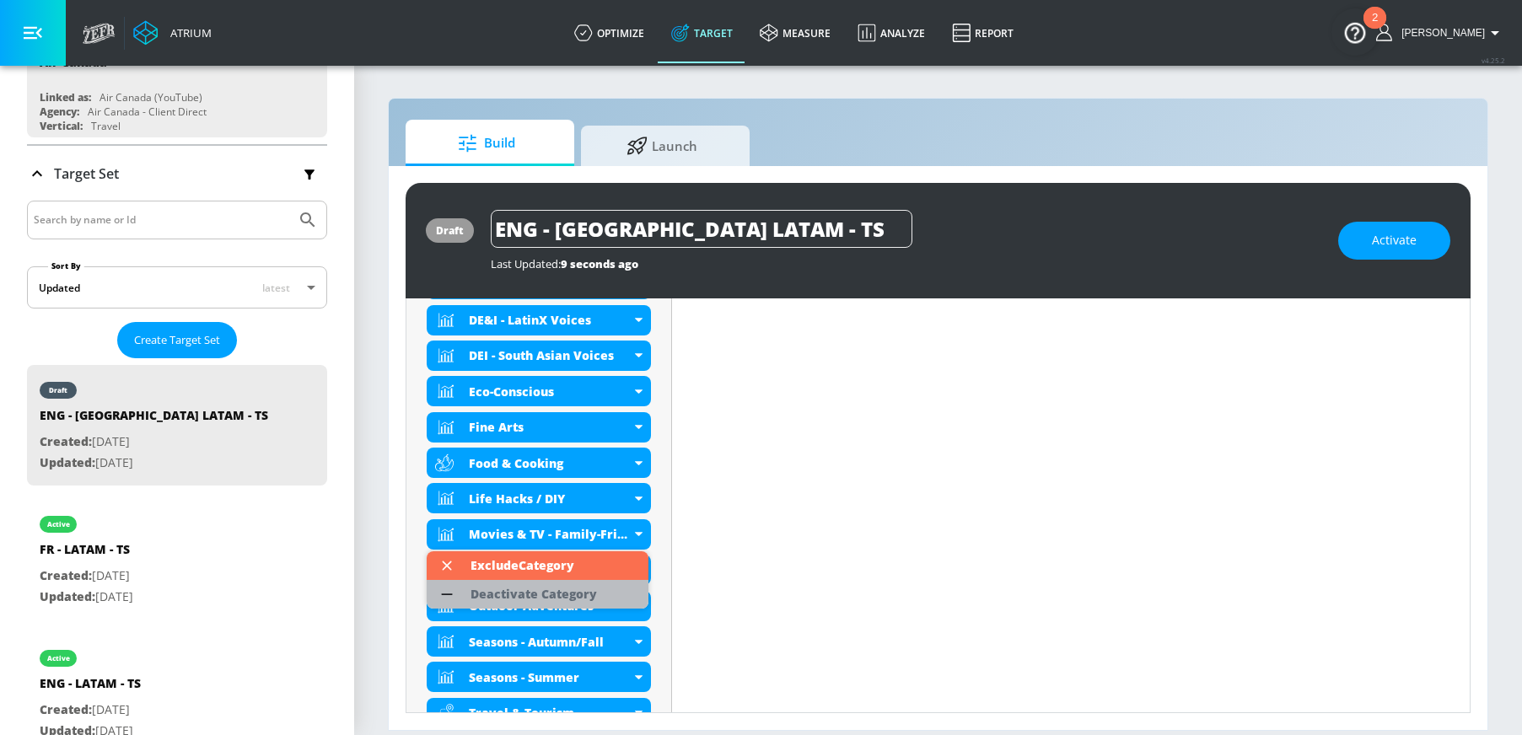
click at [592, 589] on div "Deactivate Category" at bounding box center [534, 595] width 127 height 12
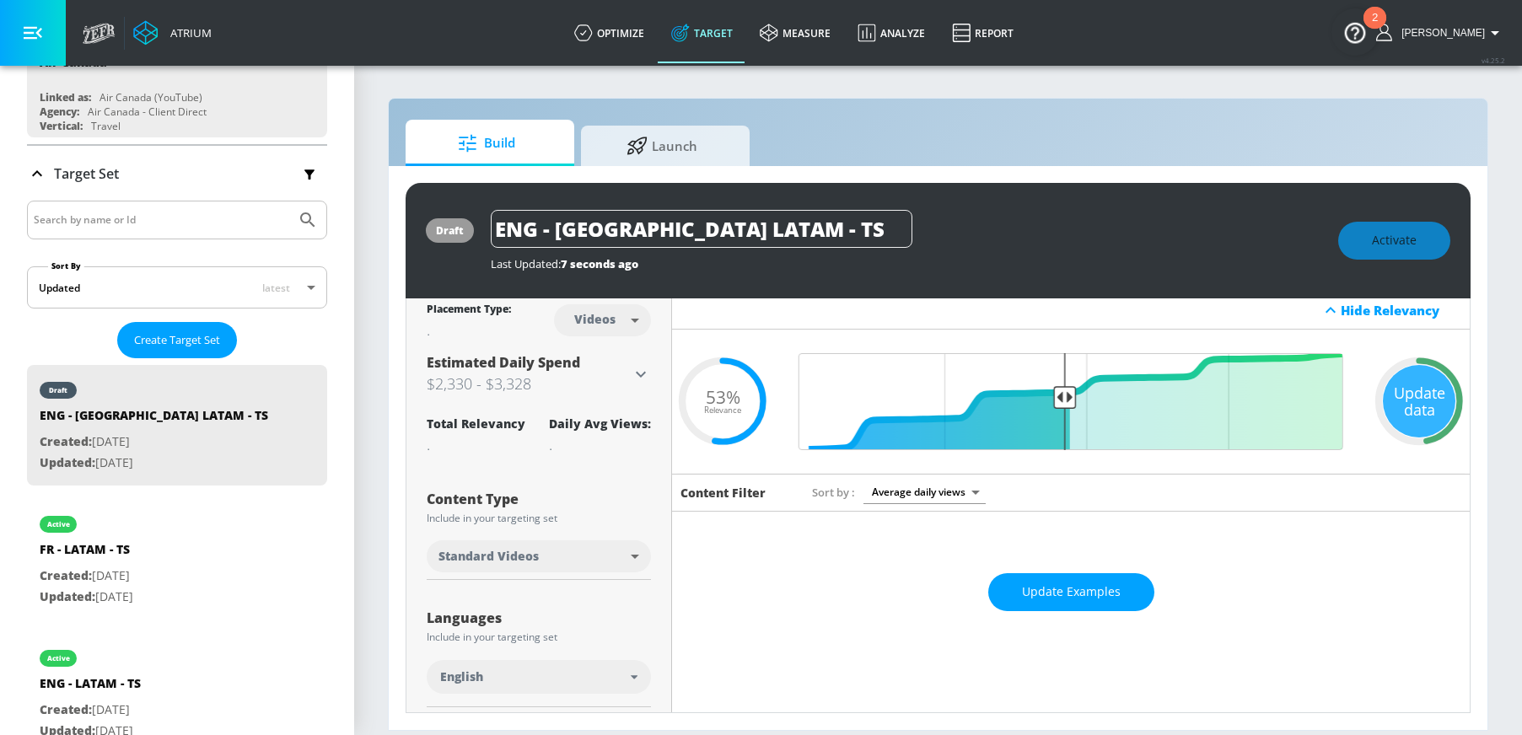
scroll to position [0, 0]
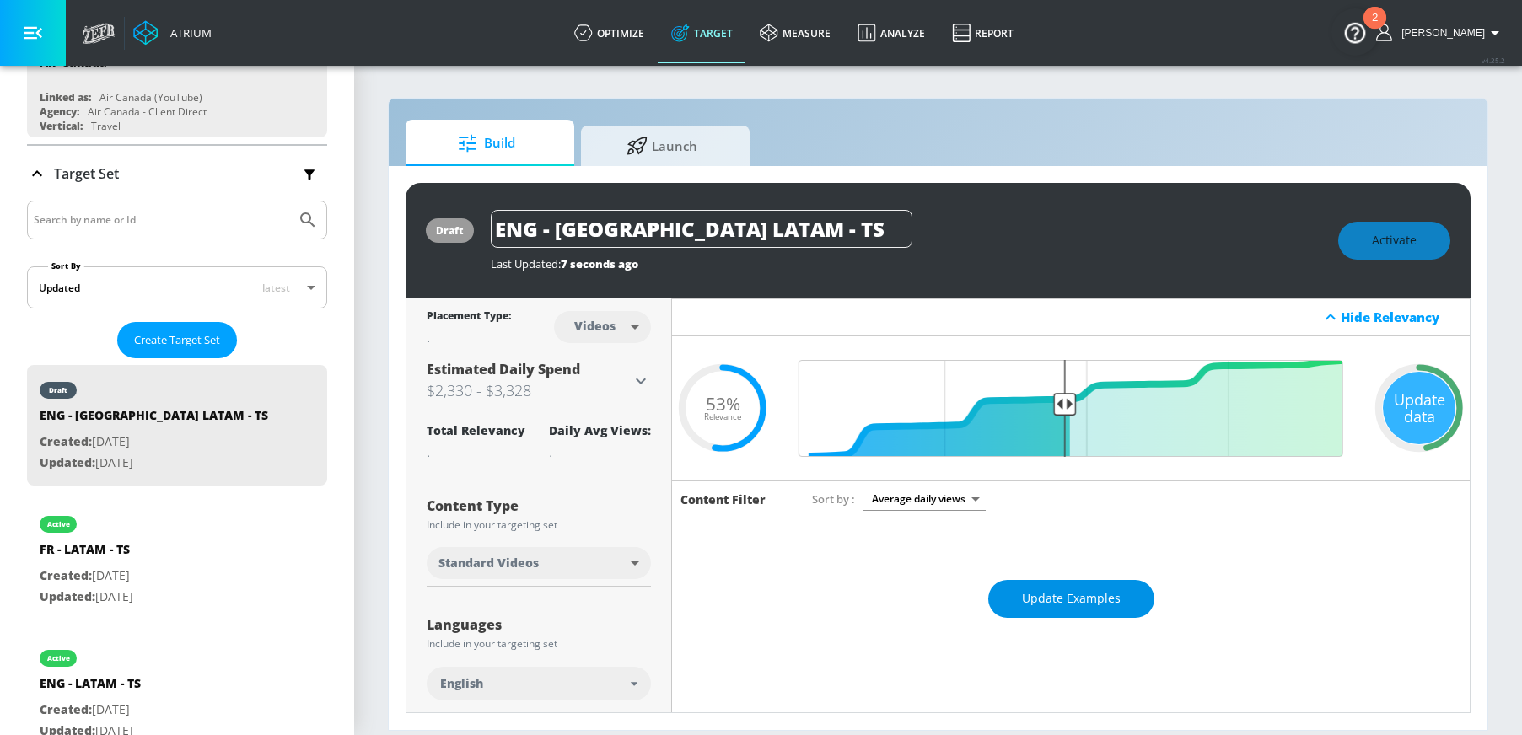
click at [1030, 604] on span "Update Examples" at bounding box center [1071, 599] width 99 height 21
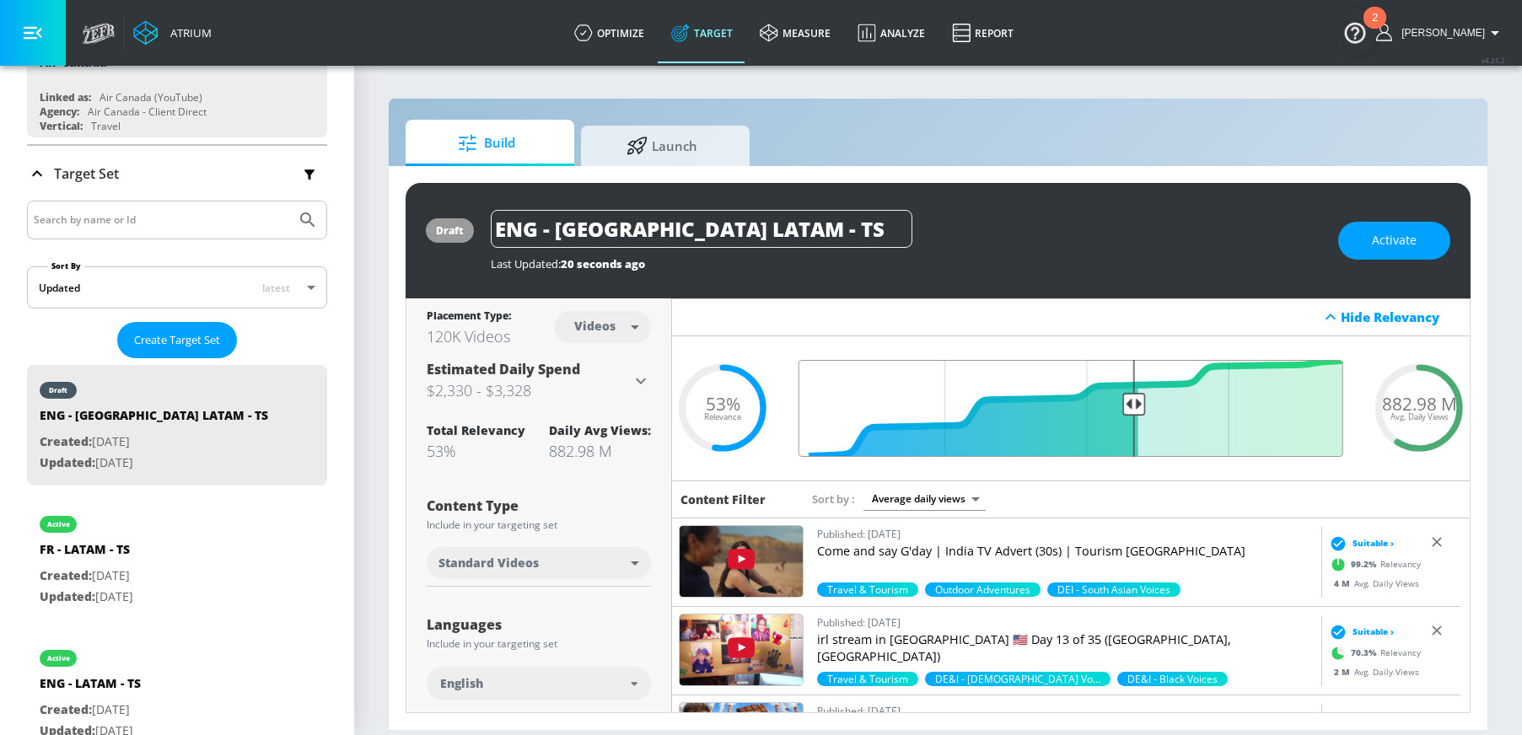
drag, startPoint x: 1054, startPoint y: 405, endPoint x: 1128, endPoint y: 410, distance: 73.6
click at [1128, 410] on input "Final Threshold" at bounding box center [1071, 408] width 562 height 97
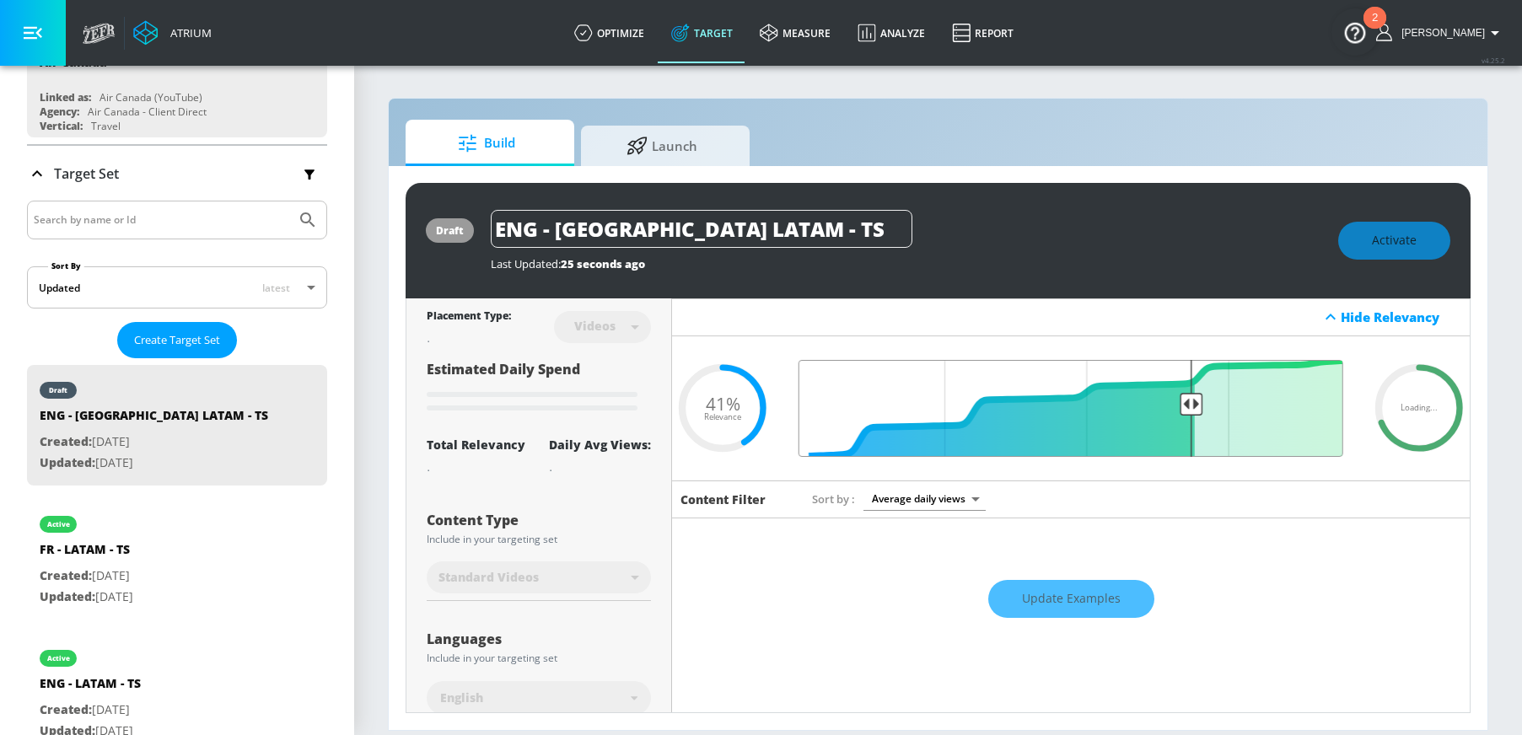
drag, startPoint x: 1131, startPoint y: 407, endPoint x: 1182, endPoint y: 413, distance: 51.1
click at [1182, 413] on input "Final Threshold" at bounding box center [1071, 408] width 562 height 97
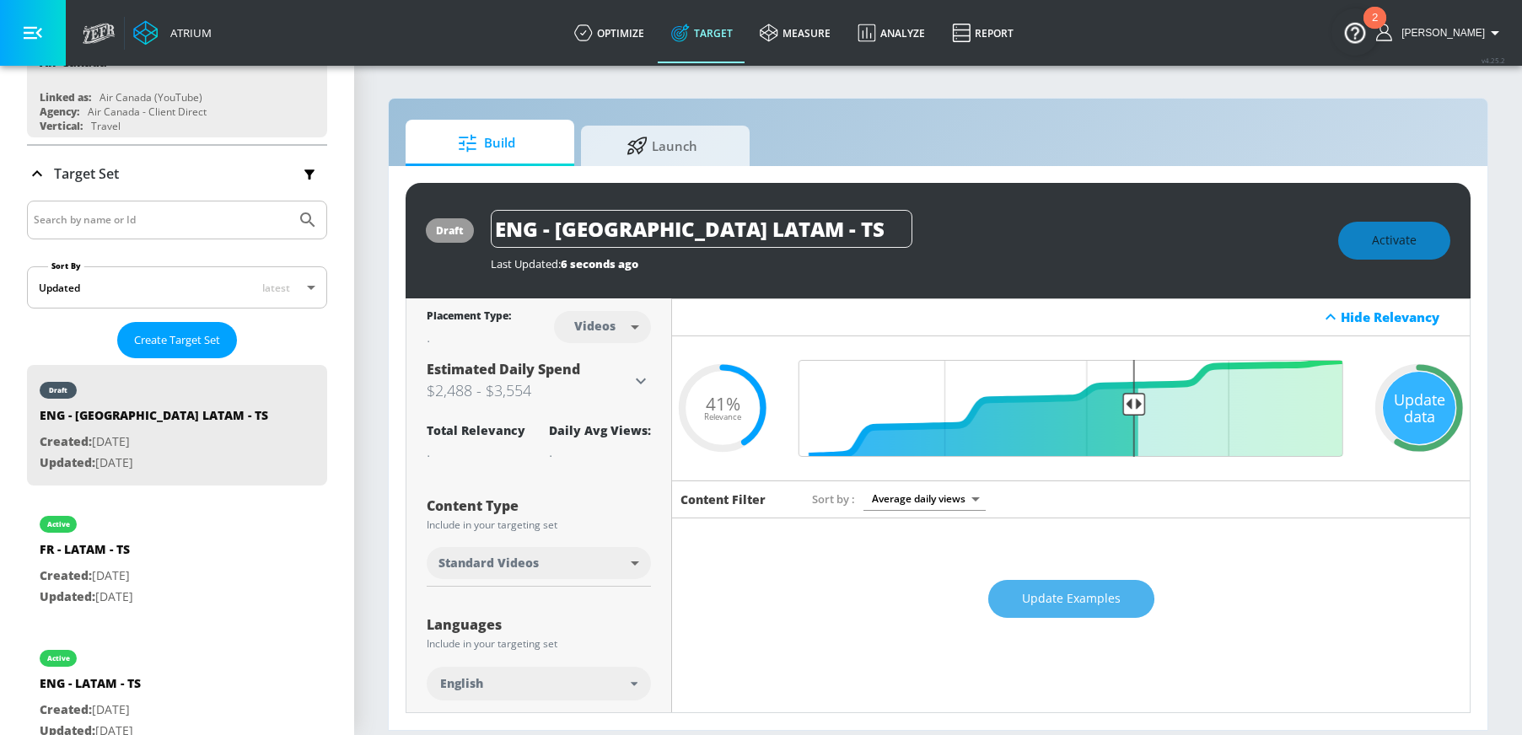
click at [1035, 596] on span "Update Examples" at bounding box center [1071, 599] width 99 height 21
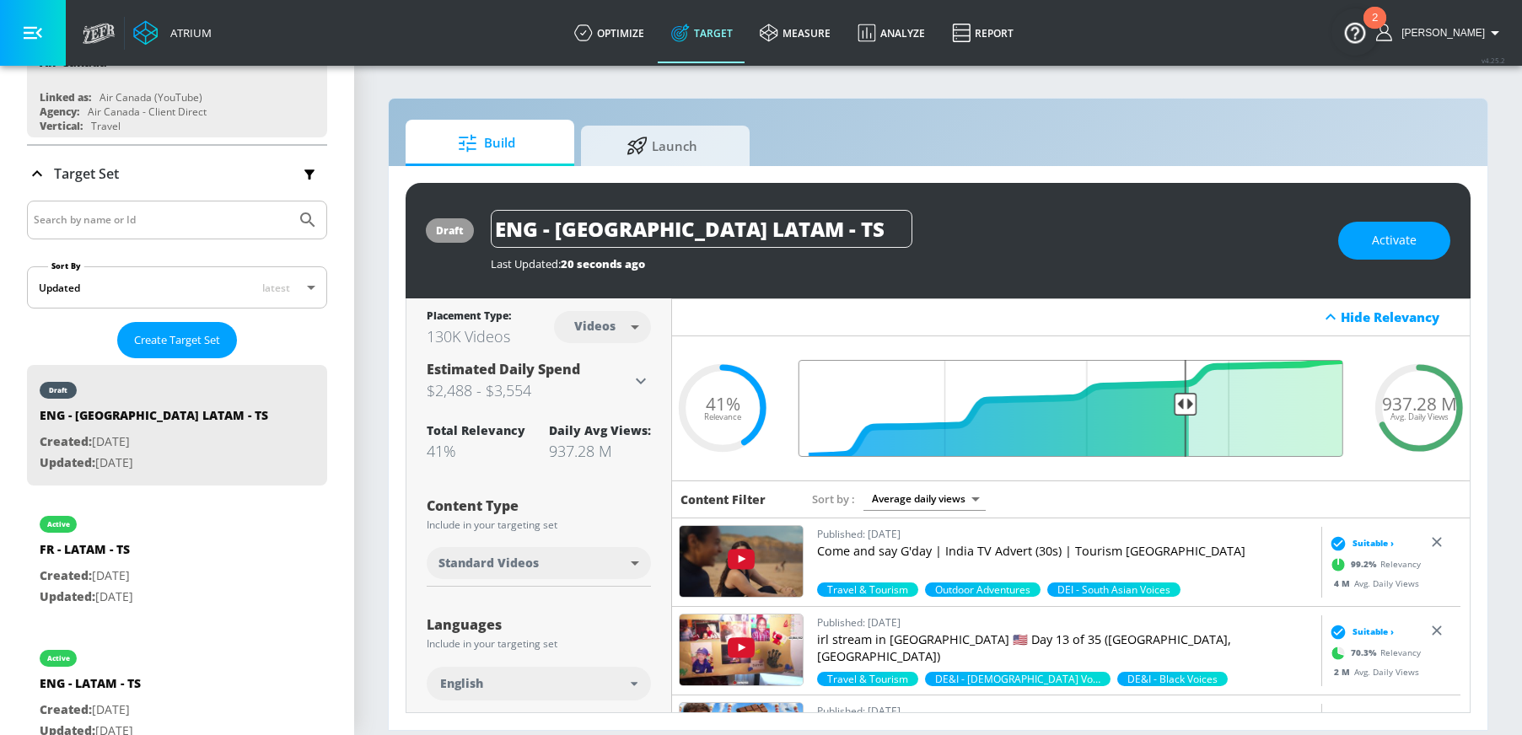
drag, startPoint x: 1127, startPoint y: 410, endPoint x: 1175, endPoint y: 414, distance: 48.3
type input "0.32"
click at [1175, 414] on input "Final Threshold" at bounding box center [1071, 408] width 562 height 97
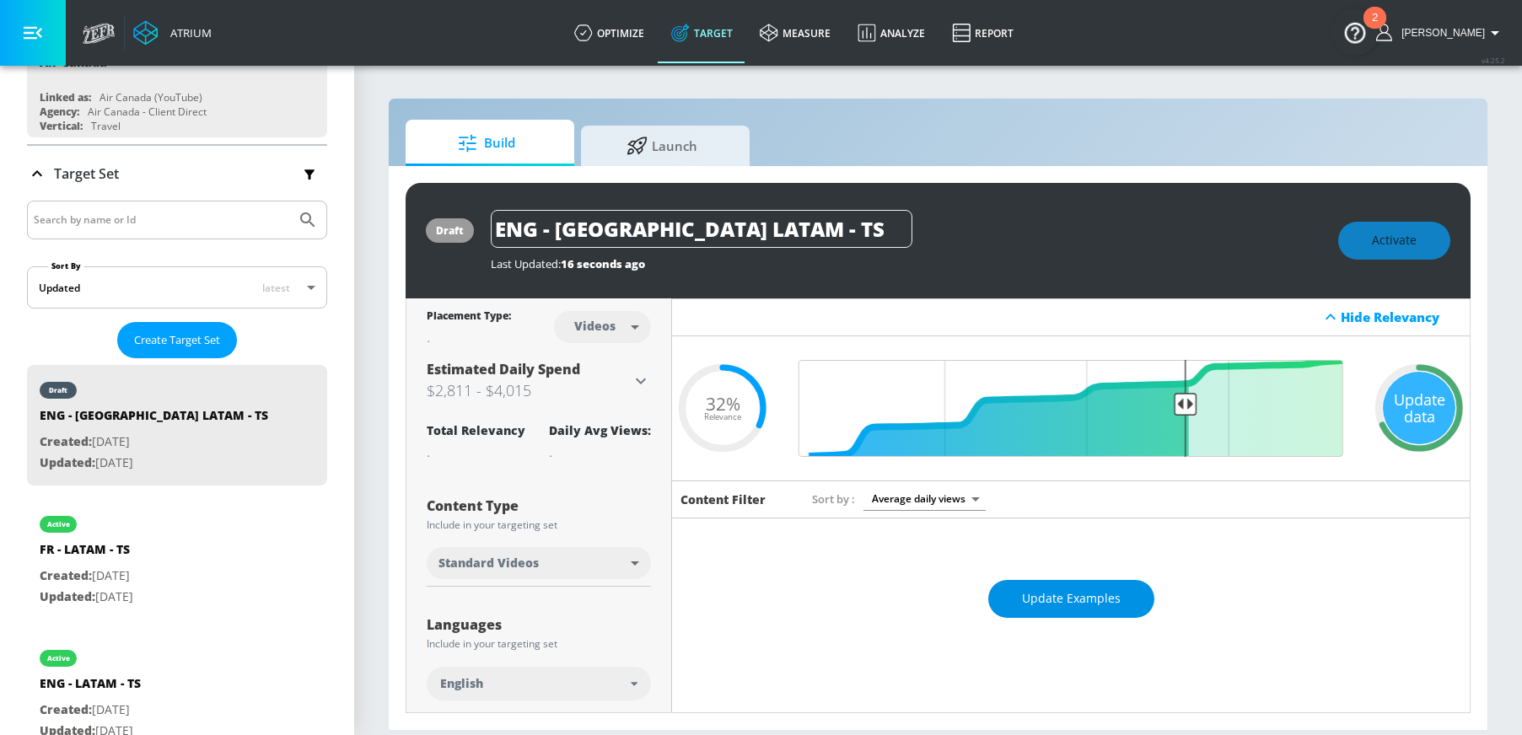
click at [1041, 590] on span "Update Examples" at bounding box center [1071, 599] width 99 height 21
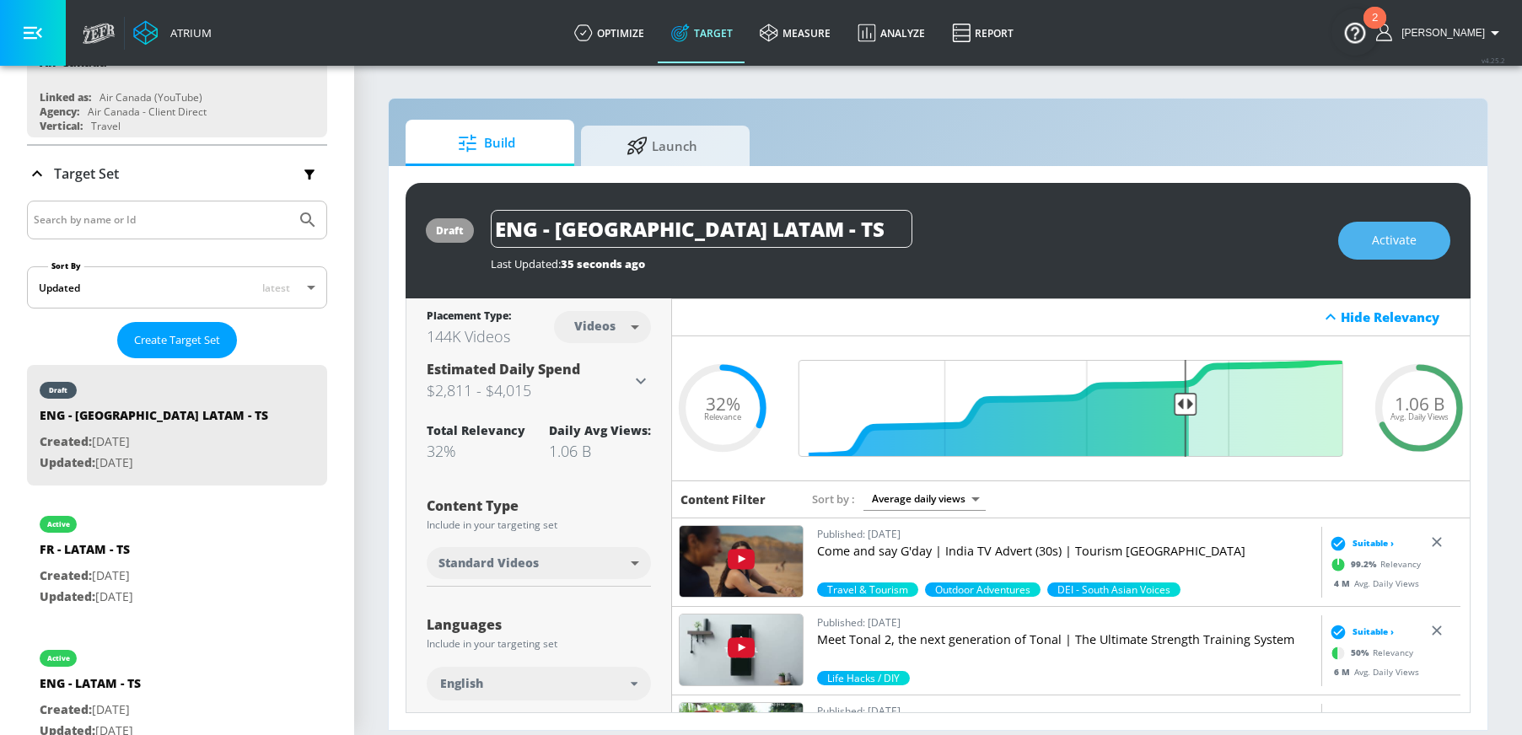
click at [1402, 242] on span "Activate" at bounding box center [1394, 240] width 45 height 21
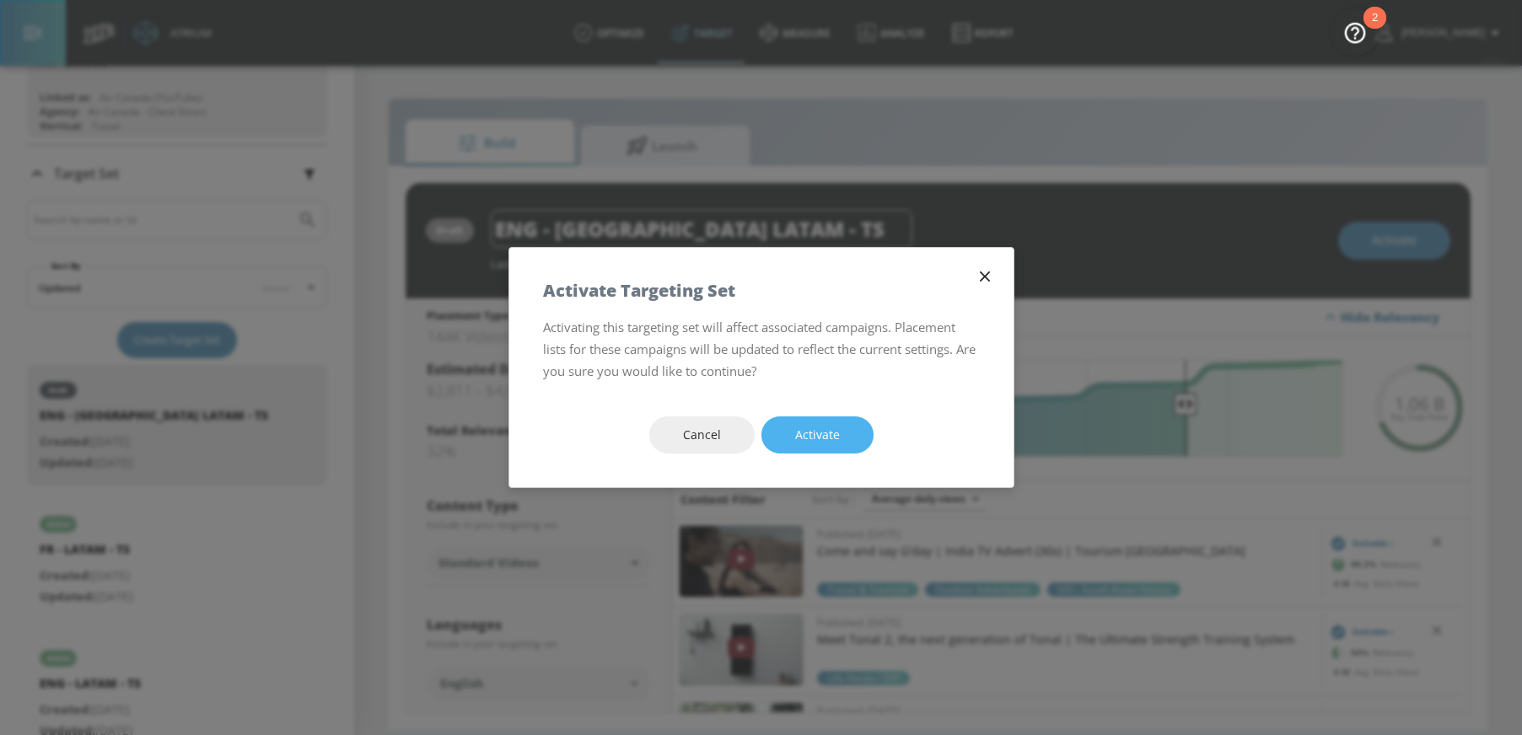
click at [855, 435] on button "Activate" at bounding box center [818, 436] width 112 height 38
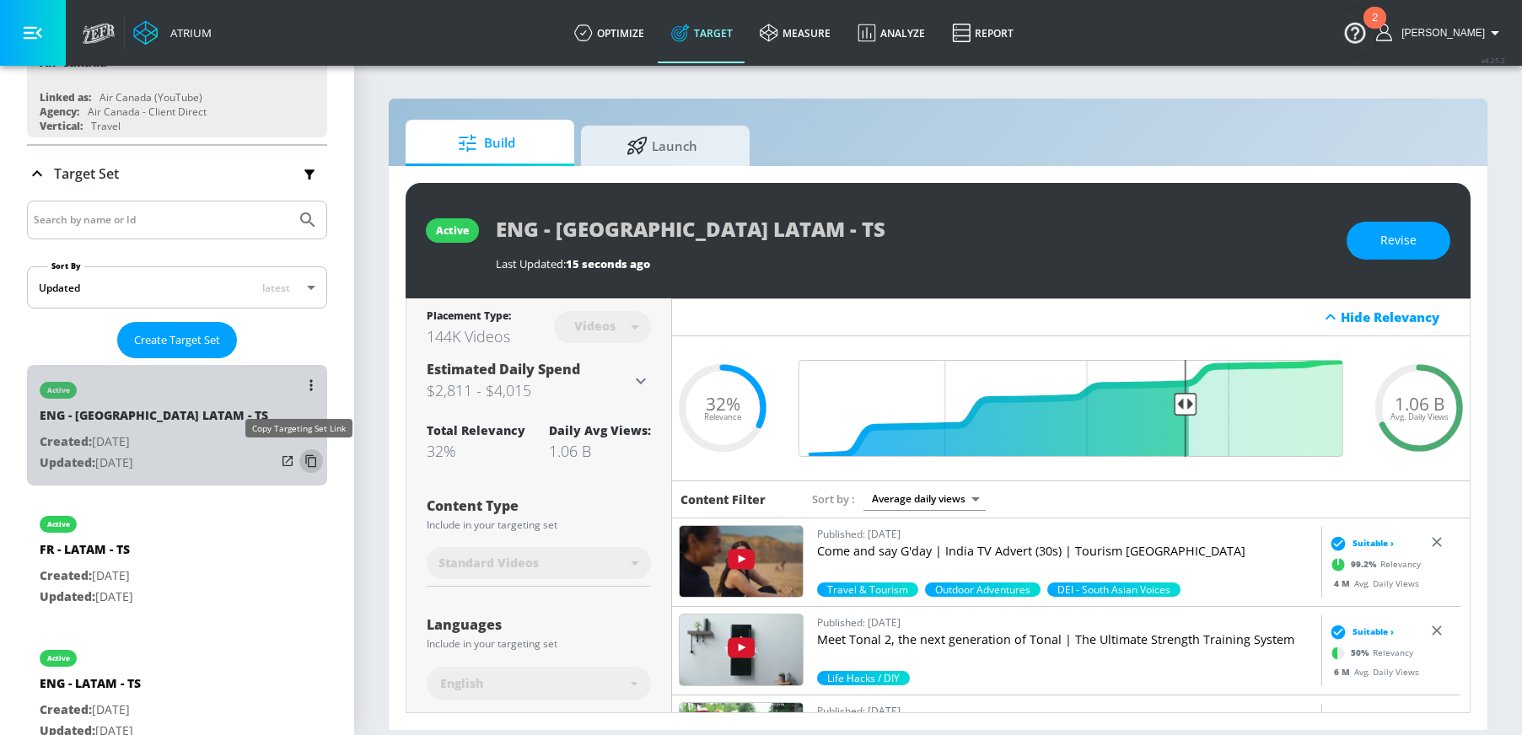
click at [298, 468] on icon "list of Target Set" at bounding box center [311, 461] width 27 height 27
click at [299, 388] on button "list of Target Set" at bounding box center [311, 386] width 24 height 24
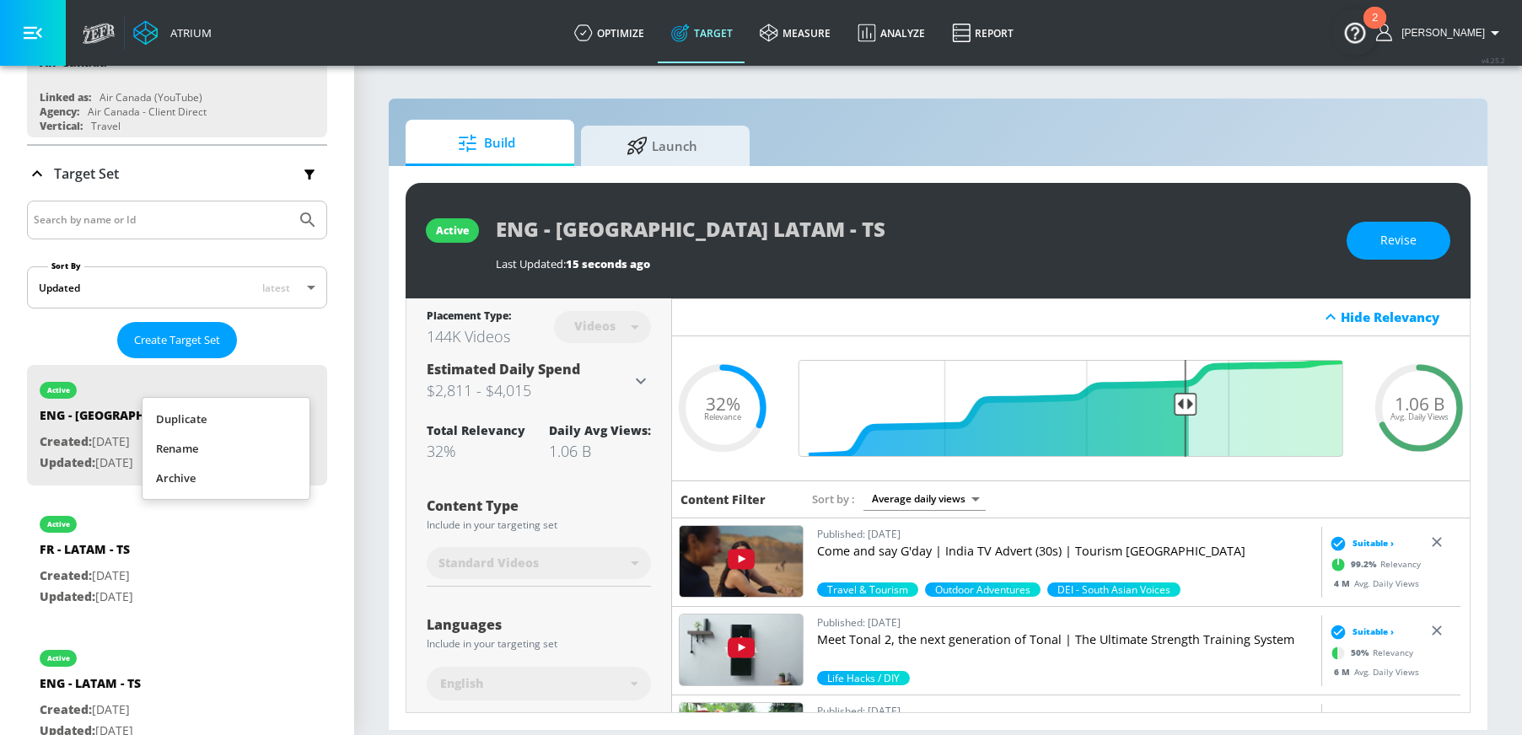
click at [244, 429] on li "Duplicate" at bounding box center [226, 420] width 167 height 30
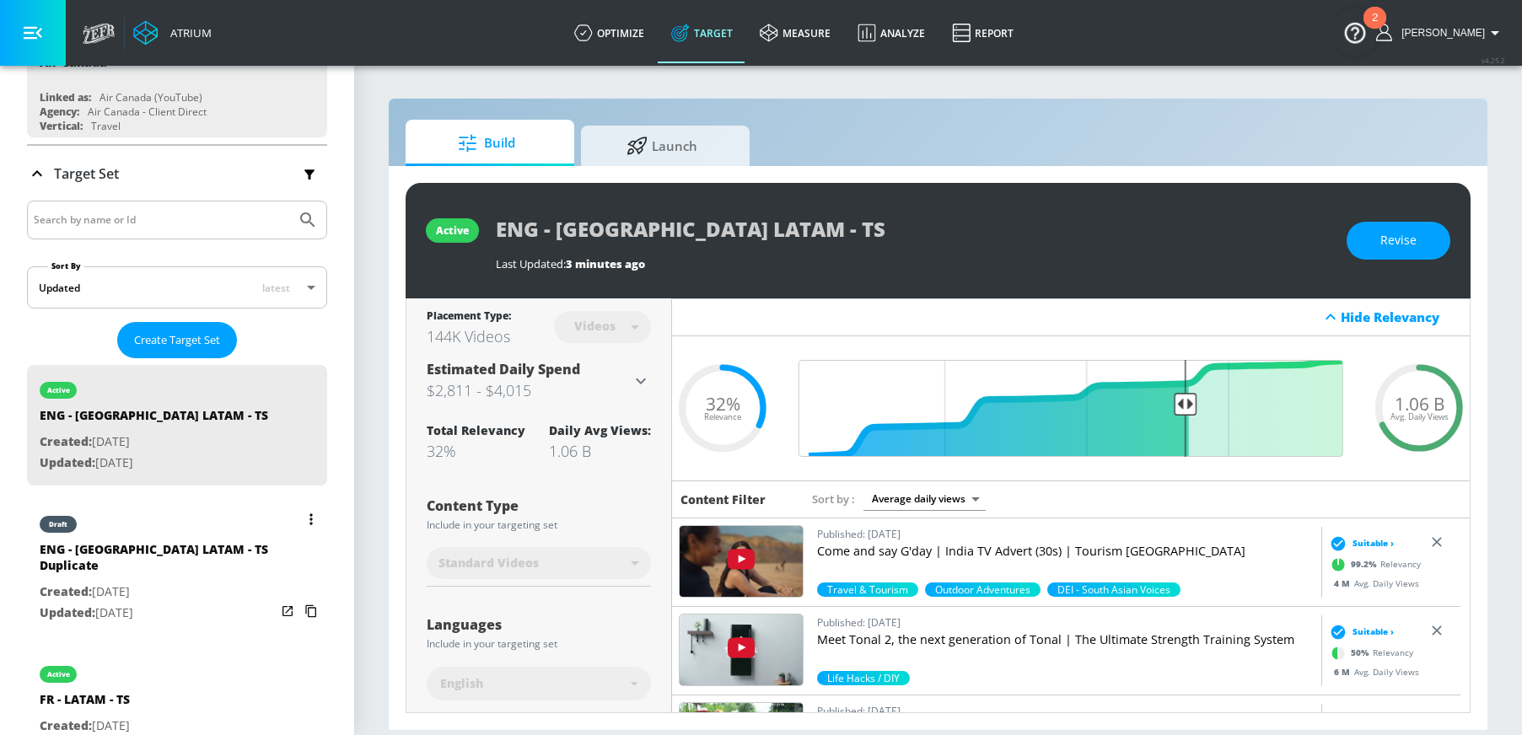
click at [193, 574] on div "ENG - [GEOGRAPHIC_DATA] LATAM - TS Duplicate" at bounding box center [158, 561] width 236 height 40
type input "ENG - [GEOGRAPHIC_DATA] LATAM - TS Duplicate"
type input "0.05"
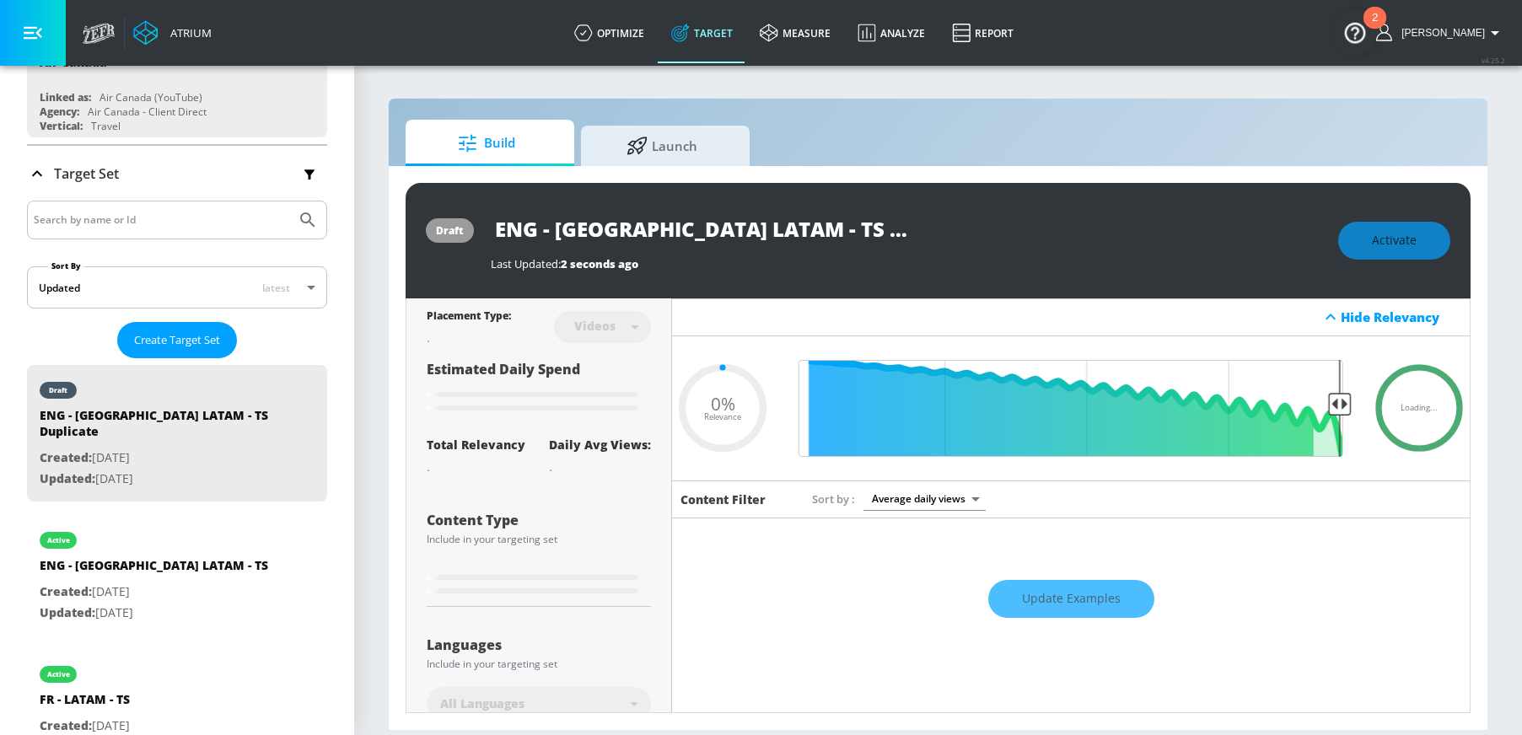
drag, startPoint x: 536, startPoint y: 224, endPoint x: 492, endPoint y: 225, distance: 43.9
click at [492, 225] on input "ENG - [GEOGRAPHIC_DATA] LATAM - TS Duplicate" at bounding box center [702, 229] width 422 height 38
type input "F - [GEOGRAPHIC_DATA] LATAM - TS Duplicate"
type input "0.32"
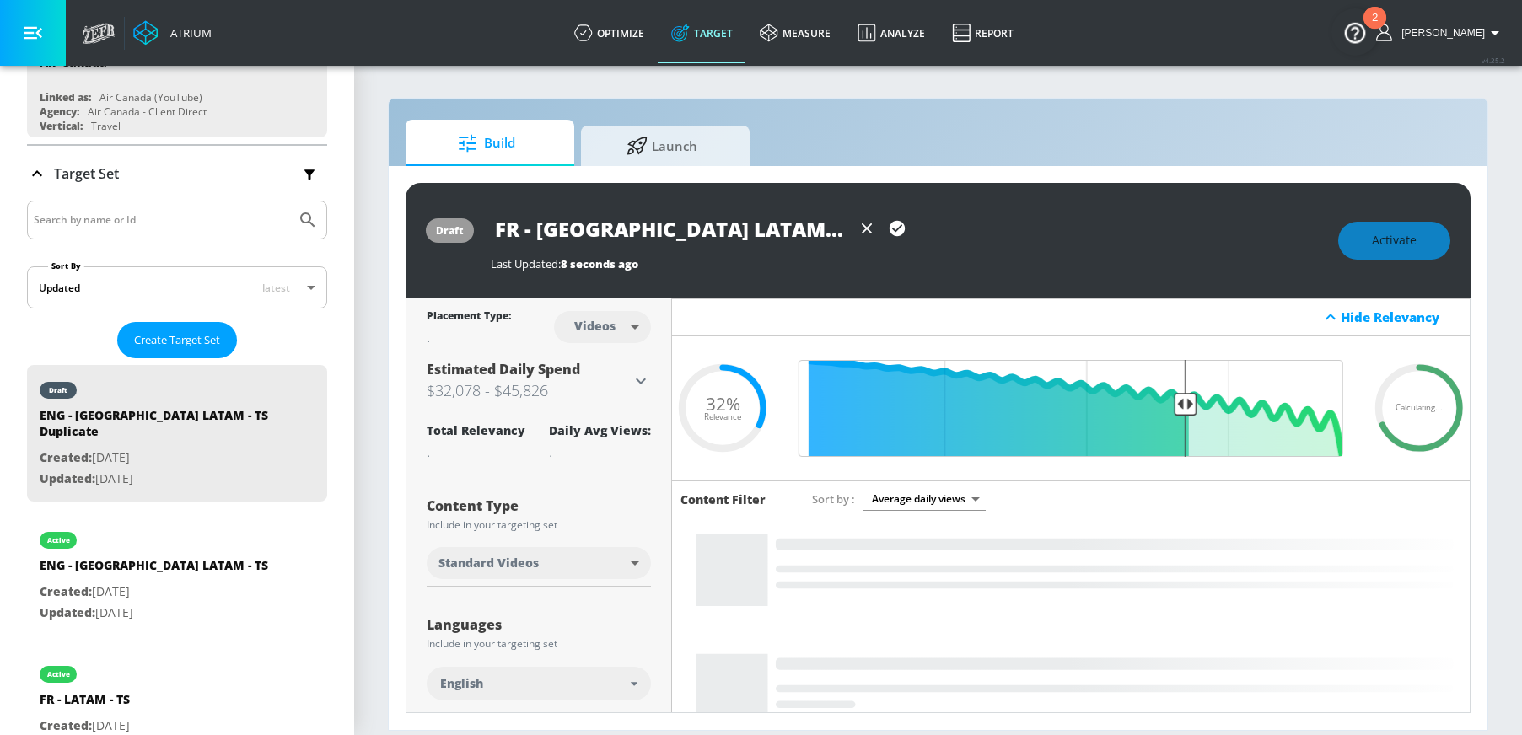
scroll to position [0, 28]
drag, startPoint x: 767, startPoint y: 227, endPoint x: 885, endPoint y: 239, distance: 118.7
click at [885, 239] on div "FR - [GEOGRAPHIC_DATA] LATAM - TS Duplicate" at bounding box center [702, 229] width 422 height 38
type input "FR - [GEOGRAPHIC_DATA] LATAM - TS"
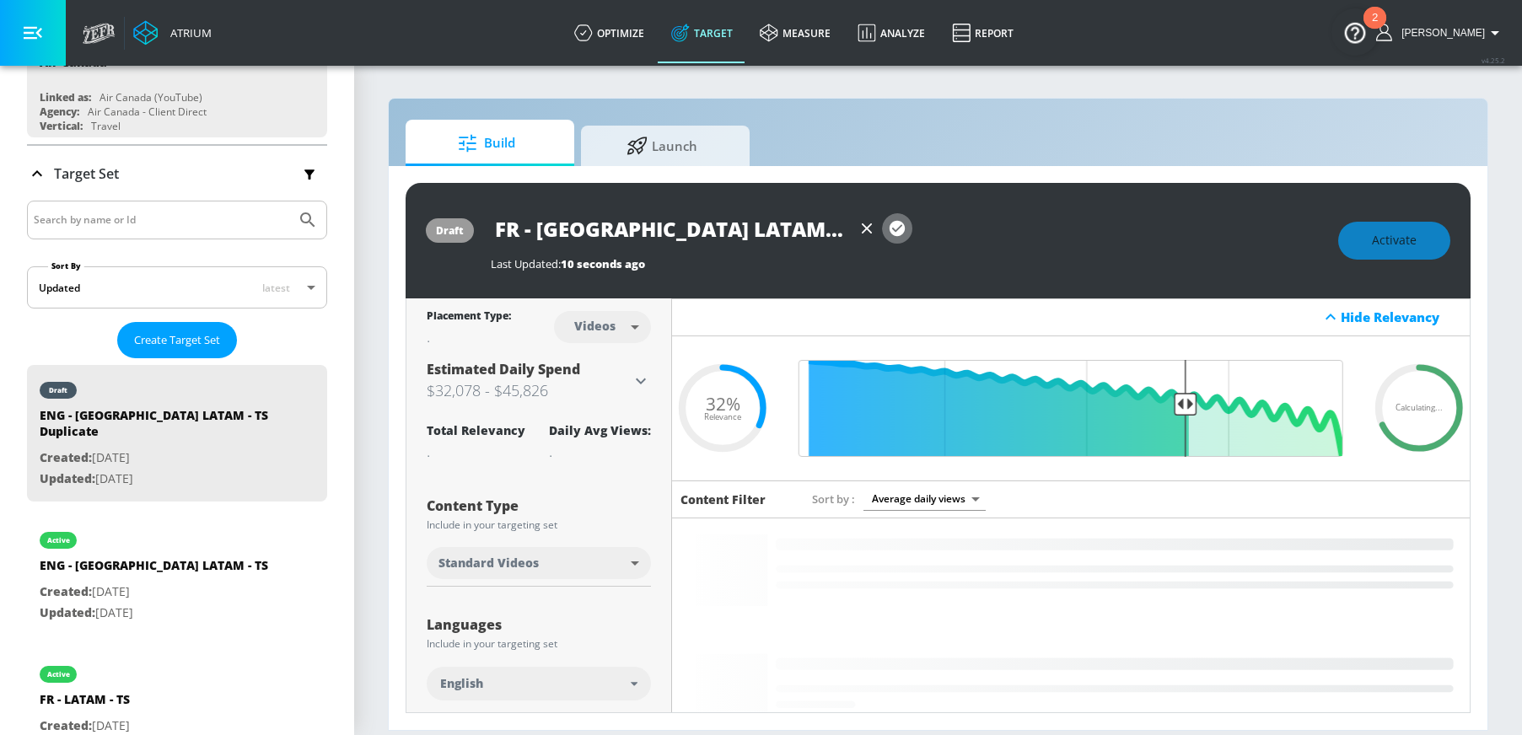
click at [902, 229] on icon "button" at bounding box center [897, 228] width 15 height 15
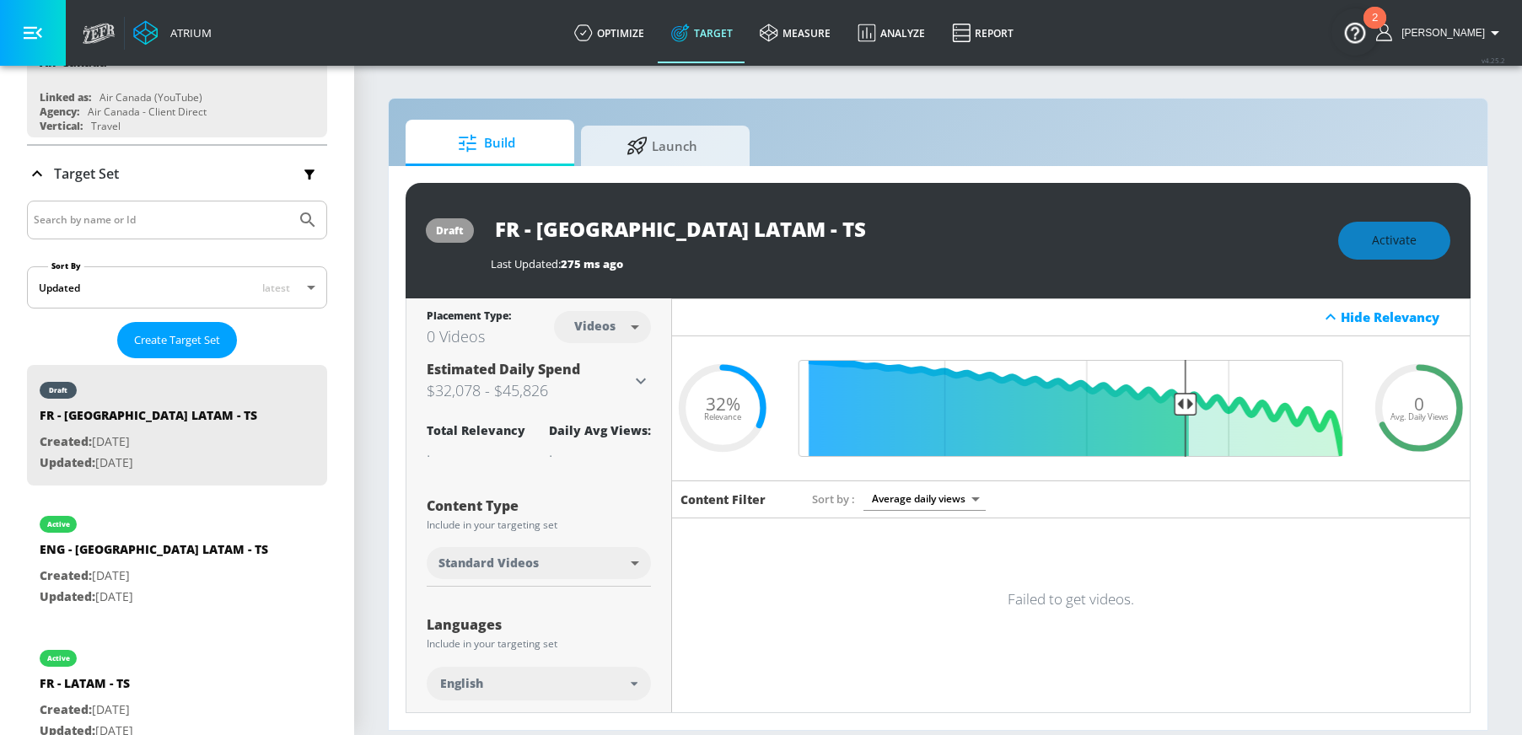
drag, startPoint x: 762, startPoint y: 228, endPoint x: 487, endPoint y: 226, distance: 275.8
click at [487, 226] on div "draft FR - [GEOGRAPHIC_DATA] LATAM - TS Last Updated: 275 ms ago Activate" at bounding box center [938, 241] width 1065 height 116
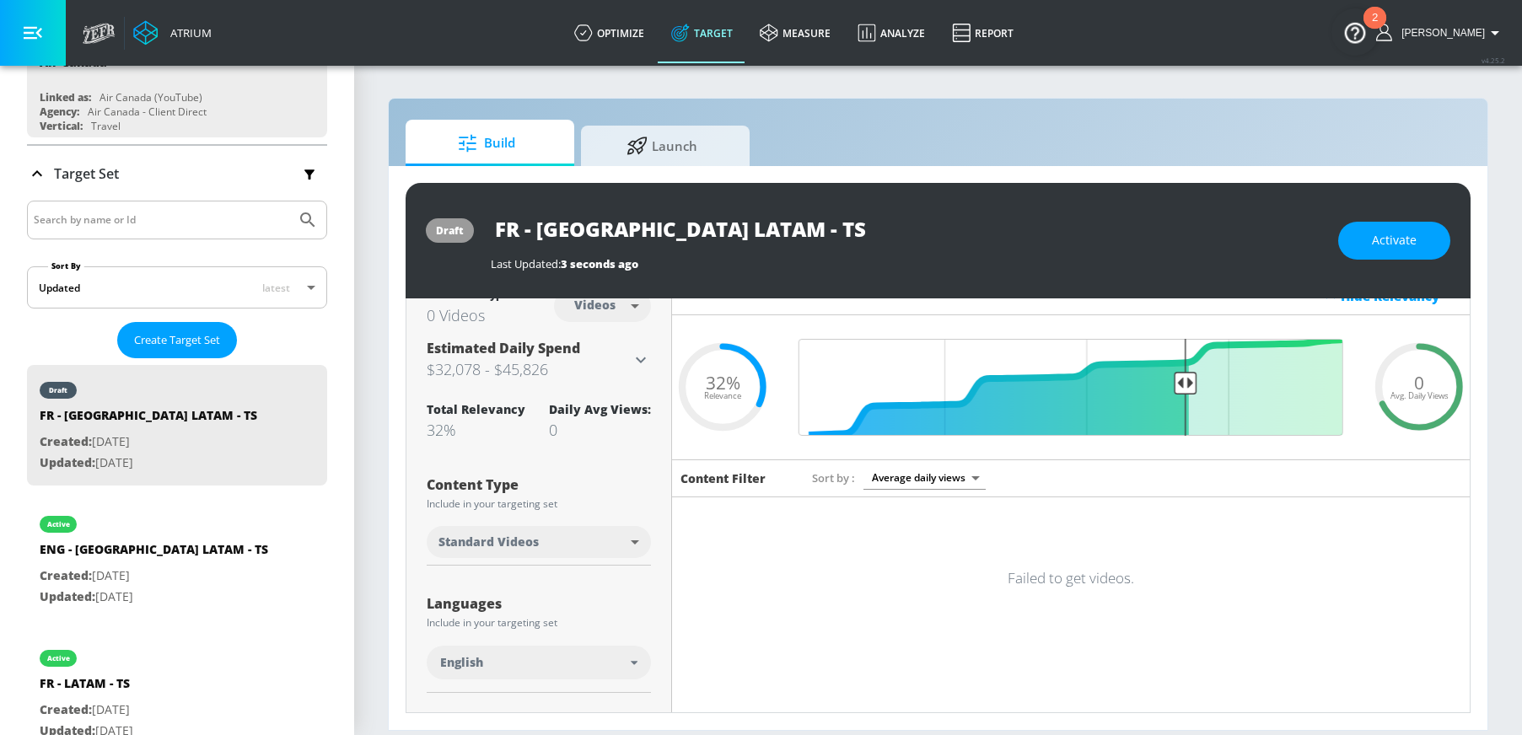
scroll to position [121, 0]
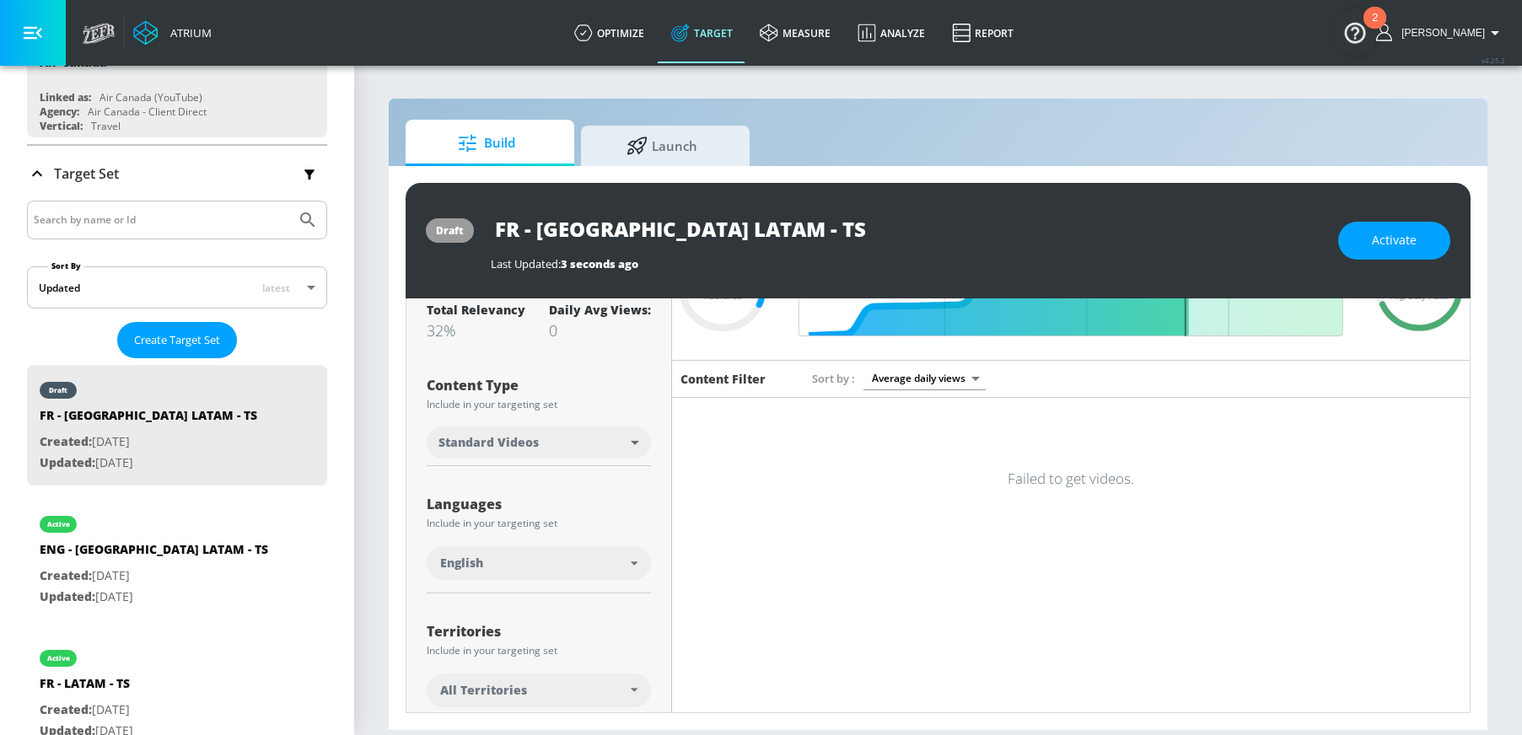
click at [550, 562] on div "English" at bounding box center [535, 563] width 191 height 17
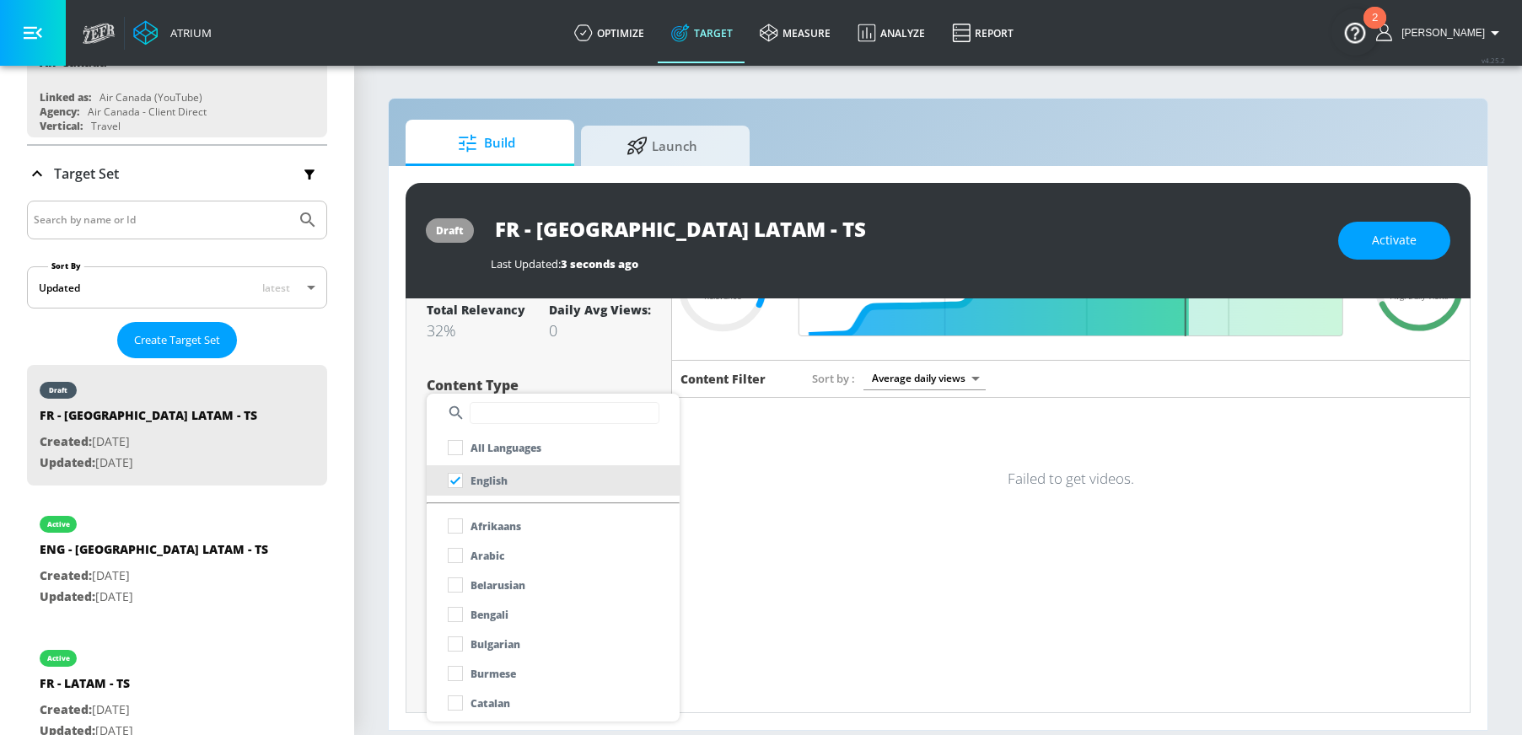
click at [534, 411] on input "text" at bounding box center [565, 413] width 190 height 22
type input "e"
type input "fr"
click at [471, 557] on p "French" at bounding box center [488, 556] width 35 height 18
click at [384, 559] on div at bounding box center [761, 367] width 1522 height 735
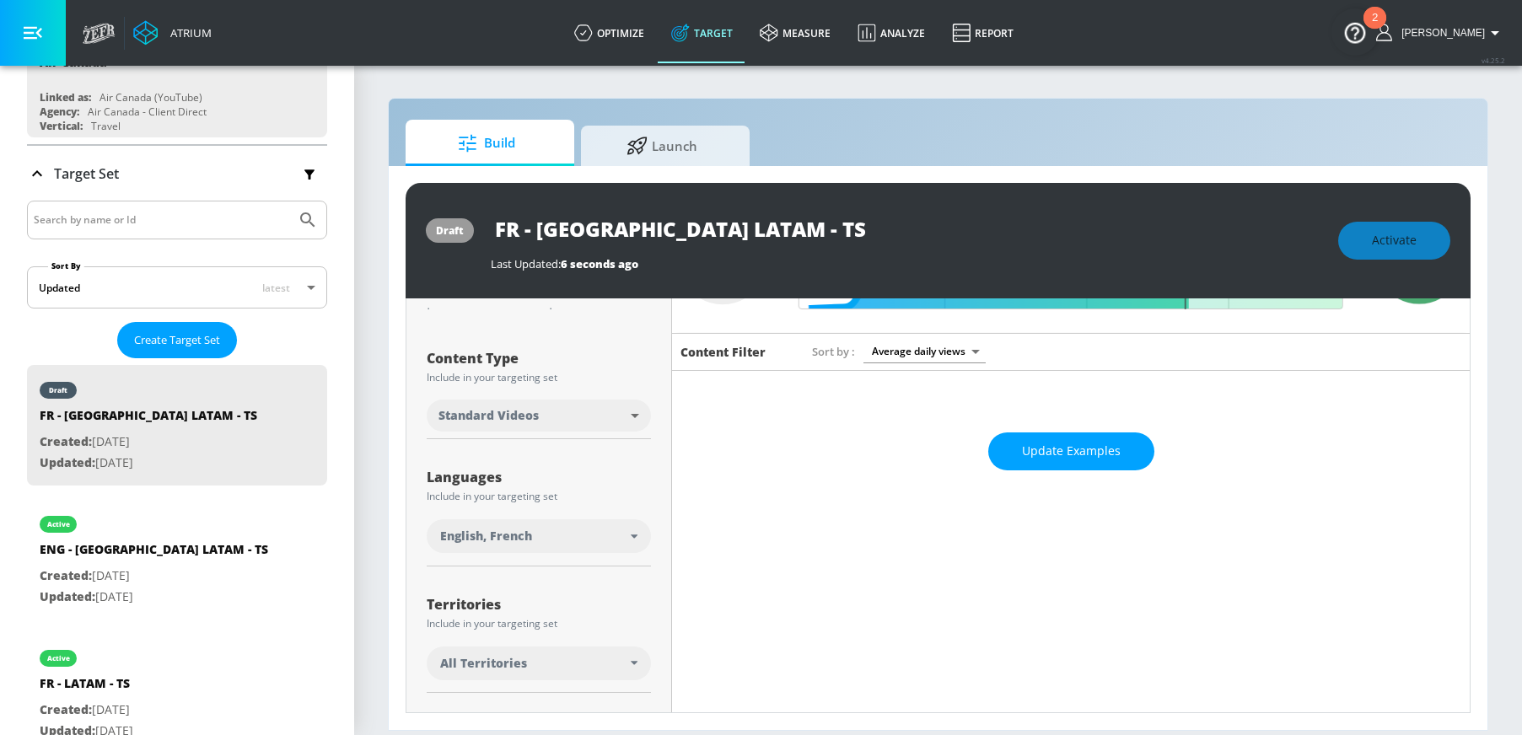
scroll to position [166, 0]
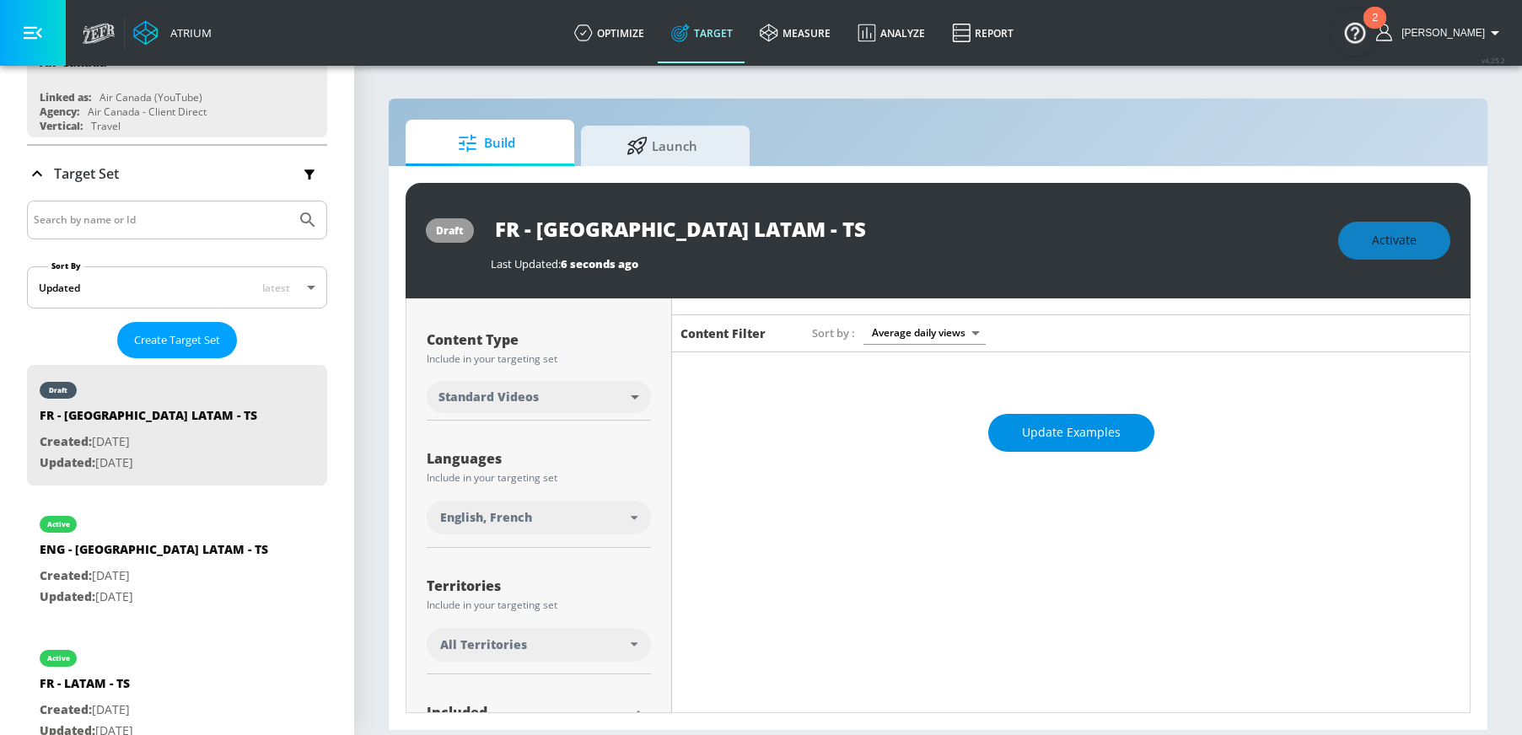
click at [1053, 439] on span "Update Examples" at bounding box center [1071, 433] width 99 height 21
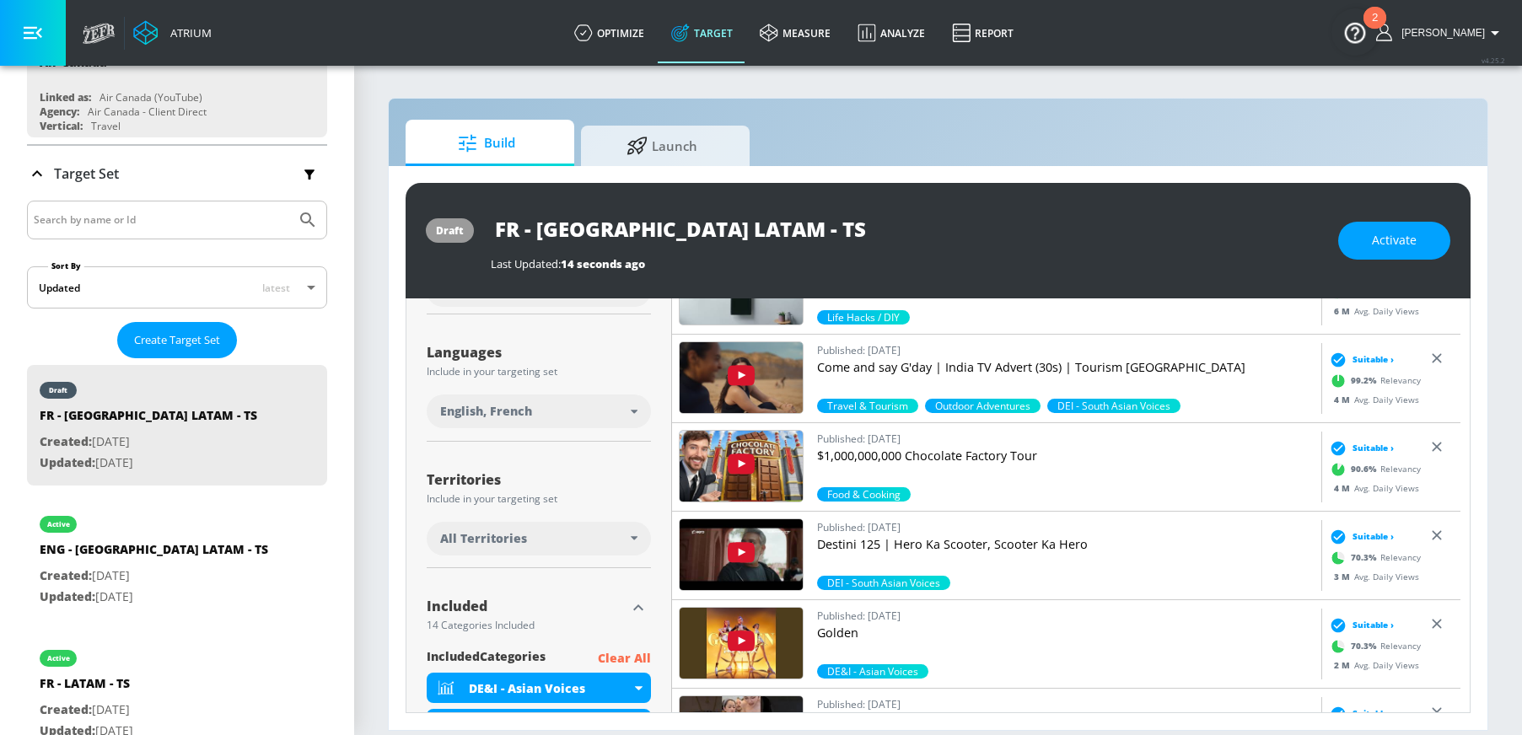
scroll to position [274, 0]
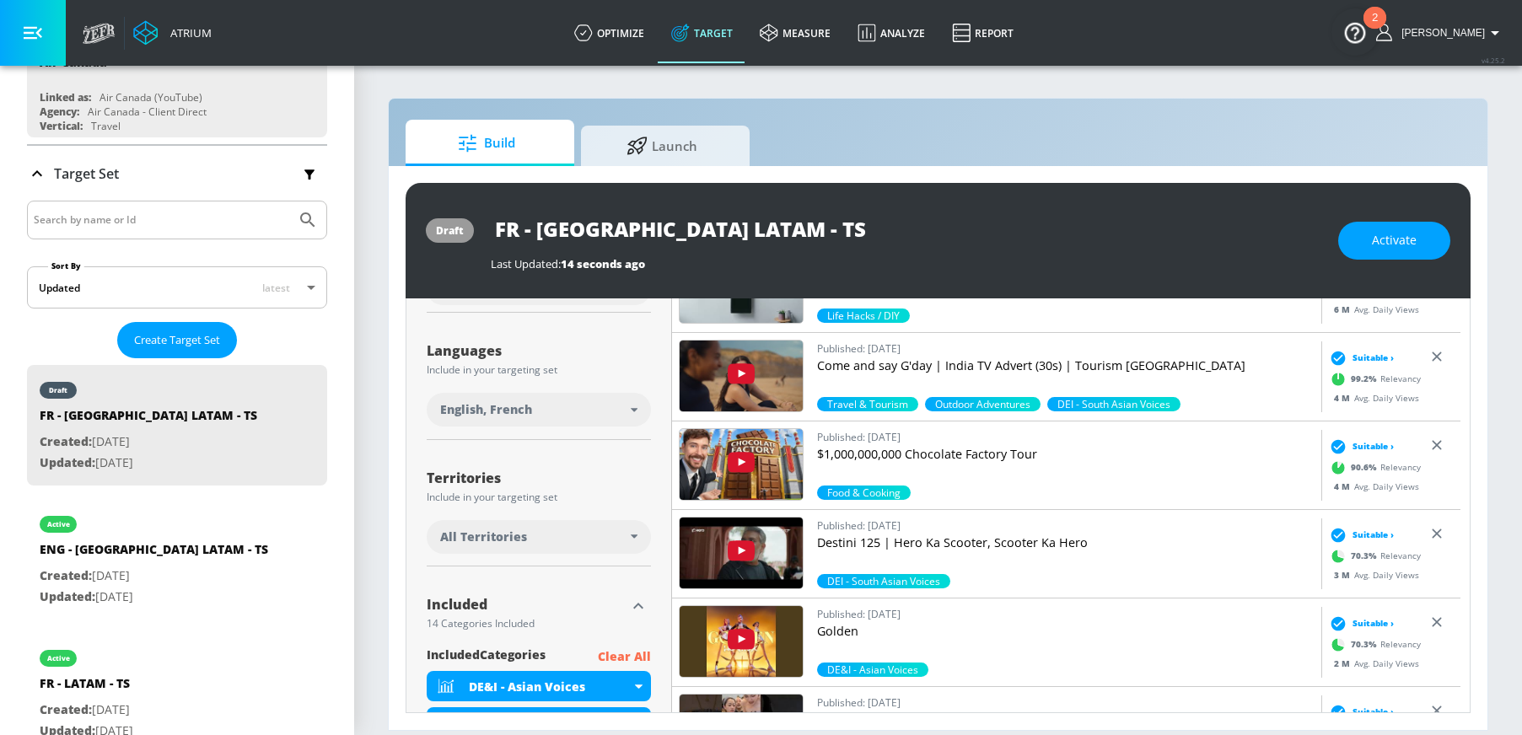
click at [520, 542] on span "All Territories" at bounding box center [483, 537] width 87 height 17
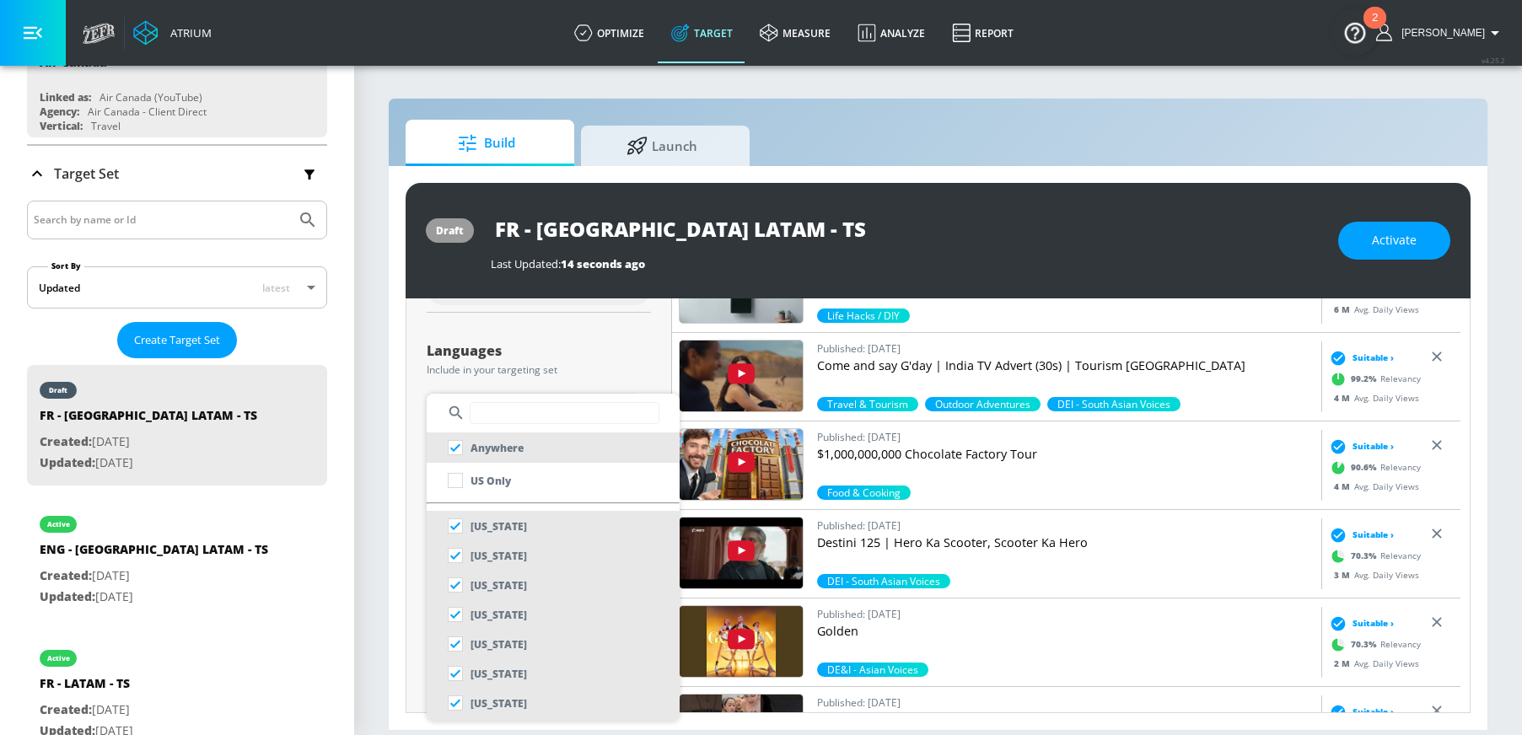
click at [539, 422] on input "text" at bounding box center [565, 413] width 190 height 22
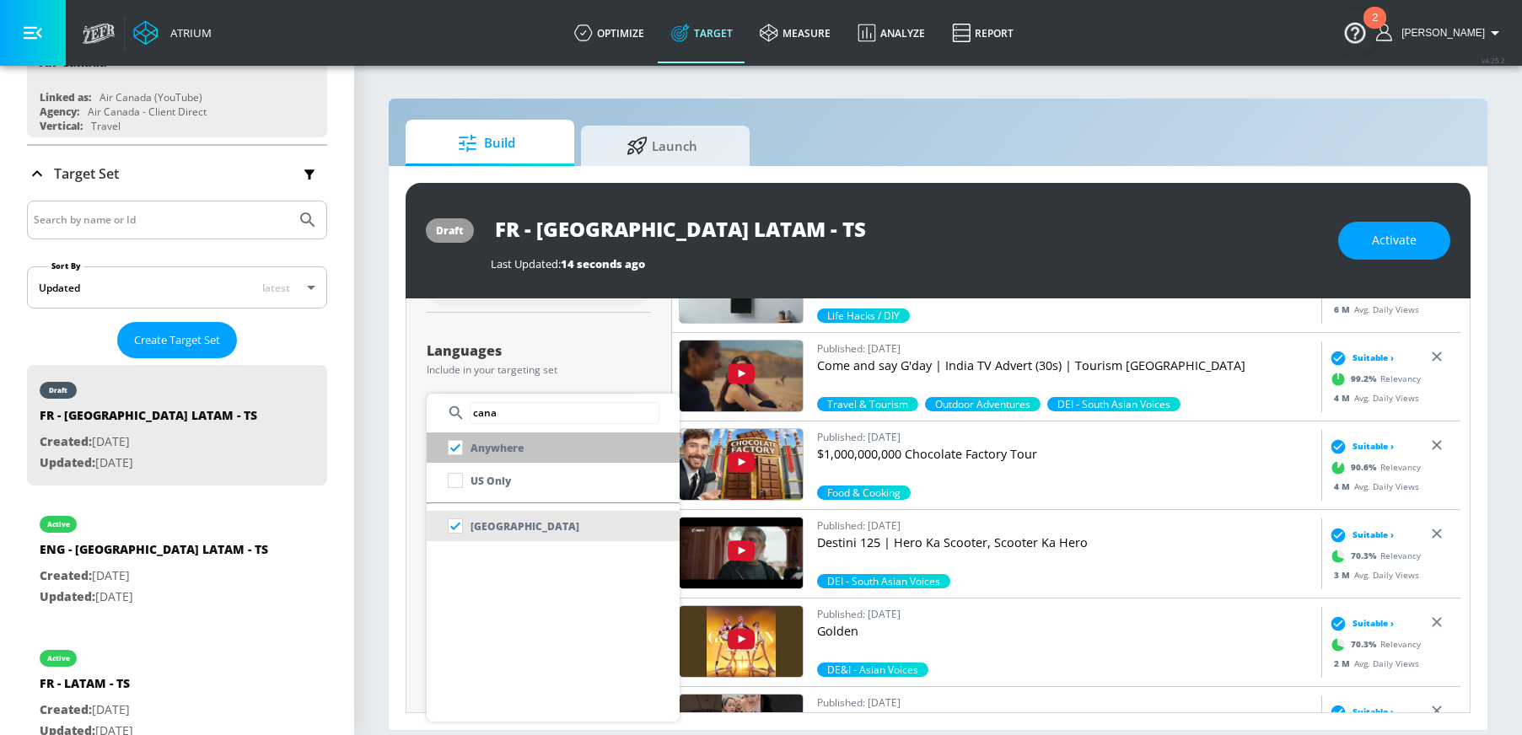
type input "cana"
click at [525, 451] on li "Anywhere" at bounding box center [553, 448] width 253 height 30
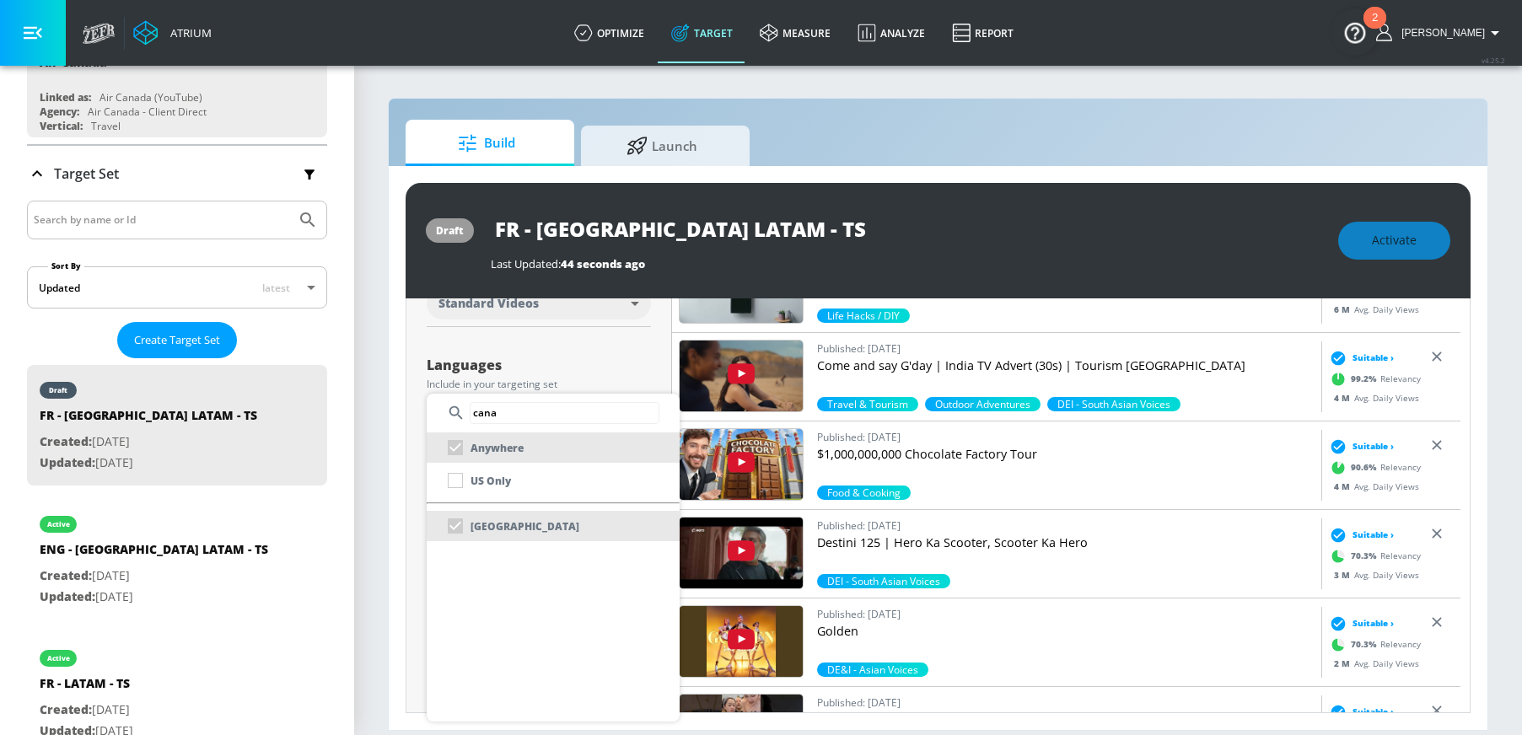
scroll to position [288, 0]
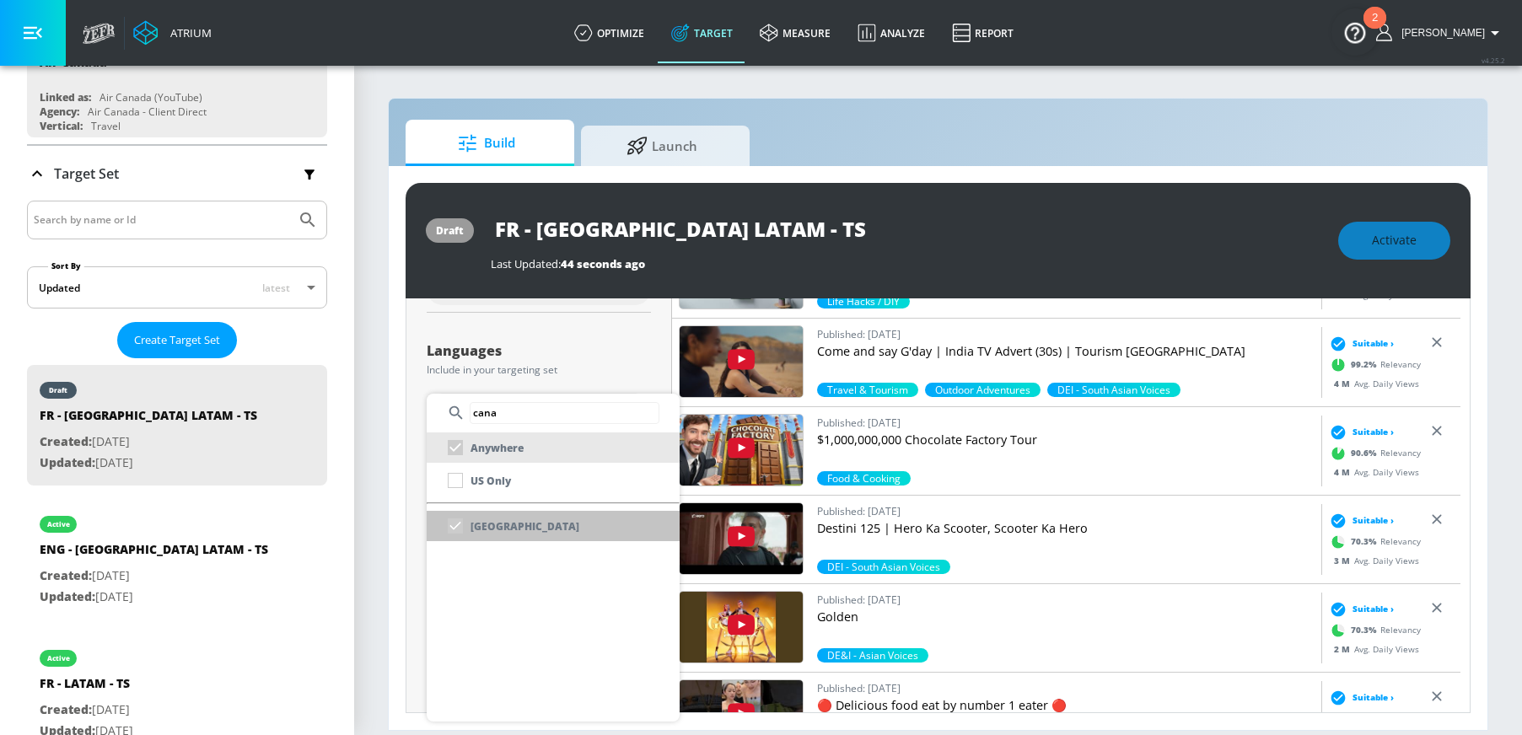
click at [505, 529] on p "[GEOGRAPHIC_DATA]" at bounding box center [525, 527] width 109 height 18
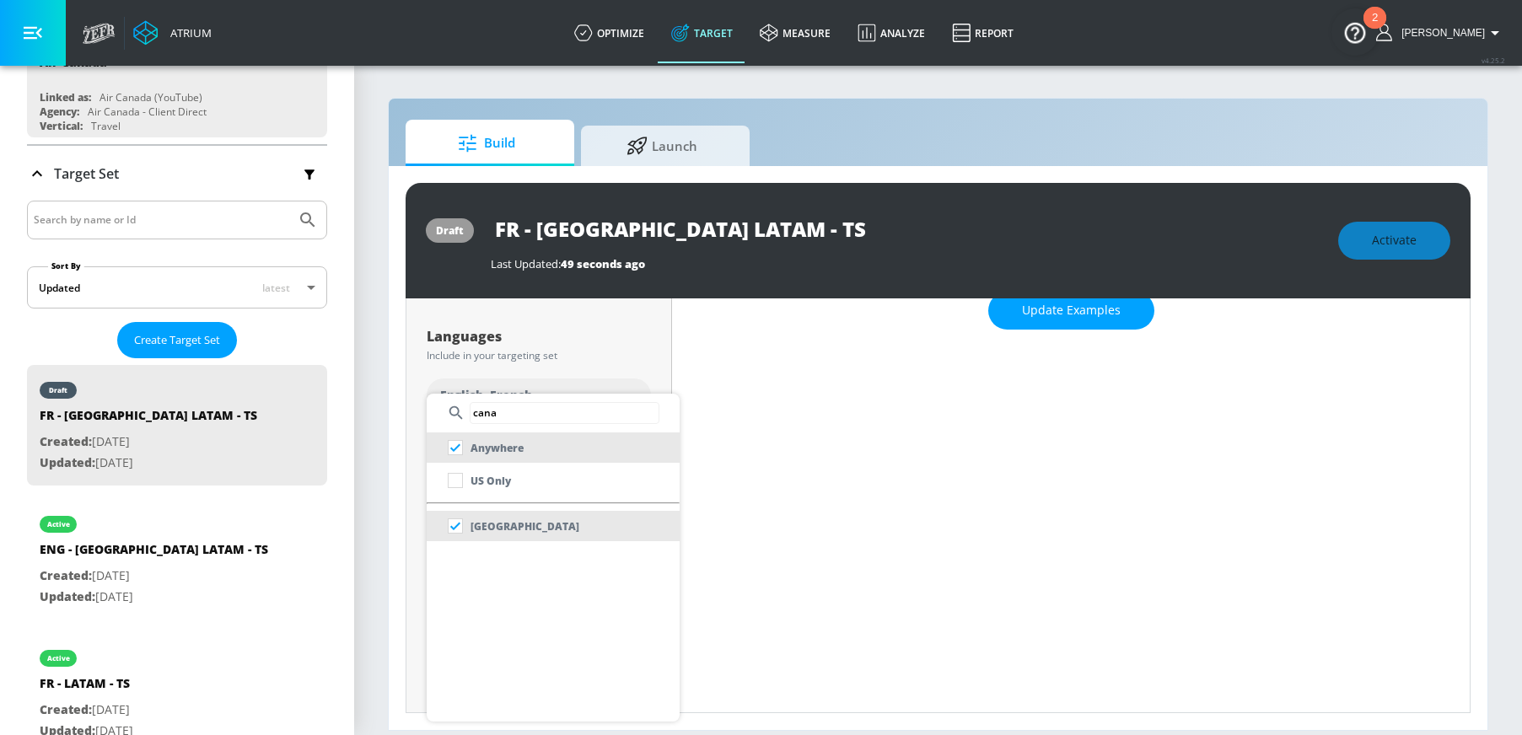
scroll to position [274, 0]
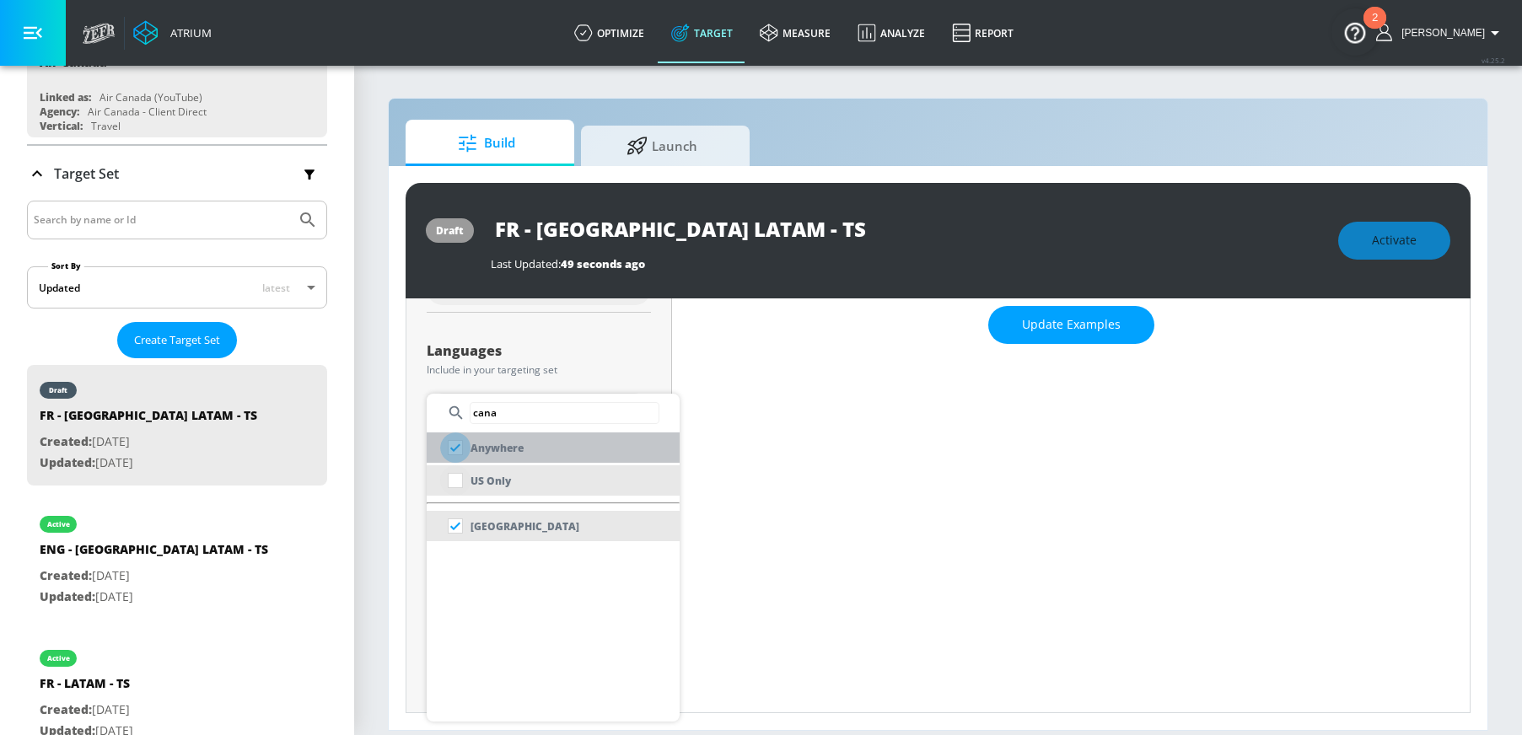
drag, startPoint x: 460, startPoint y: 450, endPoint x: 459, endPoint y: 469, distance: 18.6
click at [458, 450] on input "checkbox" at bounding box center [455, 448] width 30 height 30
checkbox input "true"
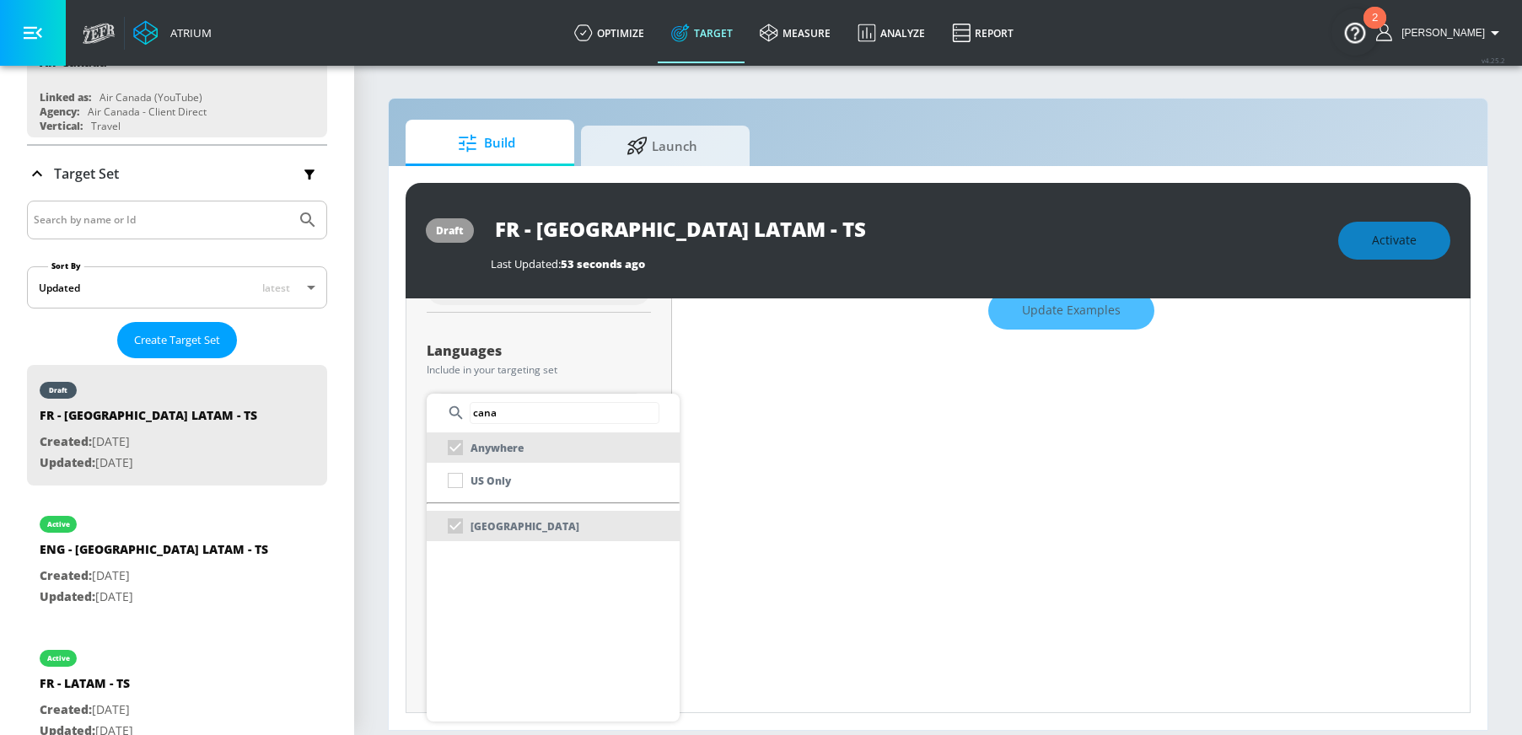
click at [370, 436] on div at bounding box center [761, 367] width 1522 height 735
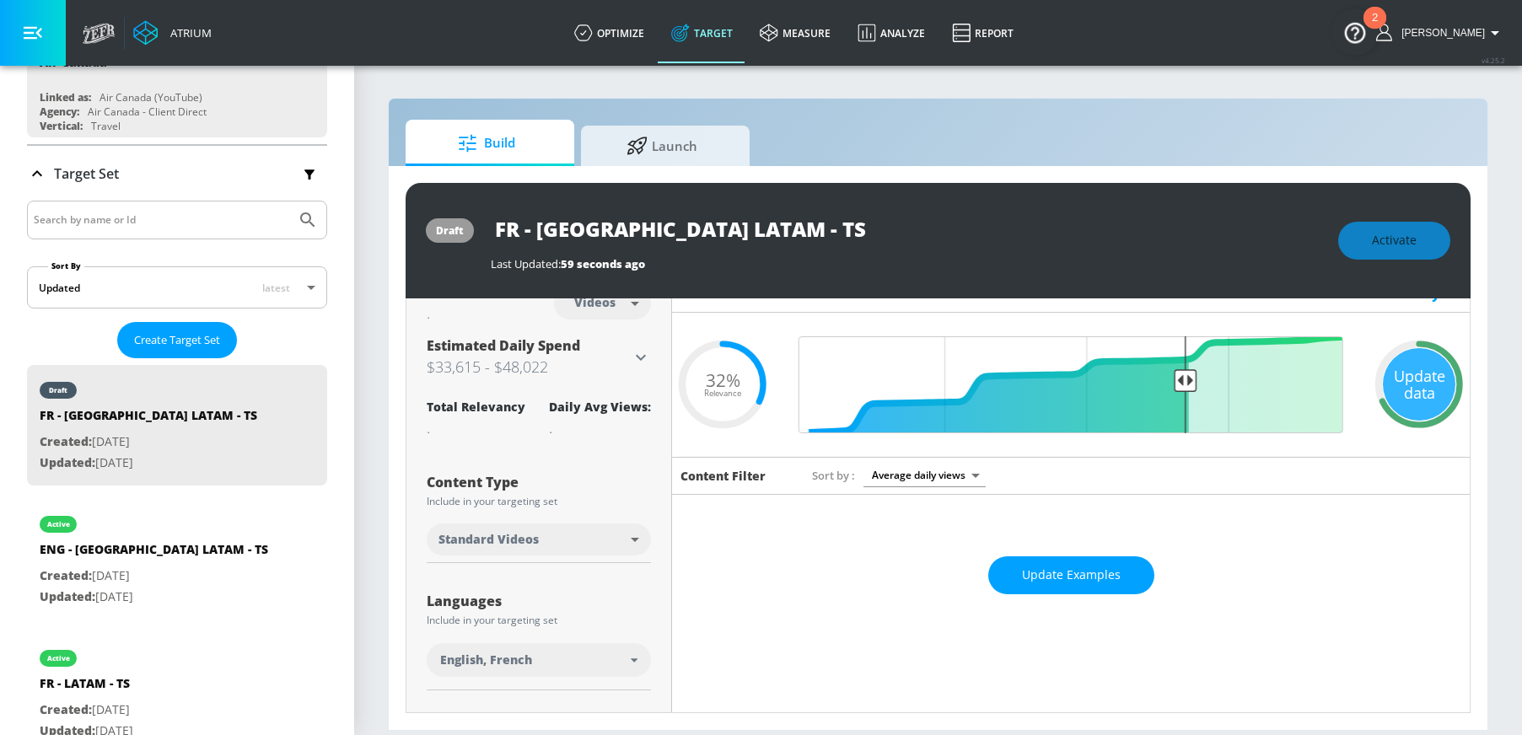
scroll to position [229, 0]
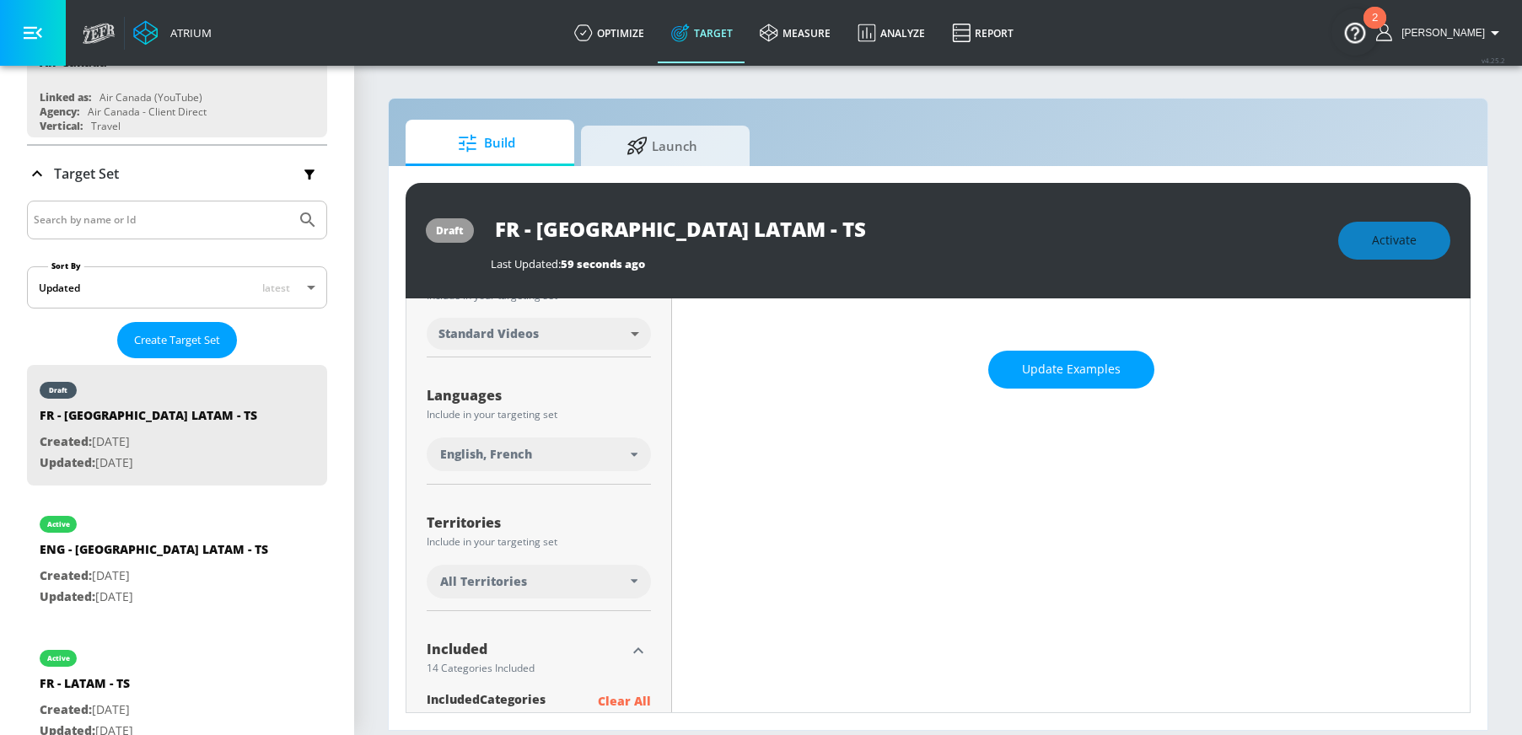
click at [547, 582] on div "All Territories" at bounding box center [535, 582] width 191 height 17
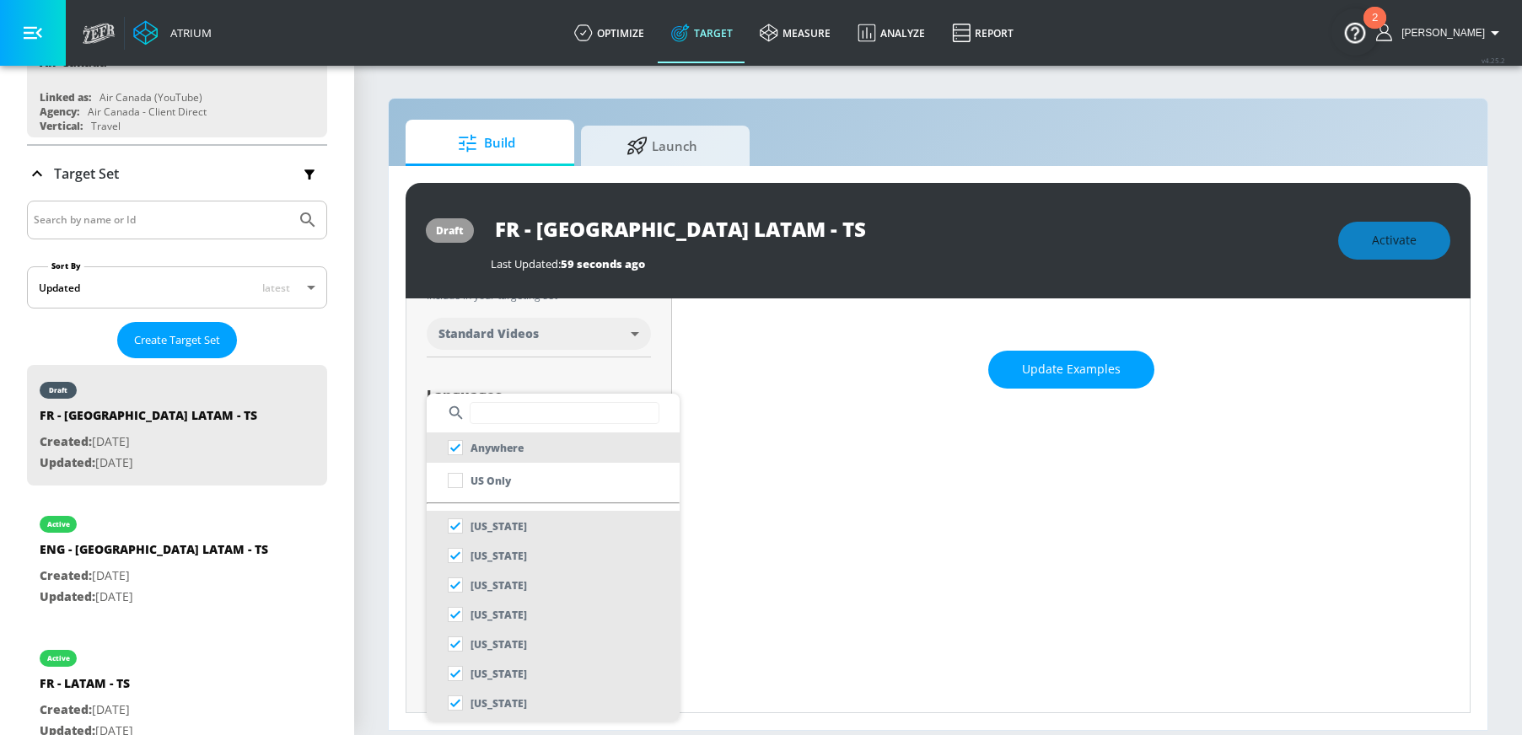
click at [516, 416] on input "text" at bounding box center [565, 413] width 190 height 22
click at [457, 441] on input "checkbox" at bounding box center [455, 448] width 30 height 30
checkbox input "true"
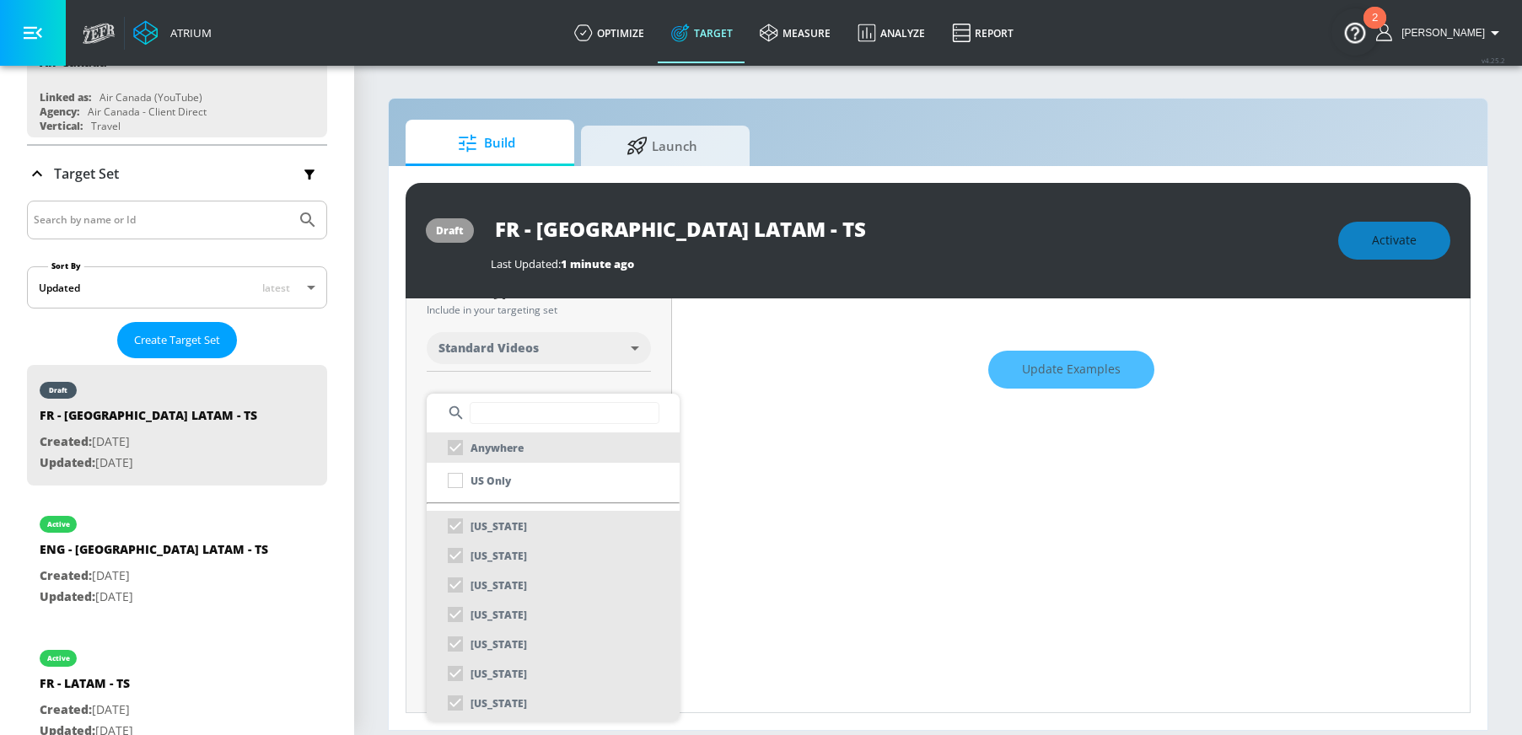
scroll to position [244, 0]
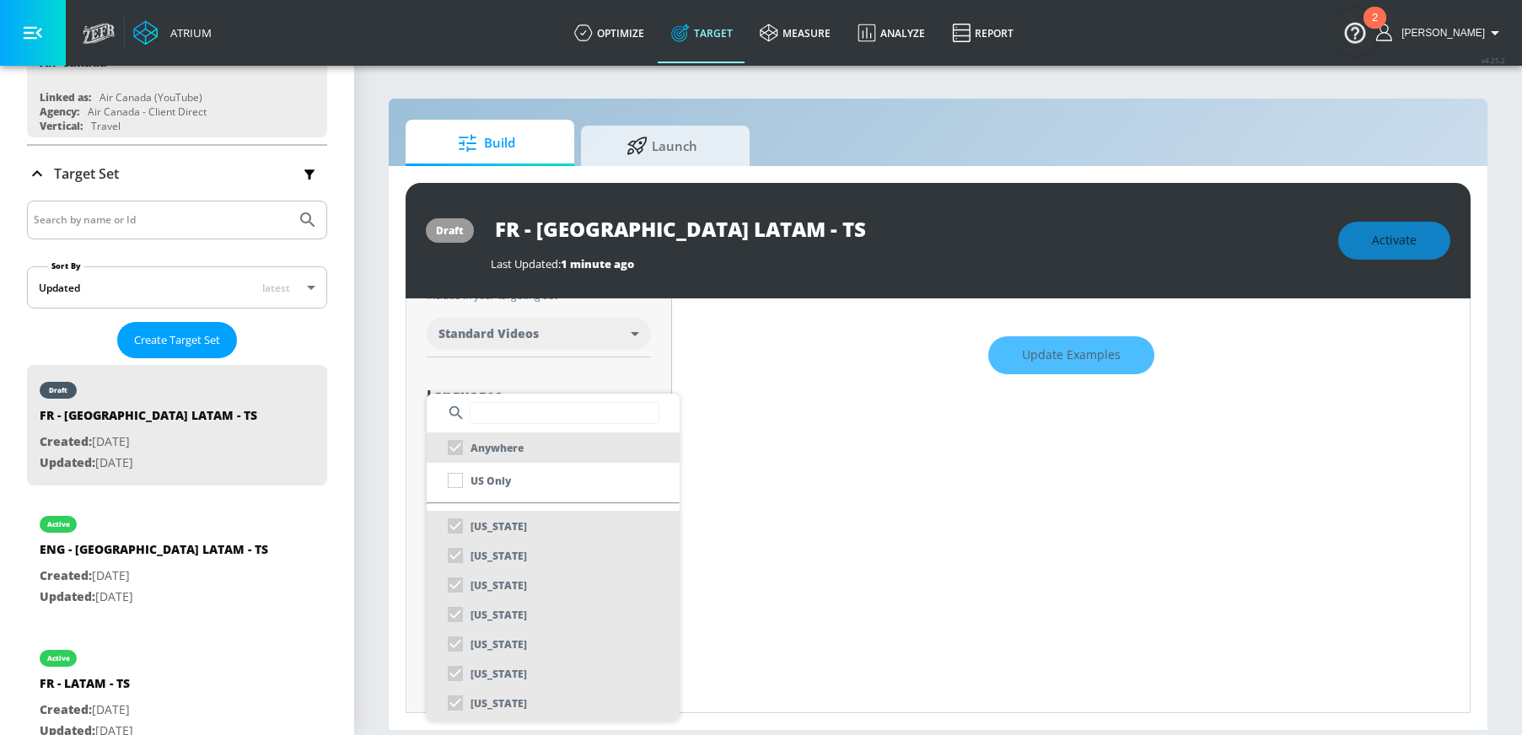
click at [523, 412] on input "text" at bounding box center [565, 413] width 190 height 22
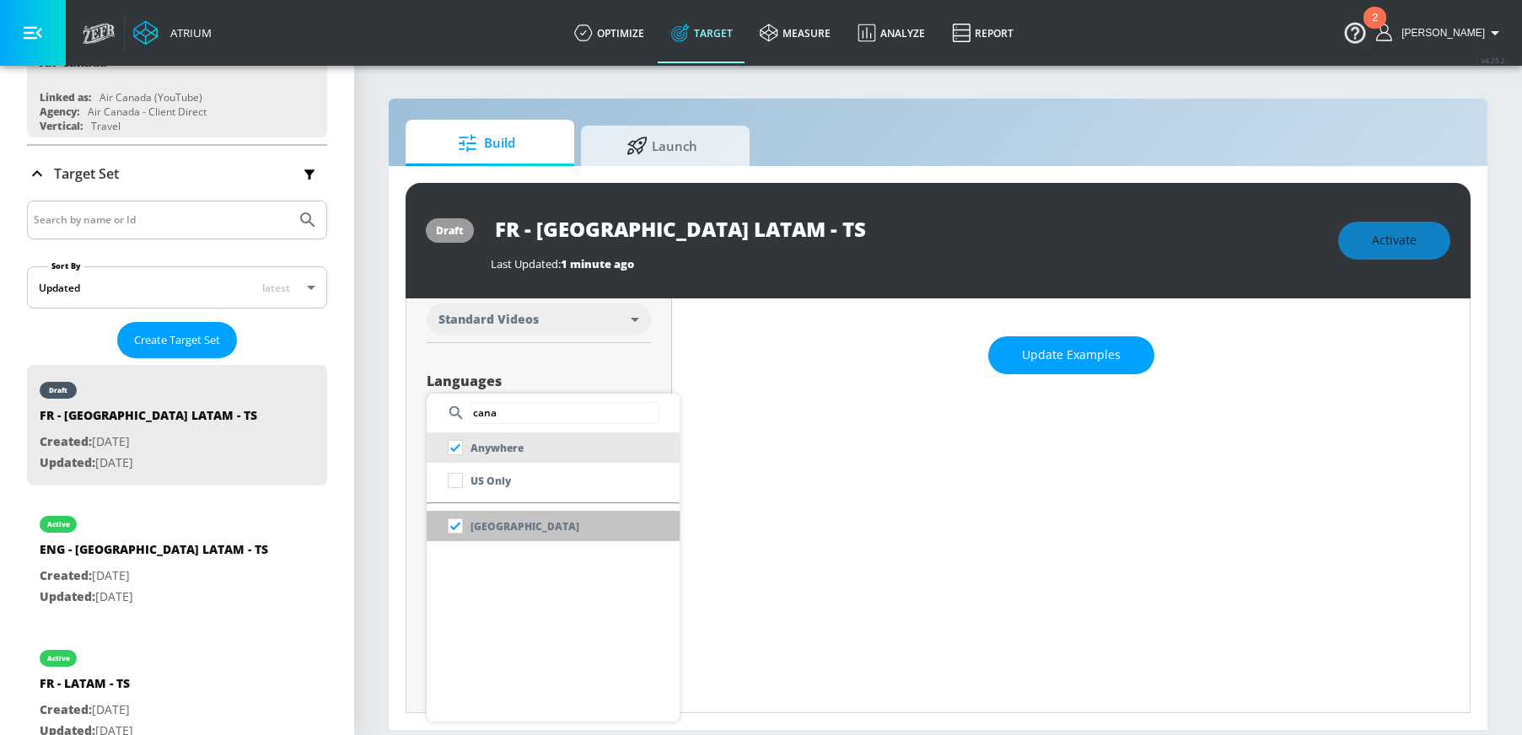
scroll to position [229, 0]
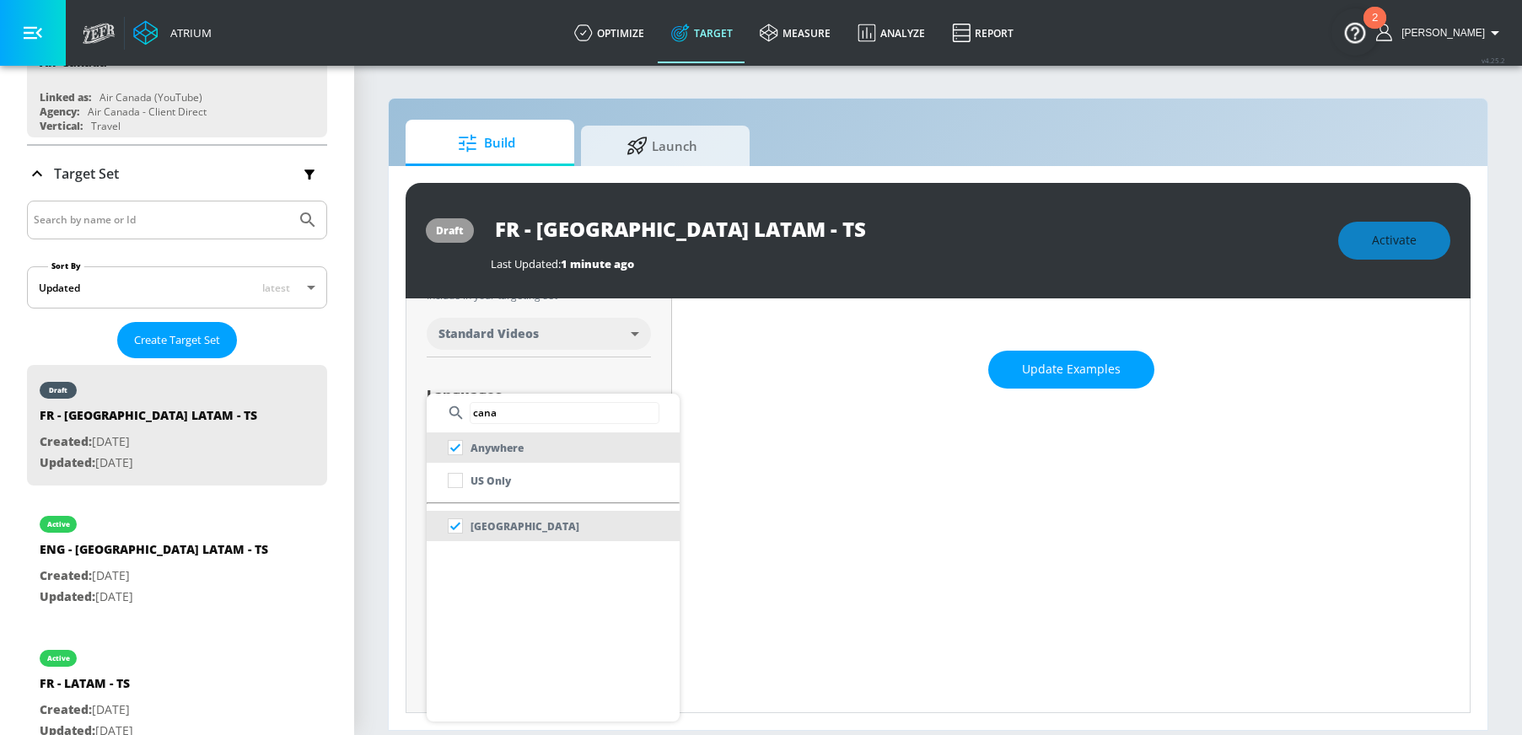
type input "cana"
click at [417, 516] on div at bounding box center [761, 367] width 1522 height 735
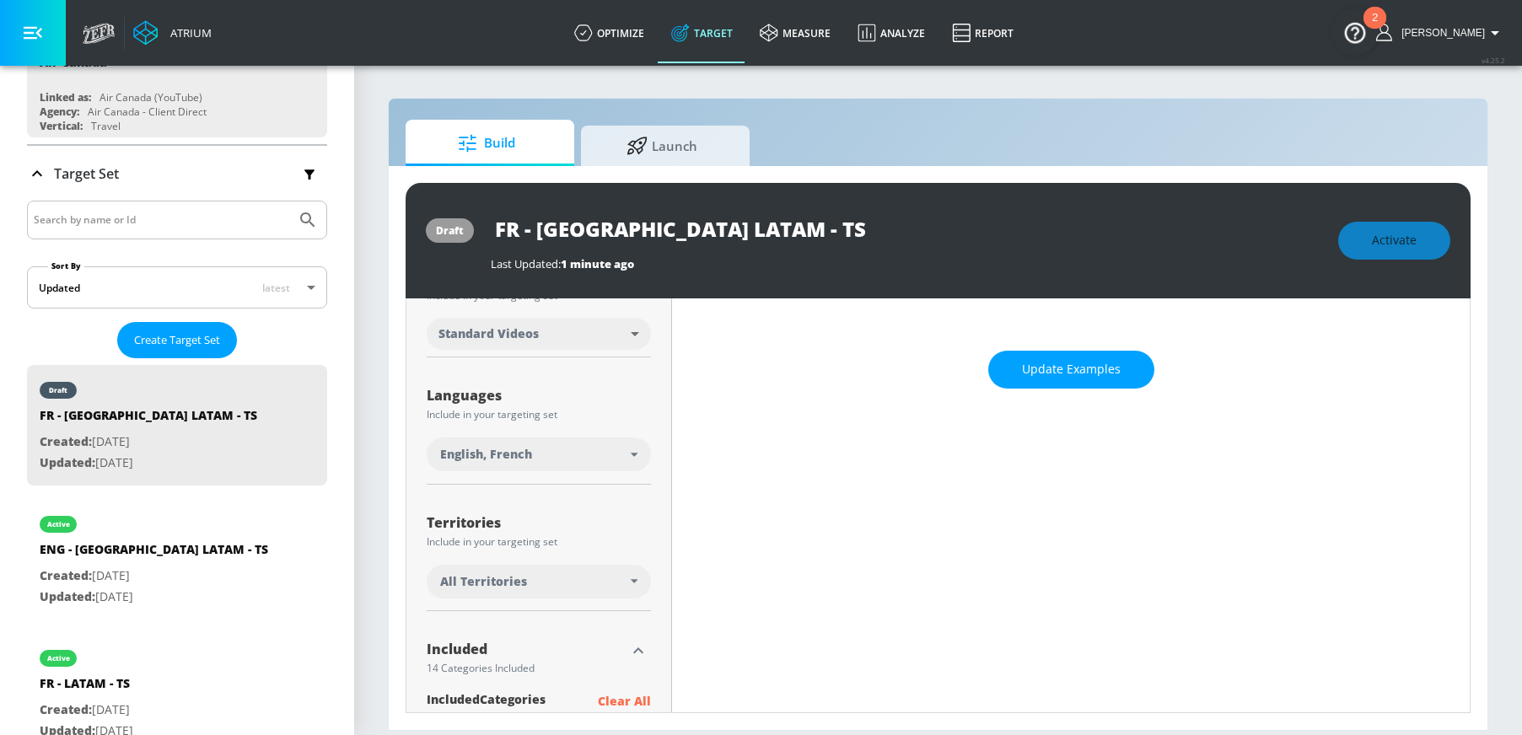
click at [520, 581] on span "All Territories" at bounding box center [483, 582] width 87 height 17
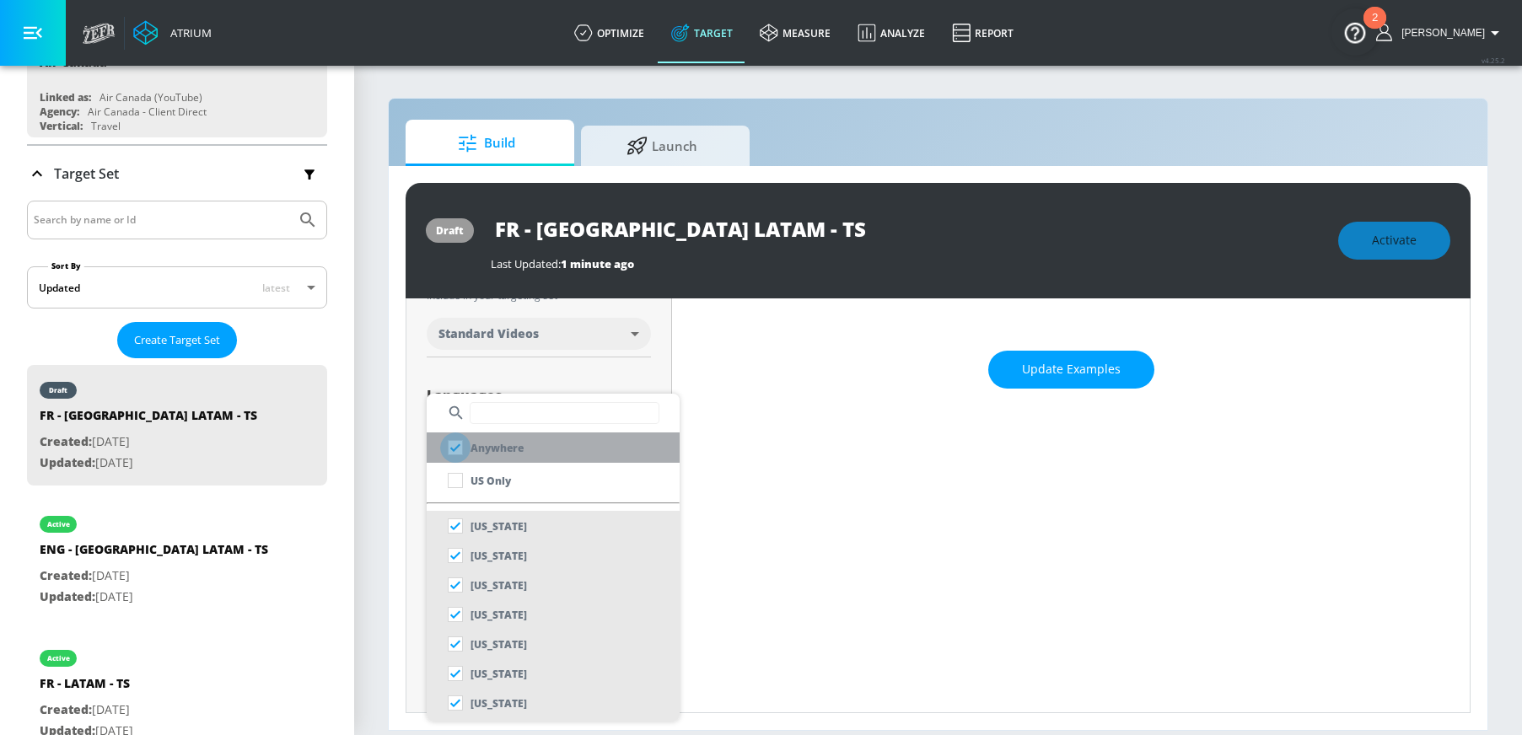
click at [452, 454] on input "checkbox" at bounding box center [455, 448] width 30 height 30
checkbox input "true"
click at [1032, 380] on div at bounding box center [761, 367] width 1522 height 735
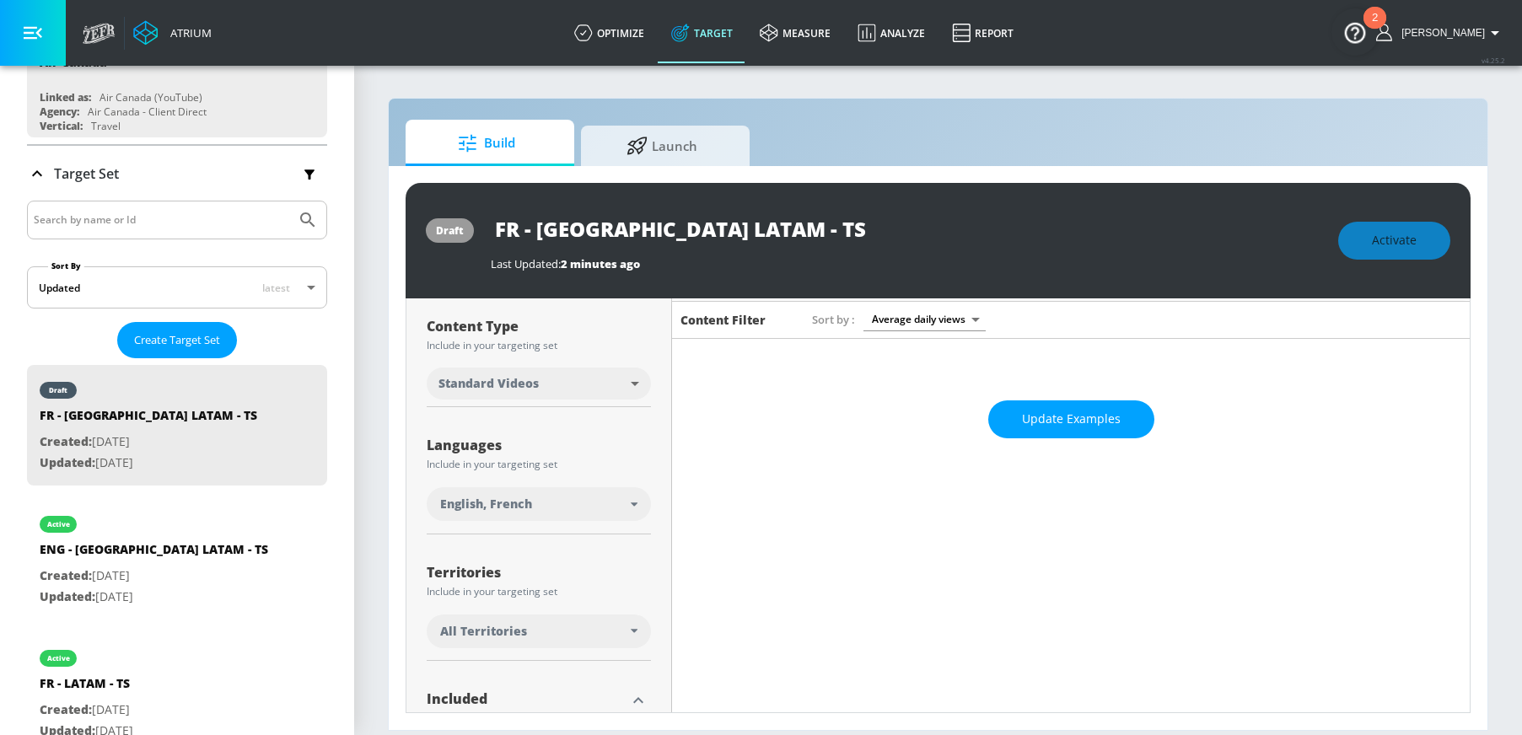
scroll to position [151, 0]
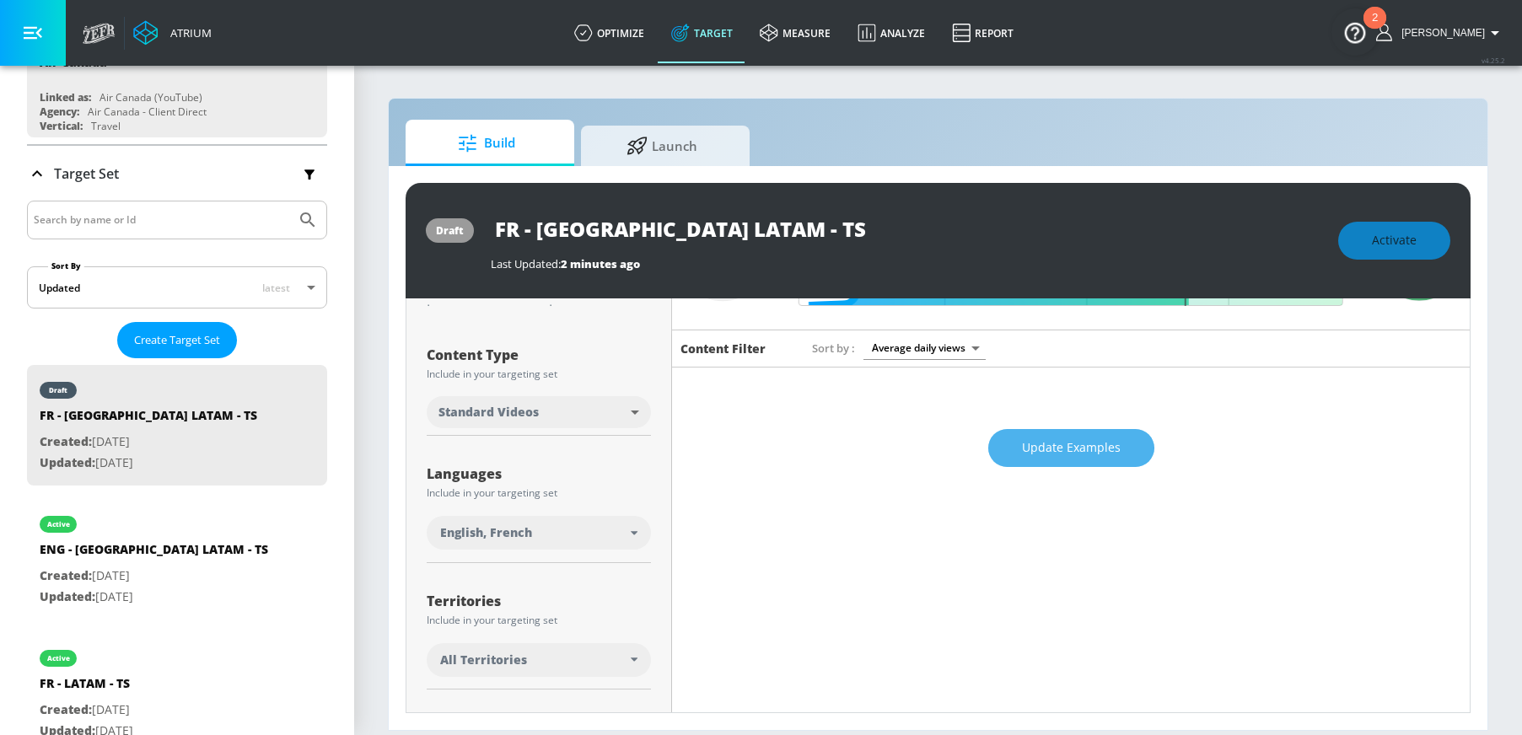
click at [1007, 450] on button "Update Examples" at bounding box center [1071, 448] width 166 height 38
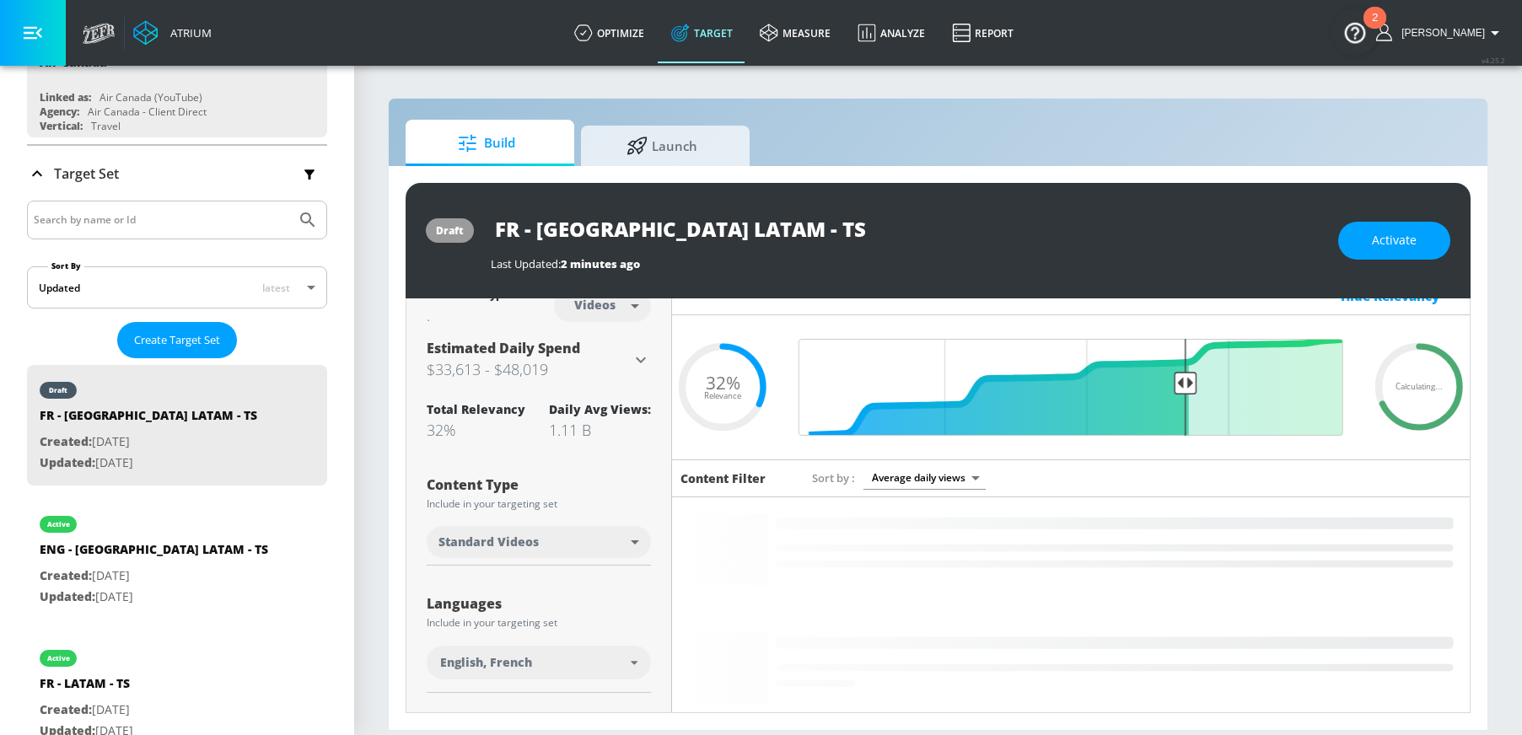
scroll to position [0, 0]
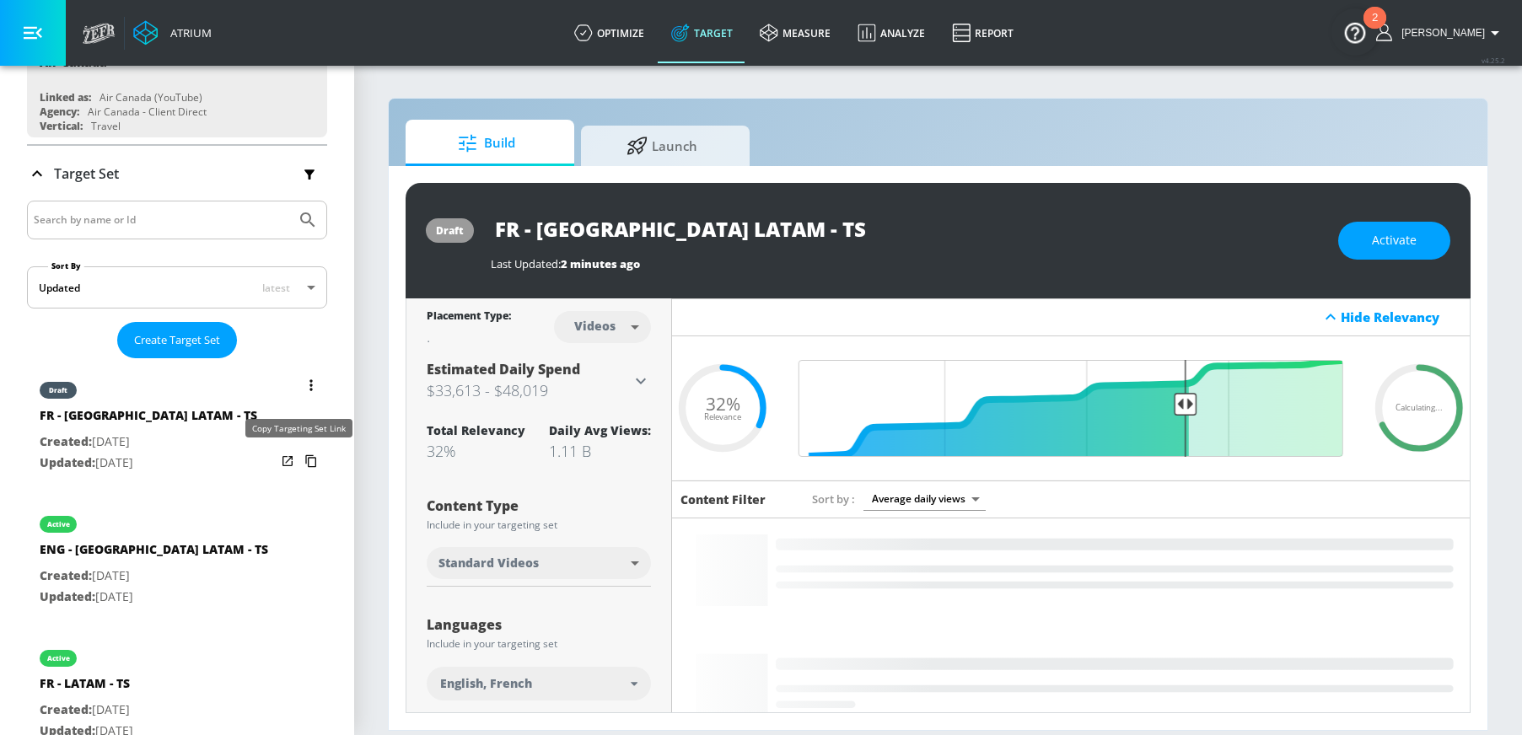
click at [305, 464] on icon "list of Target Set" at bounding box center [310, 461] width 11 height 13
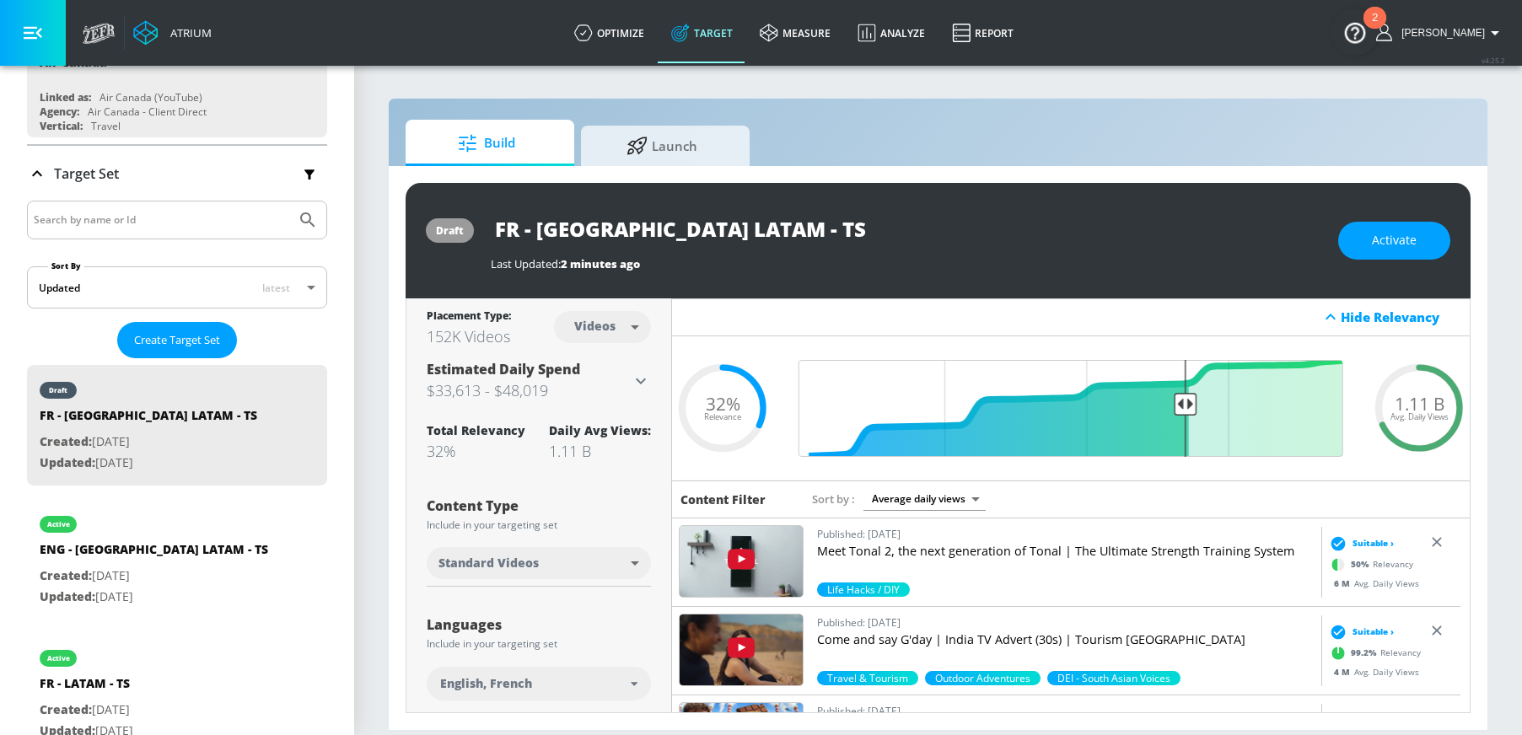
scroll to position [3, 0]
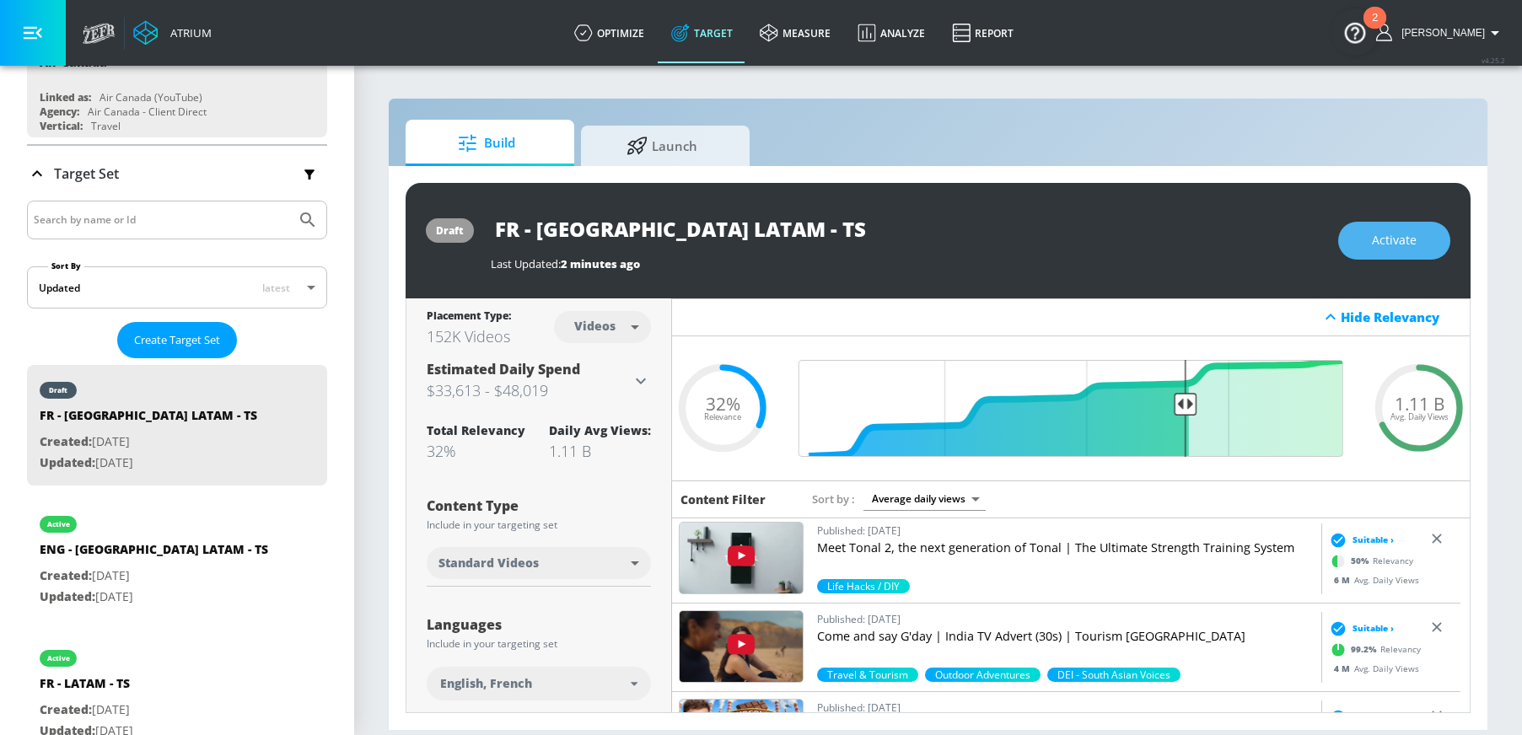
click at [1410, 239] on span "Activate" at bounding box center [1394, 240] width 45 height 21
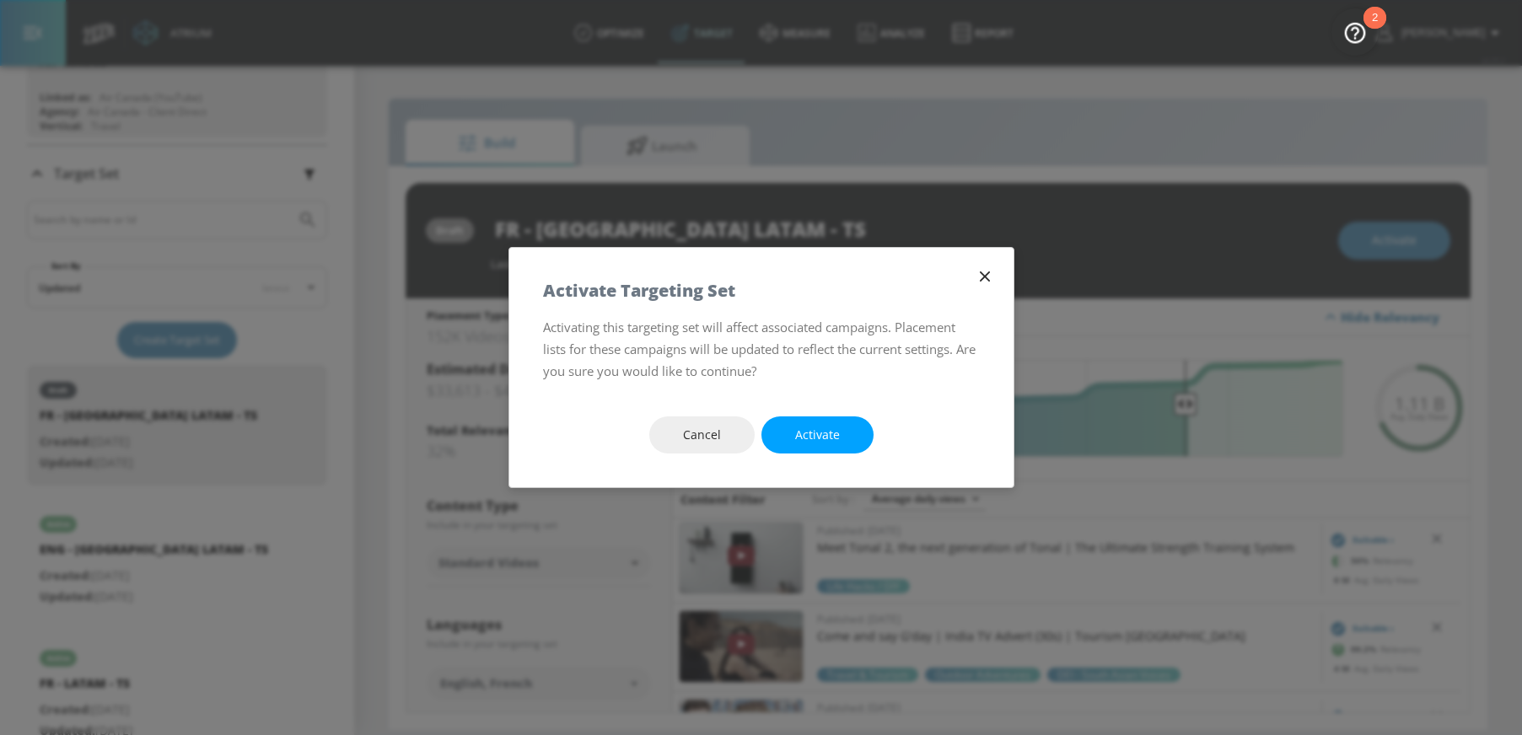
drag, startPoint x: 877, startPoint y: 430, endPoint x: 859, endPoint y: 435, distance: 18.4
click at [877, 430] on div "Cancel Activate" at bounding box center [761, 435] width 504 height 105
click at [844, 439] on button "Activate" at bounding box center [818, 436] width 112 height 38
